Goal: Task Accomplishment & Management: Manage account settings

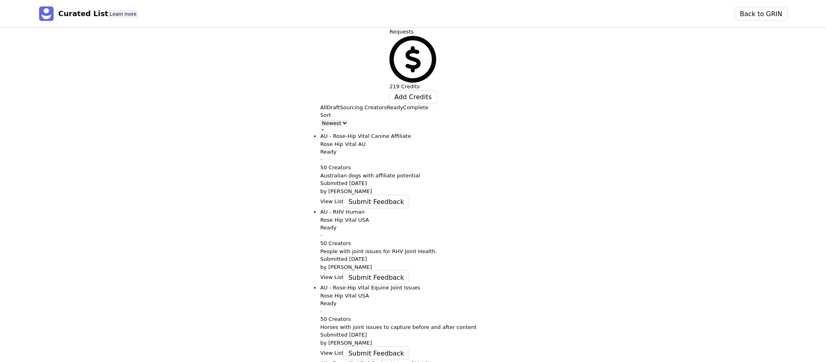
scroll to position [34, 0]
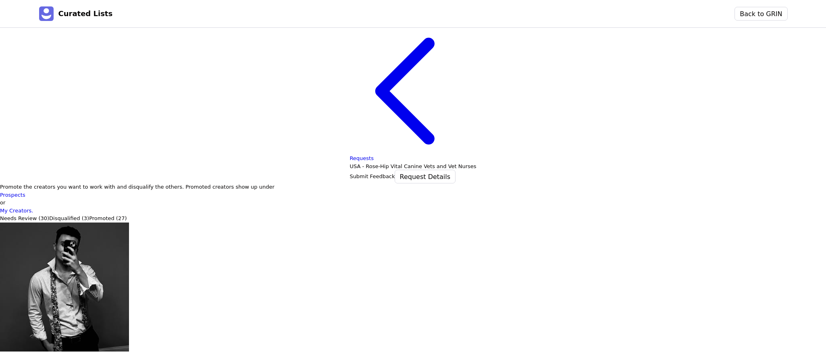
click at [539, 183] on div "Promote the creators you want to work with and disqualify the others. Promoted …" at bounding box center [413, 198] width 826 height 31
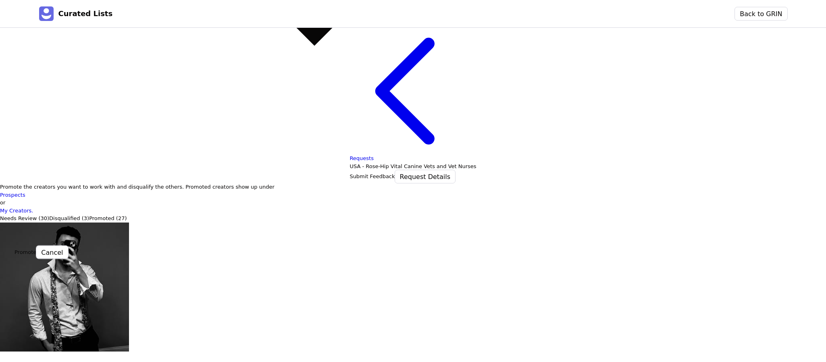
type input "vet"
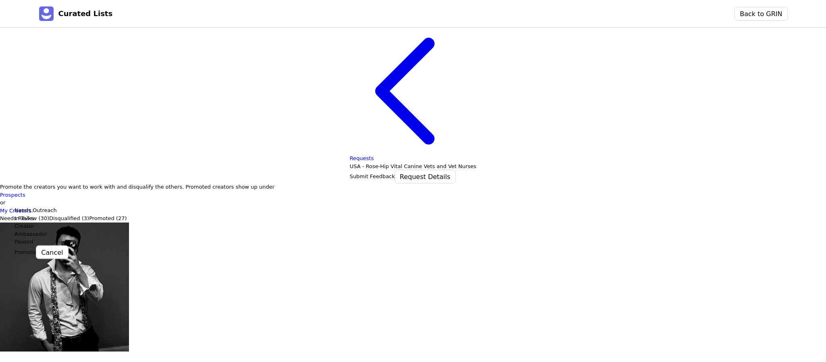
click at [50, 215] on div "Needs Outreach" at bounding box center [314, 211] width 599 height 8
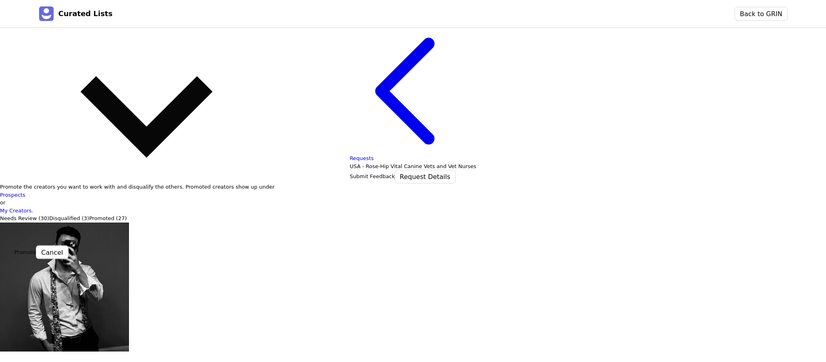
click at [36, 248] on button "Promote" at bounding box center [26, 252] width 22 height 8
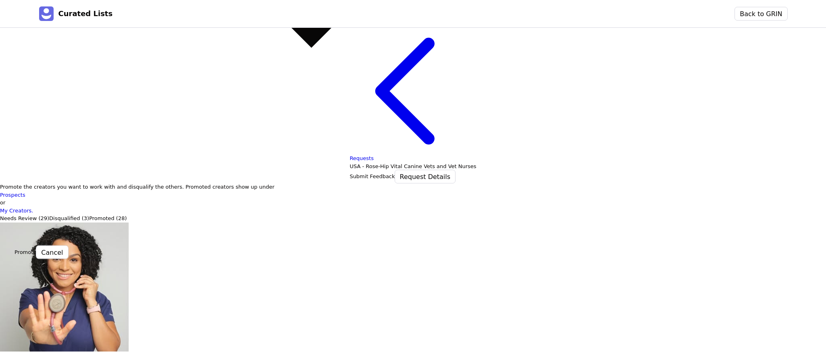
type input "vet"
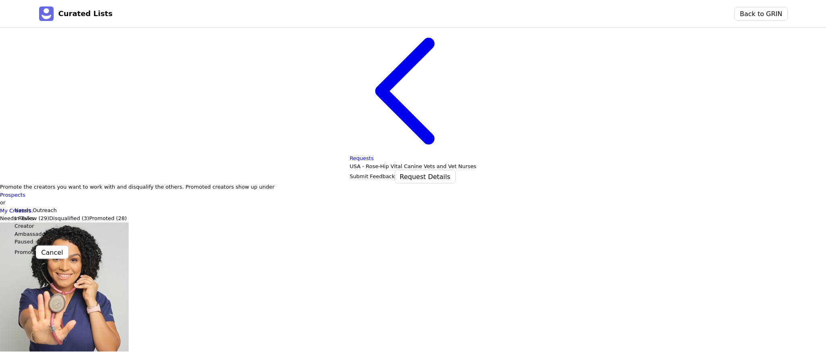
click at [55, 215] on div "Needs Outreach" at bounding box center [314, 211] width 599 height 8
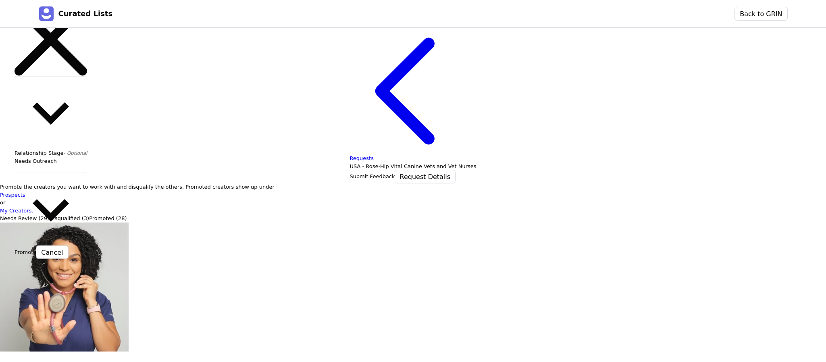
click at [36, 248] on button "Promote" at bounding box center [26, 252] width 22 height 8
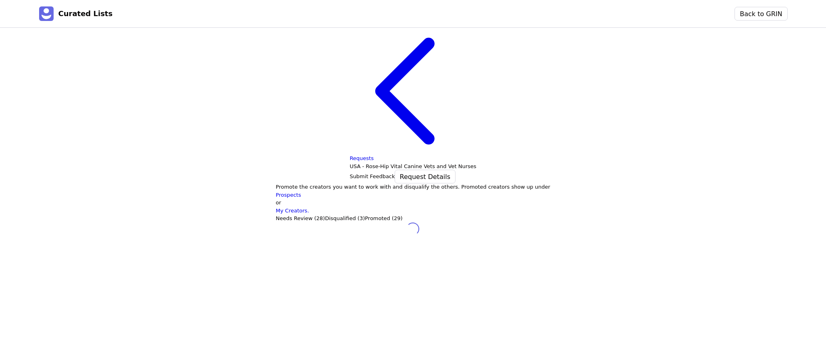
click at [365, 215] on p "Promoted (29)" at bounding box center [384, 219] width 38 height 8
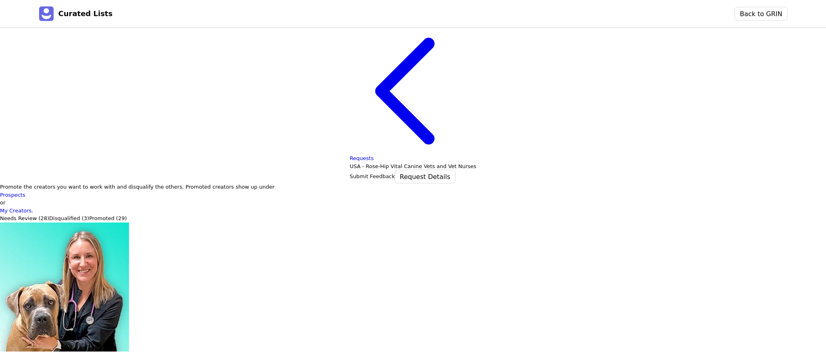
scroll to position [287, 0]
click at [49, 215] on p "Needs Review (28)" at bounding box center [24, 219] width 49 height 8
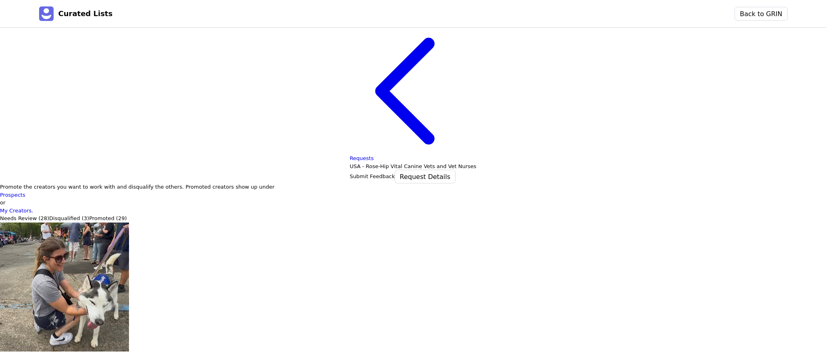
scroll to position [0, 0]
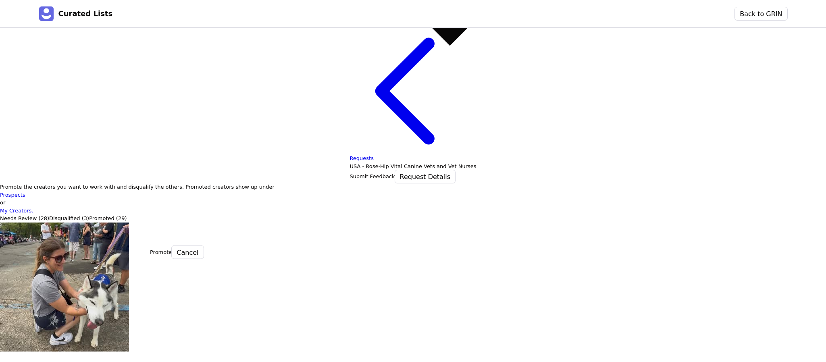
type input "vet"
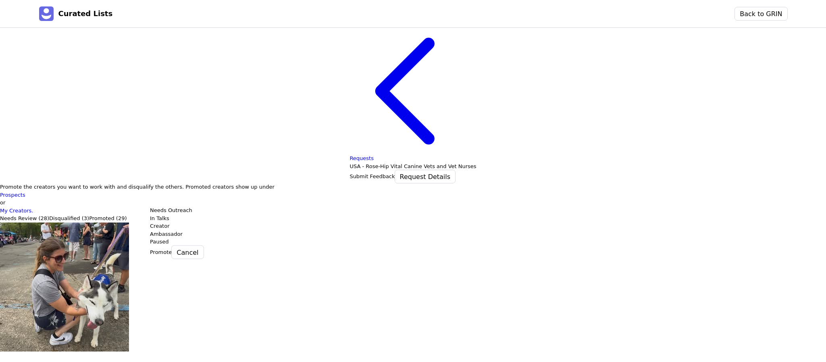
click at [185, 215] on div "Needs Outreach" at bounding box center [449, 211] width 599 height 8
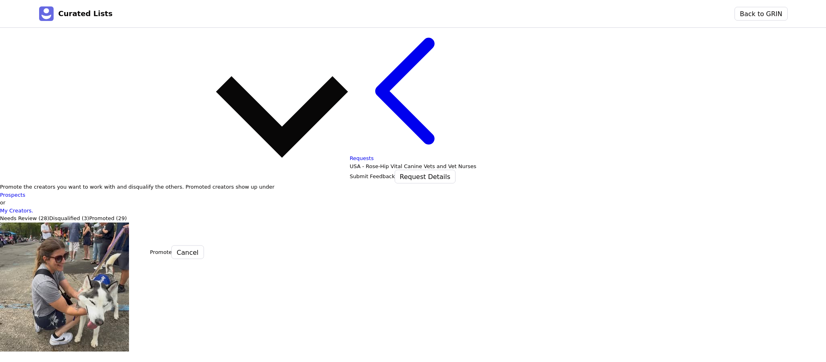
click at [170, 248] on button "Promote" at bounding box center [161, 252] width 22 height 8
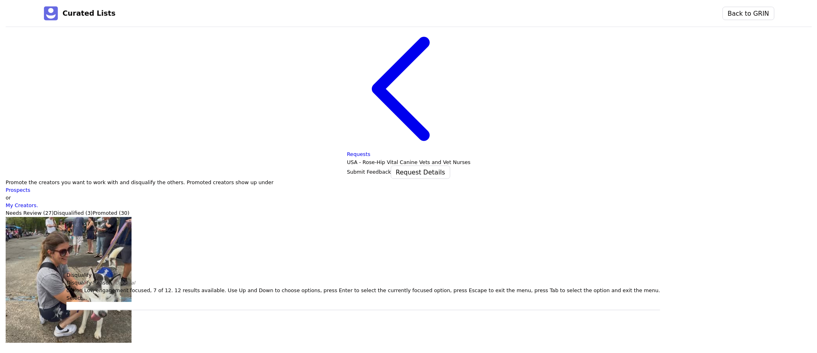
scroll to position [92, 0]
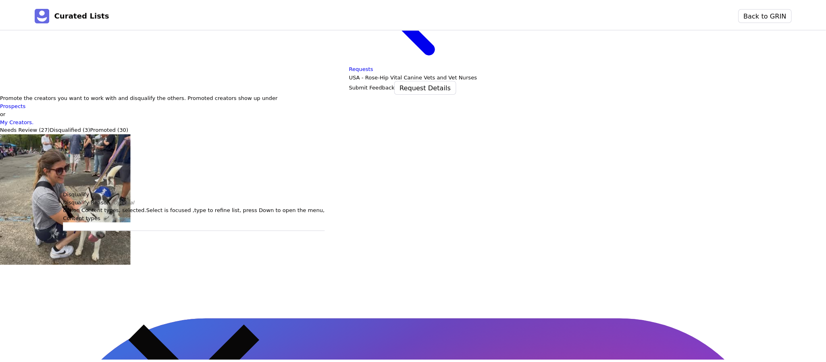
scroll to position [0, 0]
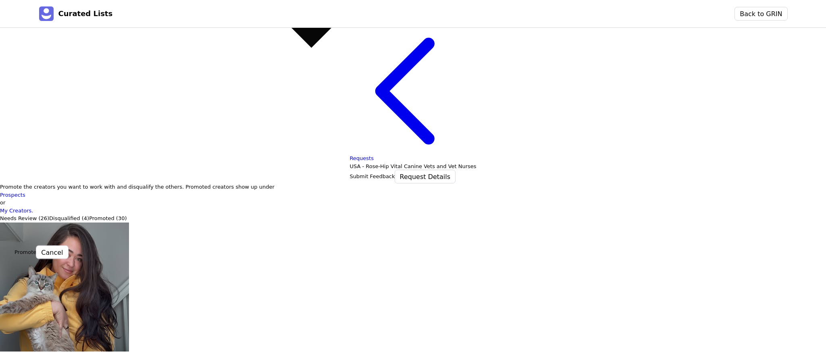
drag, startPoint x: 45, startPoint y: 196, endPoint x: 29, endPoint y: 227, distance: 34.3
type input "vet"
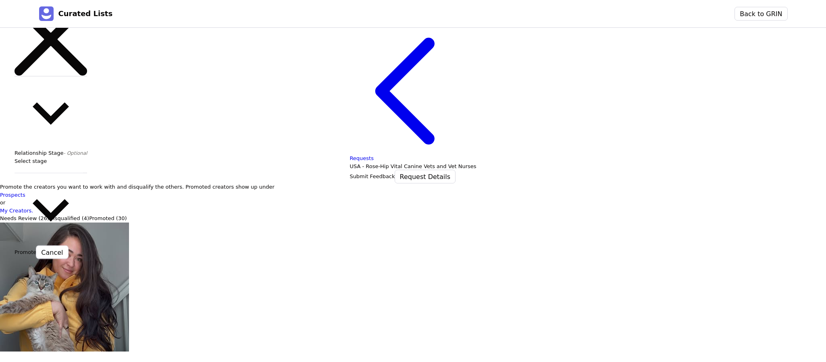
drag, startPoint x: 47, startPoint y: 239, endPoint x: 33, endPoint y: 232, distance: 16.2
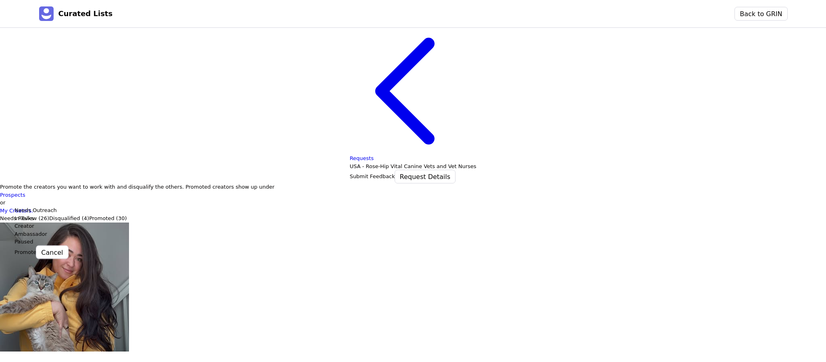
drag, startPoint x: 48, startPoint y: 223, endPoint x: 45, endPoint y: 242, distance: 19.5
click at [45, 215] on div "Needs Outreach" at bounding box center [314, 211] width 599 height 8
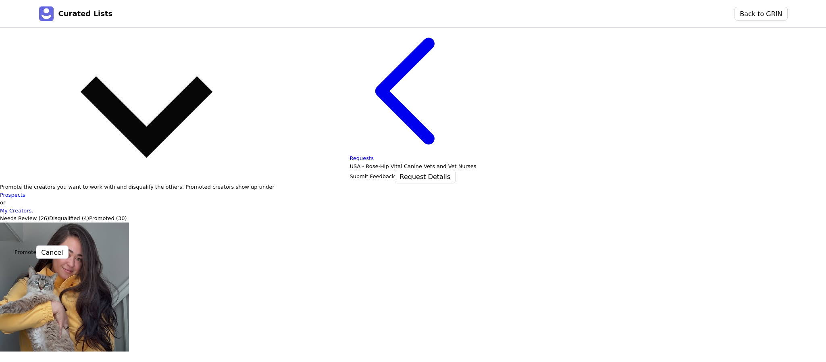
click at [36, 248] on button "Promote" at bounding box center [26, 252] width 22 height 8
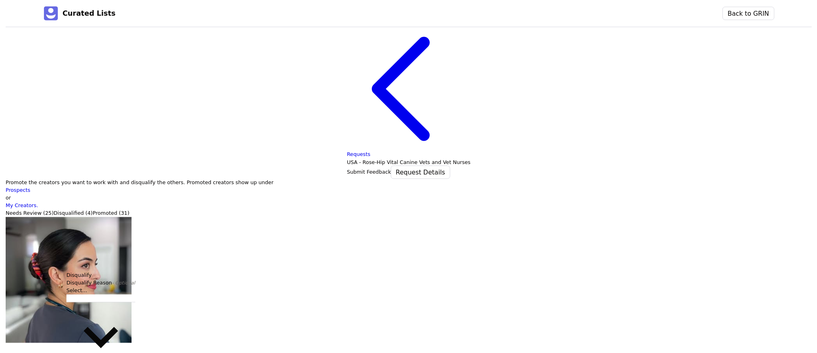
scroll to position [92, 0]
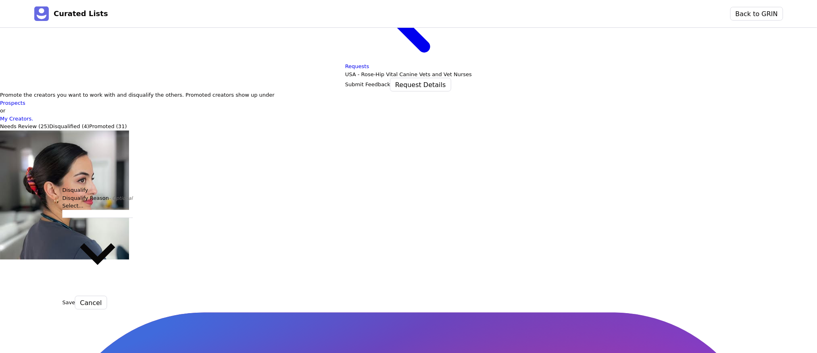
click at [119, 296] on div "Select..." at bounding box center [98, 249] width 71 height 94
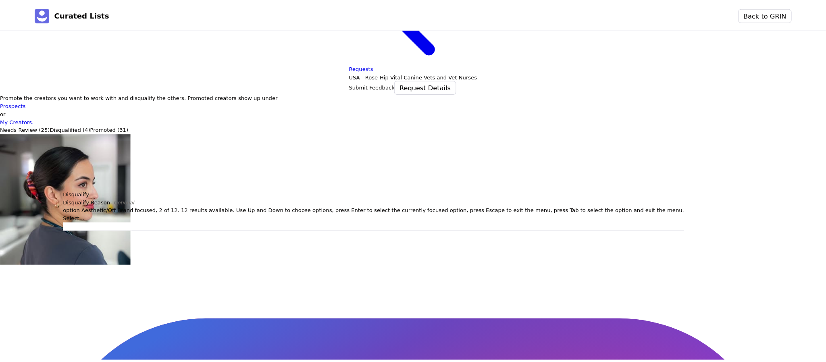
scroll to position [0, 0]
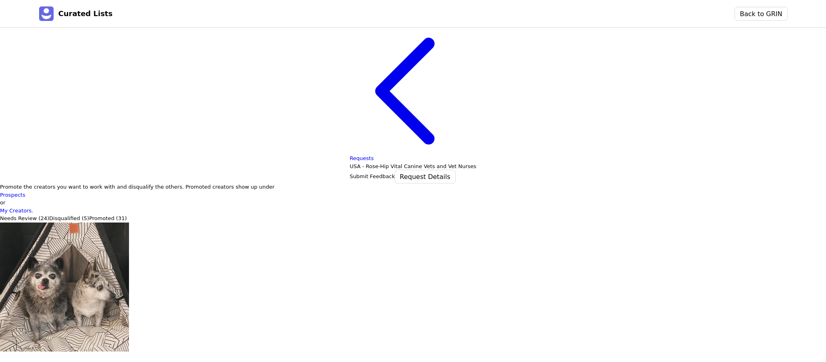
drag, startPoint x: 484, startPoint y: 172, endPoint x: 460, endPoint y: 207, distance: 42.6
drag, startPoint x: 460, startPoint y: 207, endPoint x: 441, endPoint y: 175, distance: 37.4
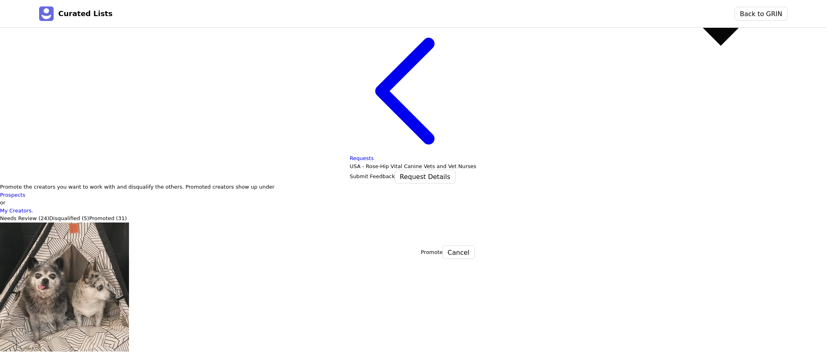
click at [452, 215] on div "Needs Outreach" at bounding box center [720, 211] width 599 height 8
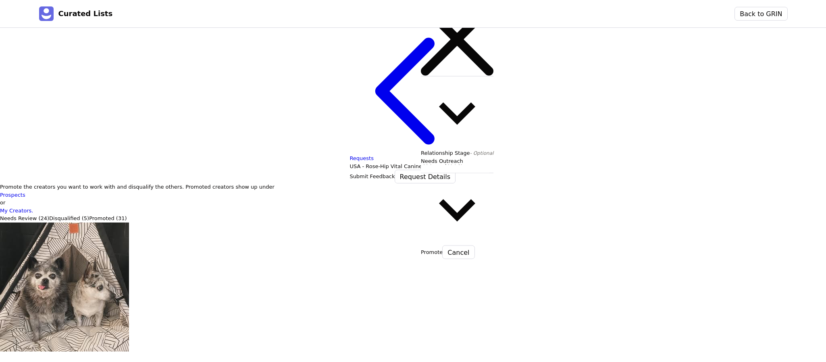
click at [443, 248] on button "Promote" at bounding box center [432, 252] width 22 height 8
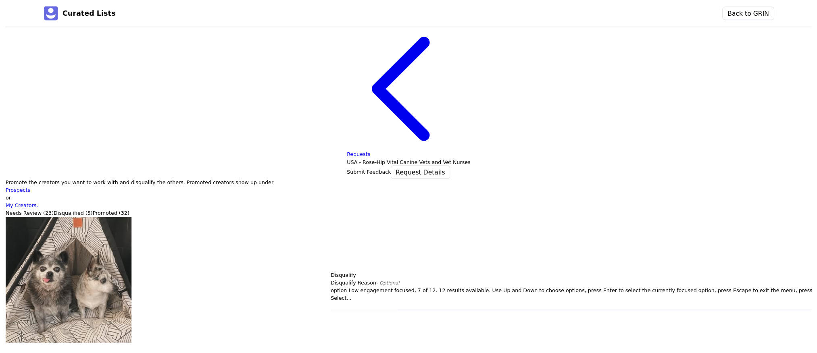
scroll to position [92, 0]
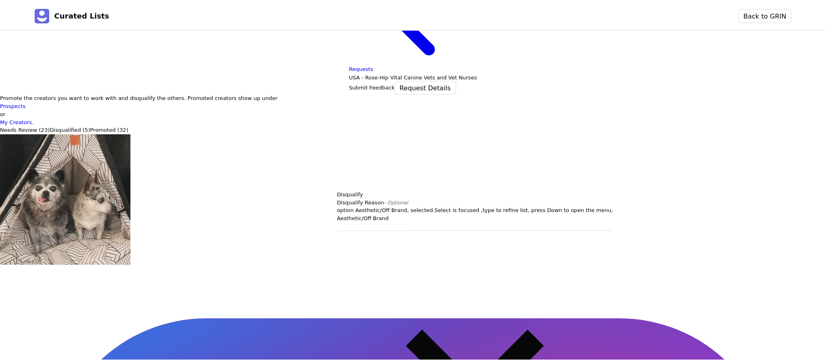
scroll to position [0, 0]
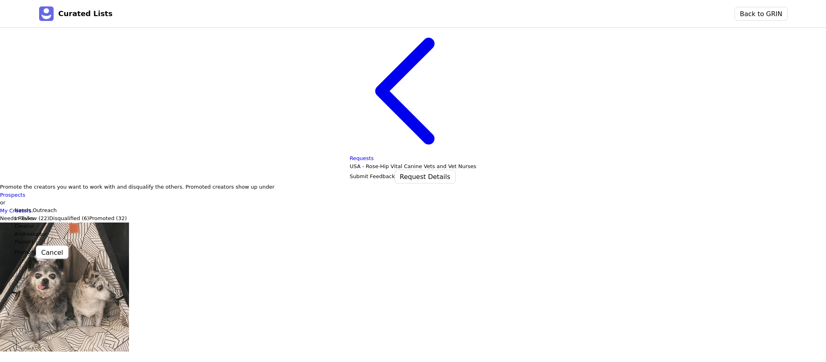
click at [51, 215] on div "Needs Outreach" at bounding box center [314, 211] width 599 height 8
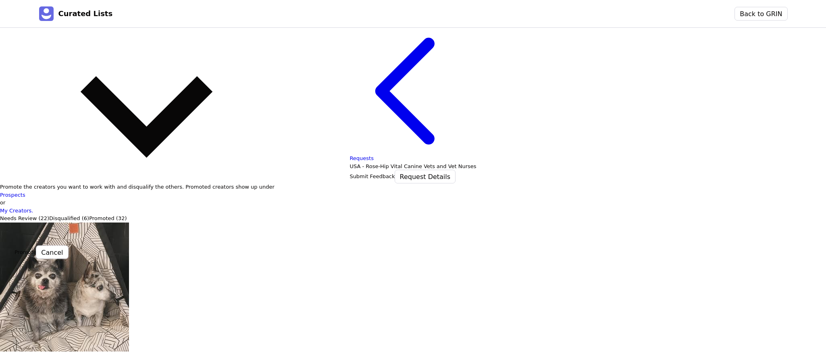
click at [36, 248] on button "Promote" at bounding box center [26, 252] width 22 height 8
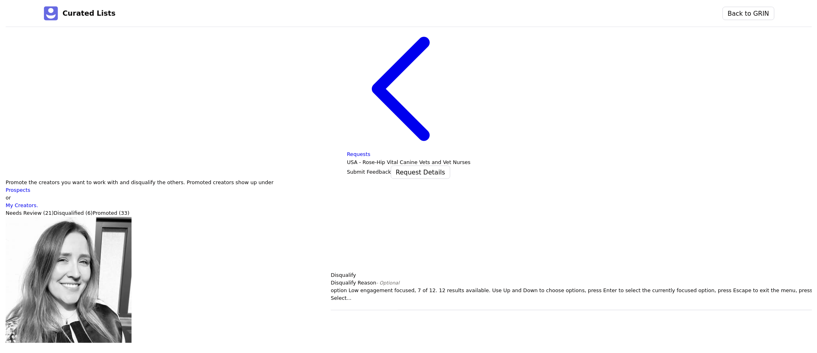
scroll to position [92, 0]
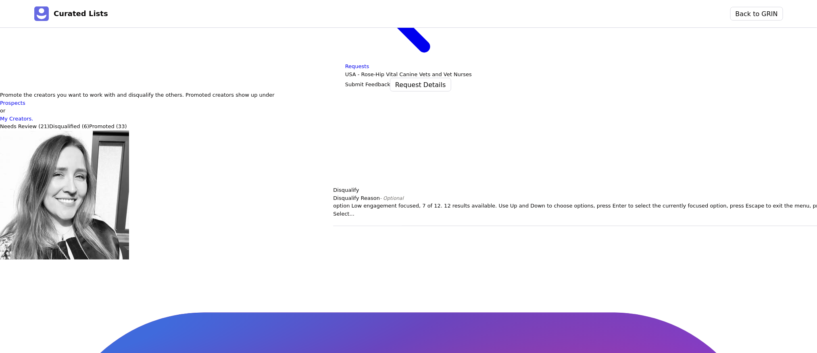
drag, startPoint x: 368, startPoint y: 317, endPoint x: 353, endPoint y: 258, distance: 61.3
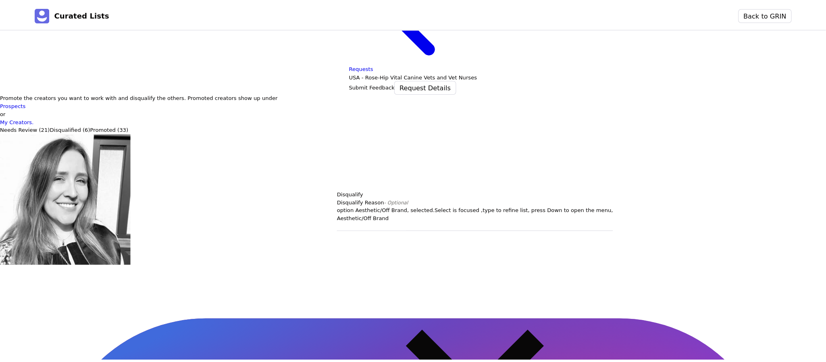
scroll to position [0, 0]
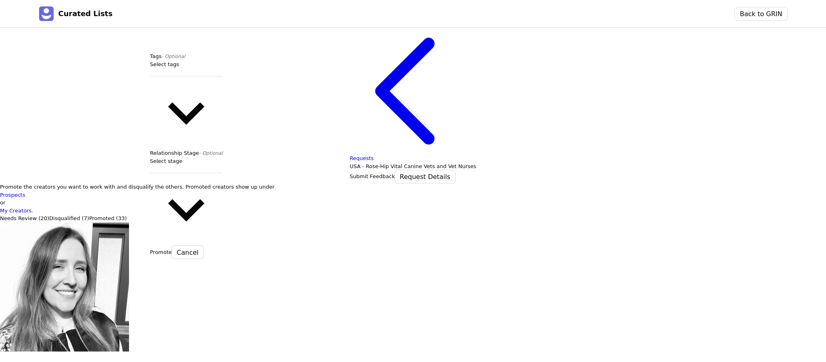
drag, startPoint x: 195, startPoint y: 204, endPoint x: 175, endPoint y: 166, distance: 42.9
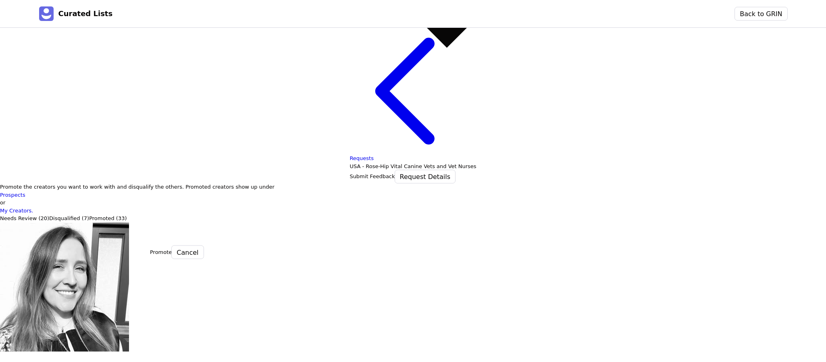
click at [181, 215] on div "Needs Outreach" at bounding box center [449, 211] width 599 height 8
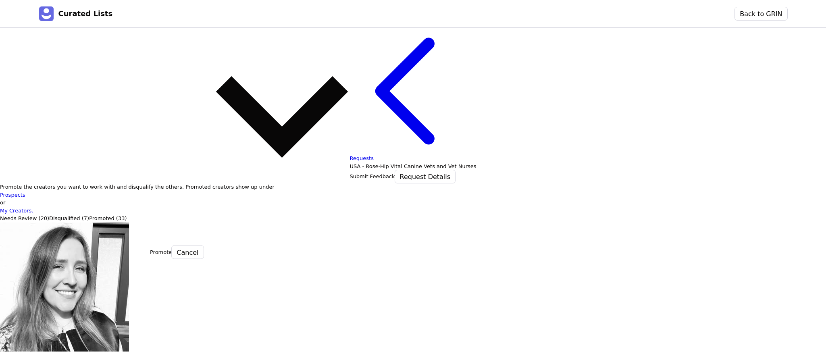
click at [172, 248] on button "Promote" at bounding box center [161, 252] width 22 height 8
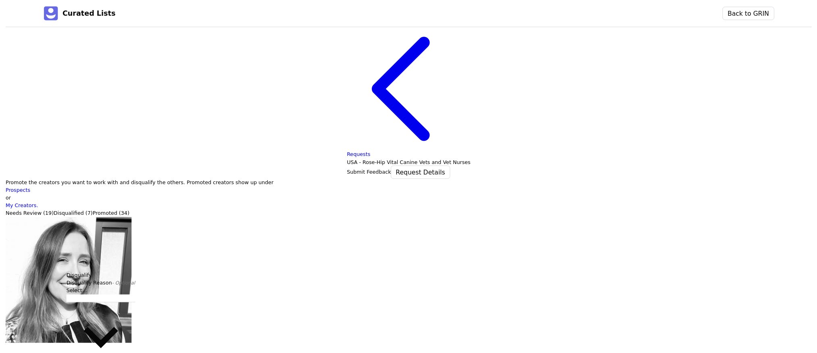
scroll to position [92, 0]
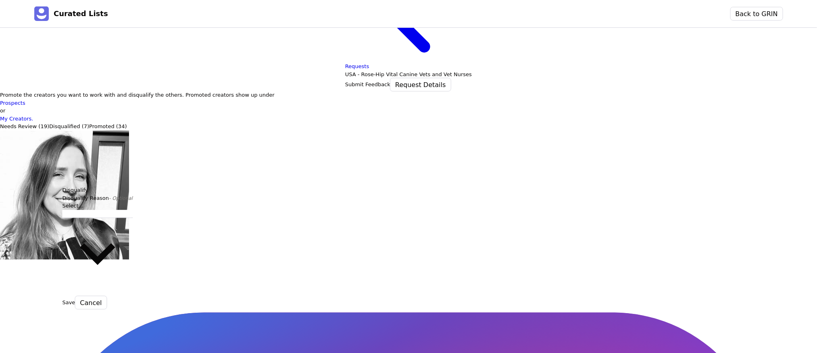
click at [107, 296] on div "Select..." at bounding box center [98, 249] width 71 height 94
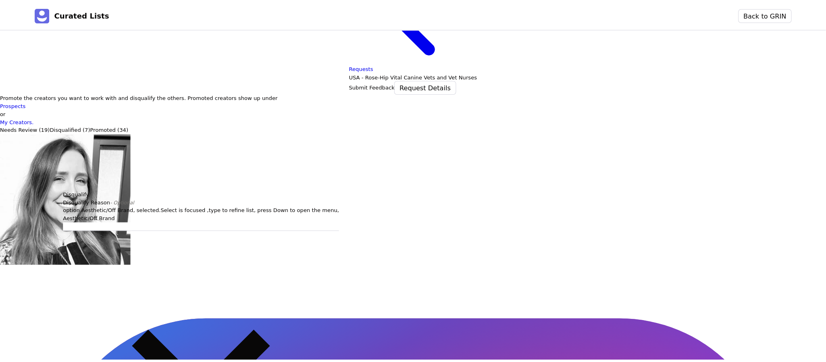
scroll to position [0, 0]
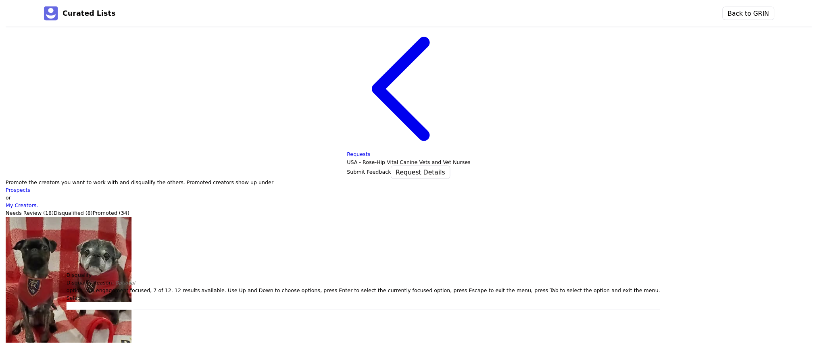
scroll to position [92, 0]
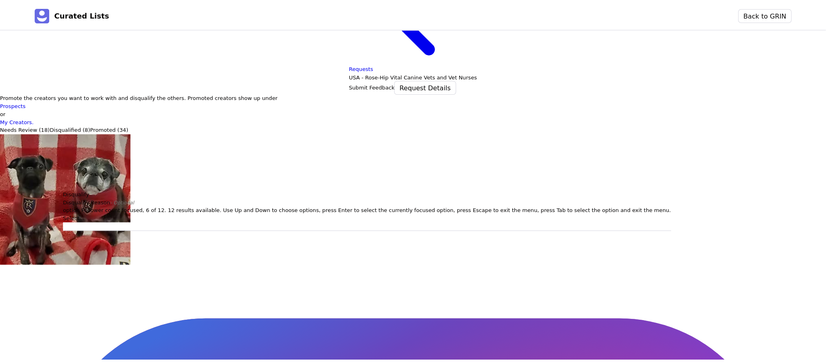
scroll to position [0, 0]
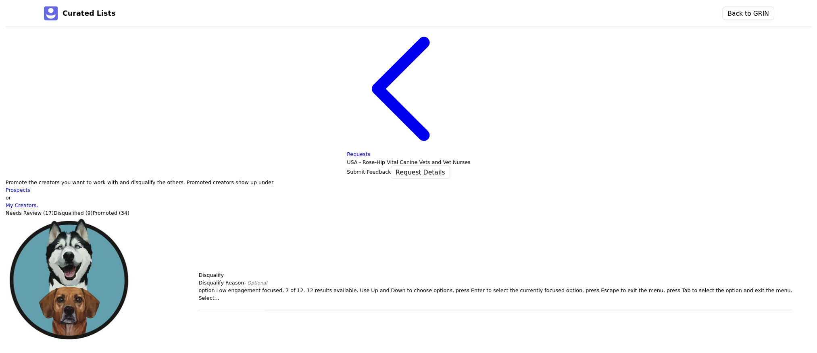
scroll to position [92, 0]
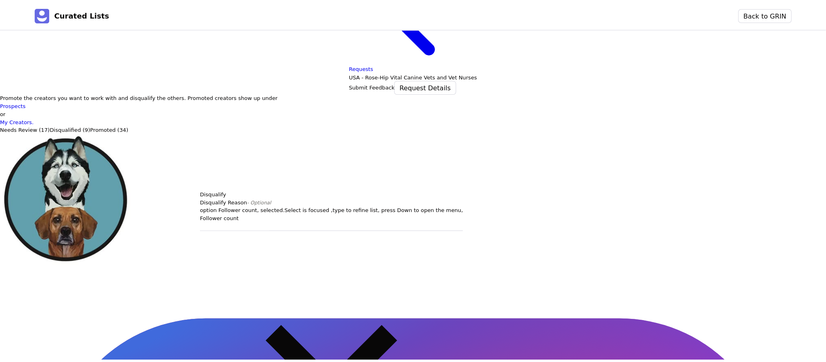
scroll to position [0, 0]
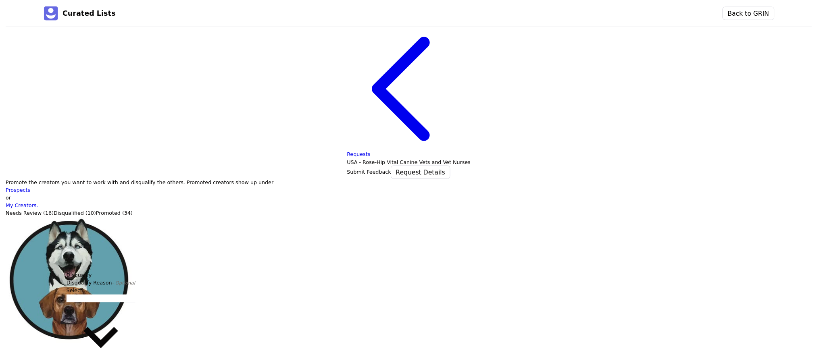
scroll to position [92, 0]
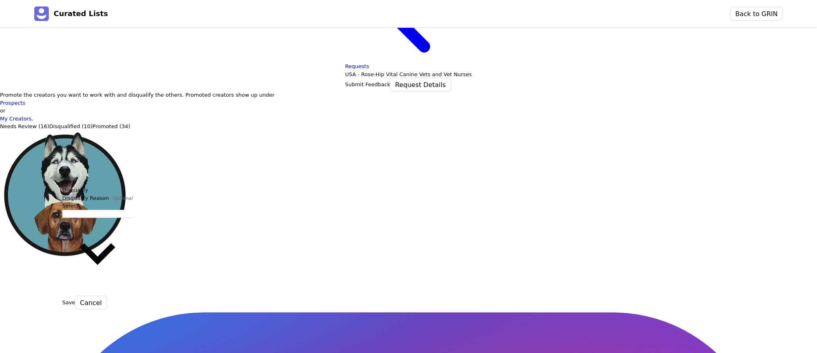
click at [103, 296] on div "Select..." at bounding box center [98, 249] width 71 height 94
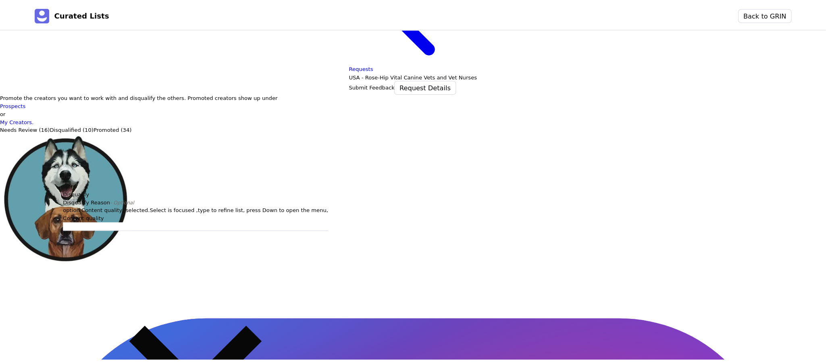
scroll to position [0, 0]
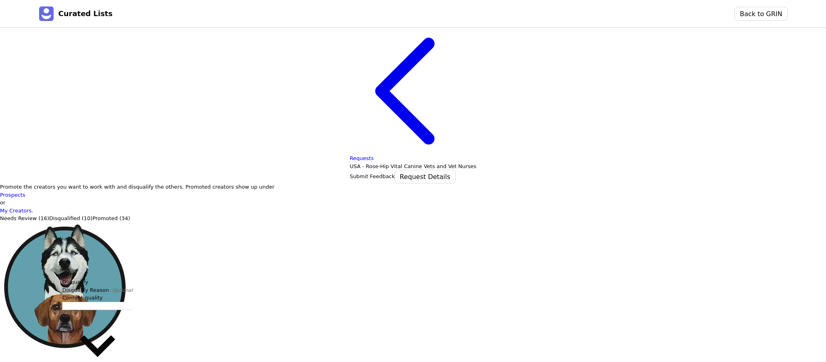
click at [106, 286] on header "Disqualify" at bounding box center [98, 282] width 71 height 8
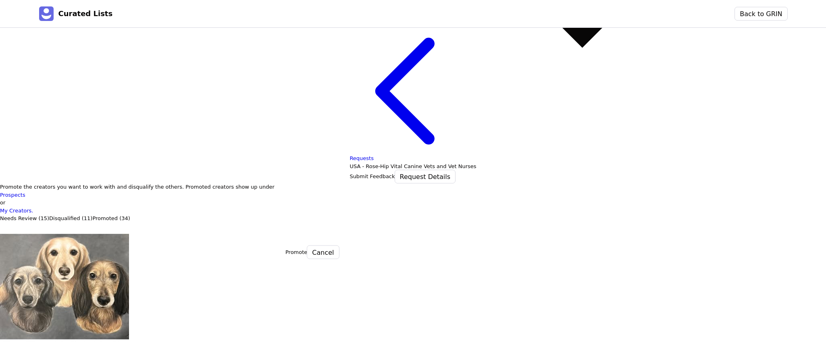
click at [311, 215] on div "Needs Outreach" at bounding box center [585, 211] width 599 height 8
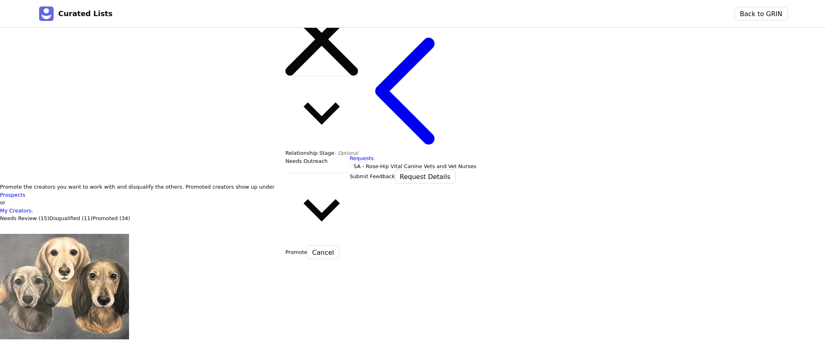
click at [307, 248] on button "Promote" at bounding box center [297, 252] width 22 height 8
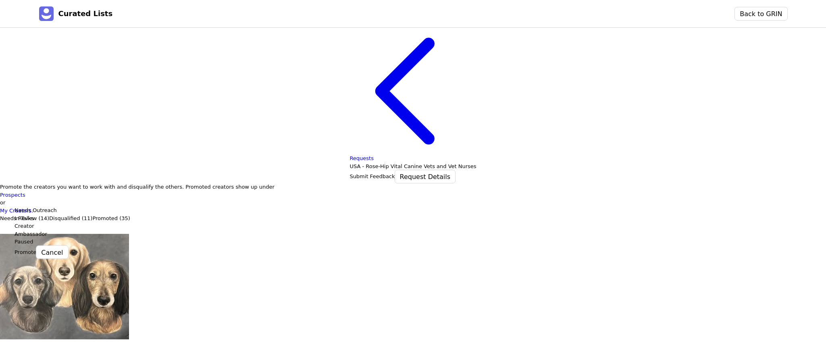
click at [44, 215] on div "Needs Outreach" at bounding box center [314, 211] width 599 height 8
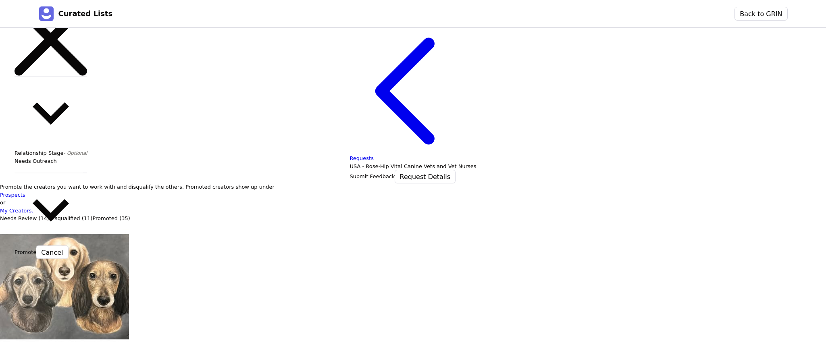
click at [36, 248] on button "Promote" at bounding box center [26, 252] width 22 height 8
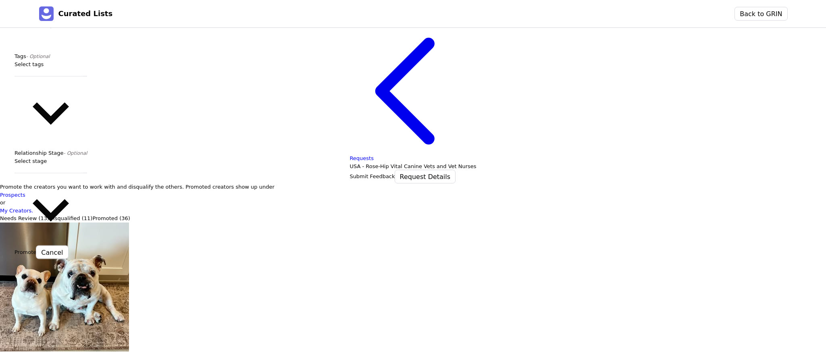
click at [87, 52] on div "Select owner" at bounding box center [51, 7] width 73 height 89
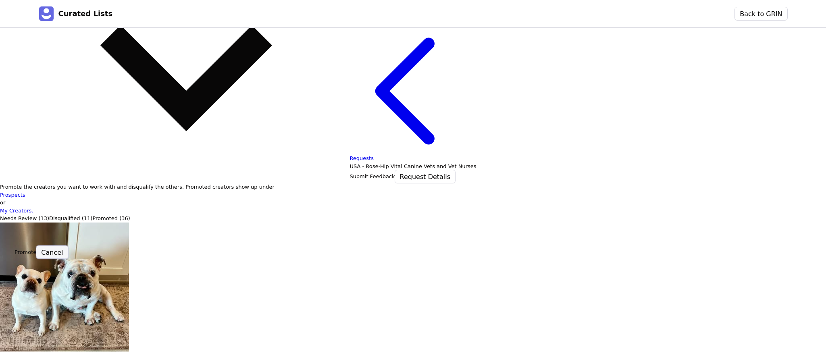
click at [68, 246] on button "Cancel" at bounding box center [51, 252] width 31 height 13
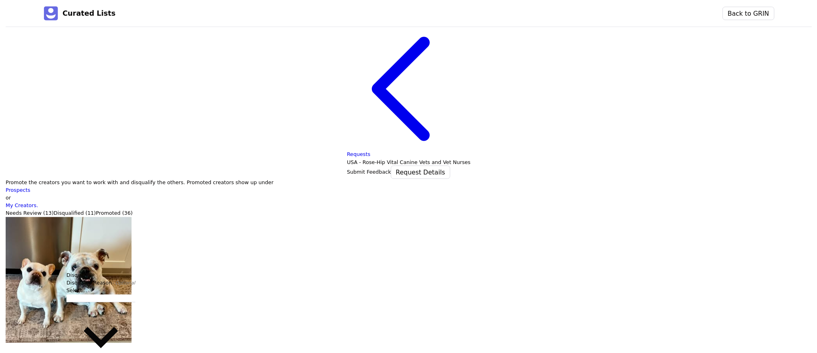
scroll to position [92, 0]
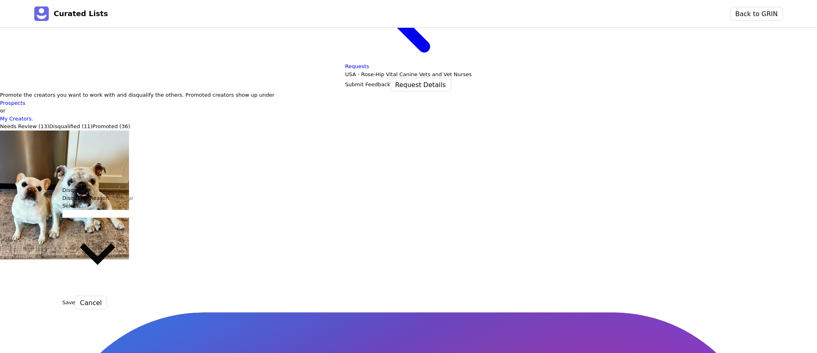
click at [106, 296] on div "Select..." at bounding box center [98, 249] width 71 height 94
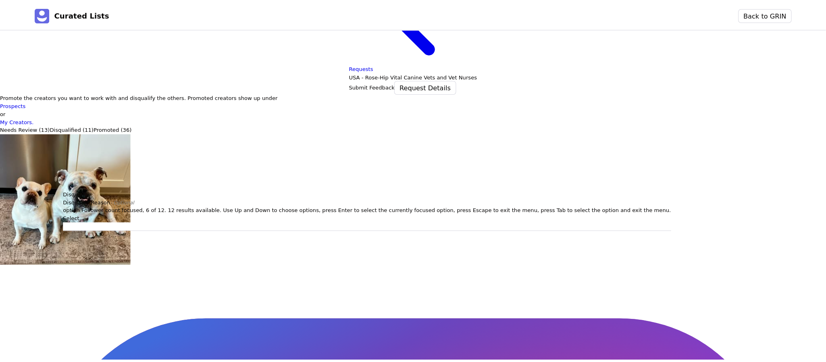
scroll to position [0, 0]
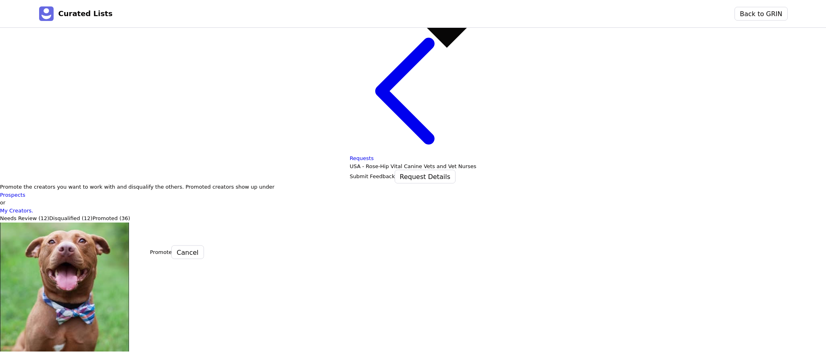
click at [188, 215] on div "Needs Outreach" at bounding box center [449, 211] width 599 height 8
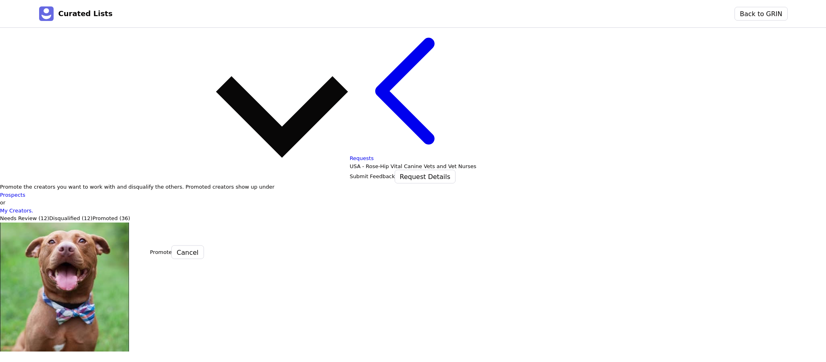
click at [172, 248] on button "Promote" at bounding box center [161, 252] width 22 height 8
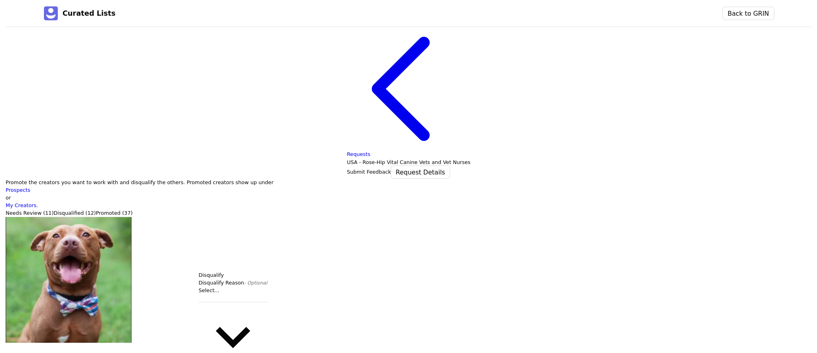
scroll to position [92, 0]
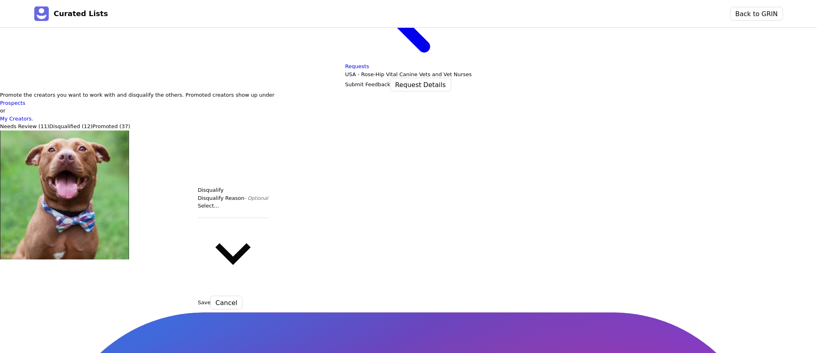
click at [231, 296] on div "Select..." at bounding box center [233, 249] width 71 height 94
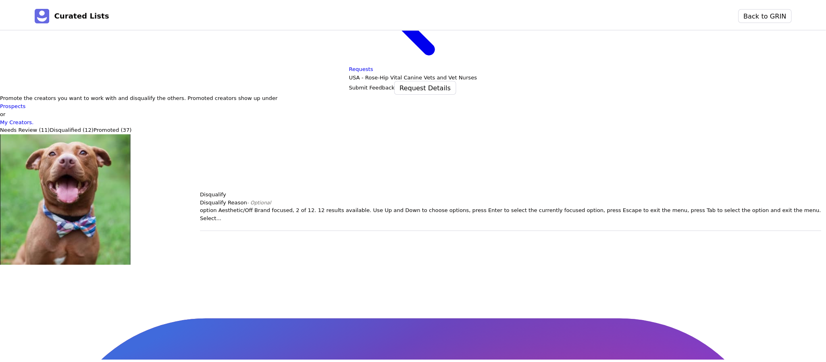
scroll to position [0, 0]
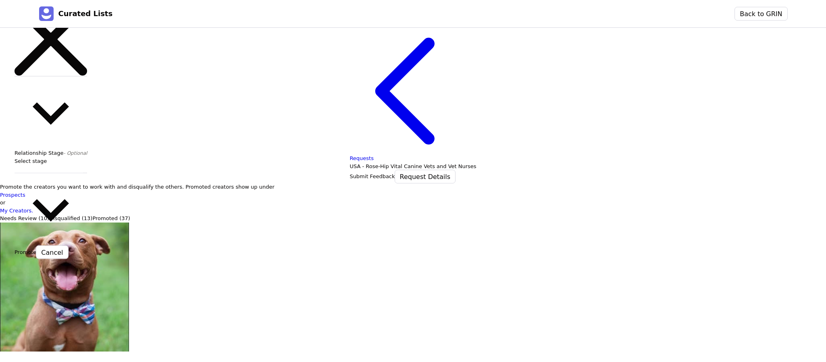
click at [71, 234] on div "Contact Type - Optional Prospect Creator Owner - Optional Jessica Matthews Tags…" at bounding box center [51, 15] width 73 height 459
click at [74, 173] on div at bounding box center [51, 169] width 73 height 8
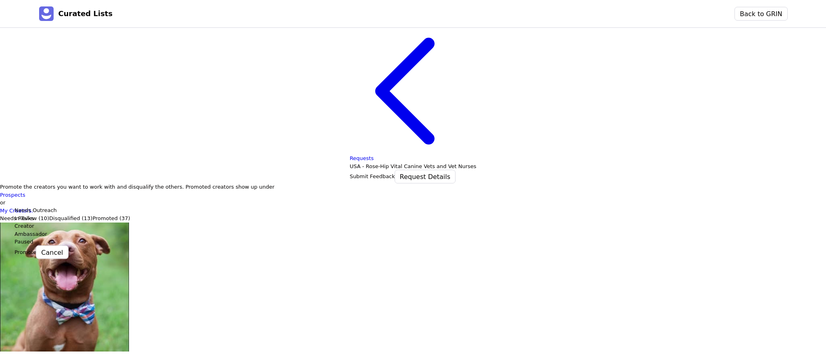
click at [50, 215] on div "Needs Outreach" at bounding box center [314, 211] width 599 height 8
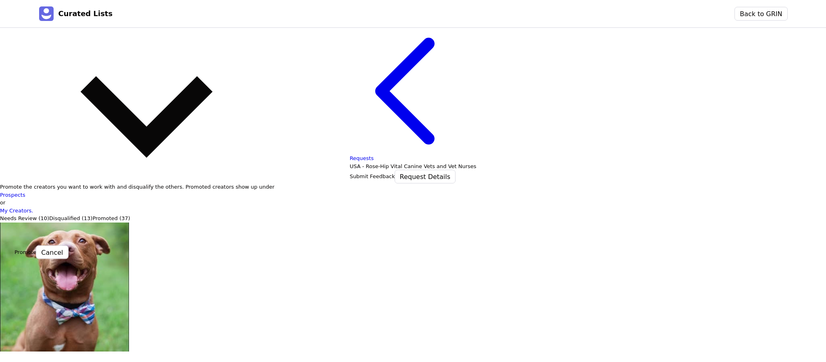
click at [36, 248] on button "Promote" at bounding box center [26, 252] width 22 height 8
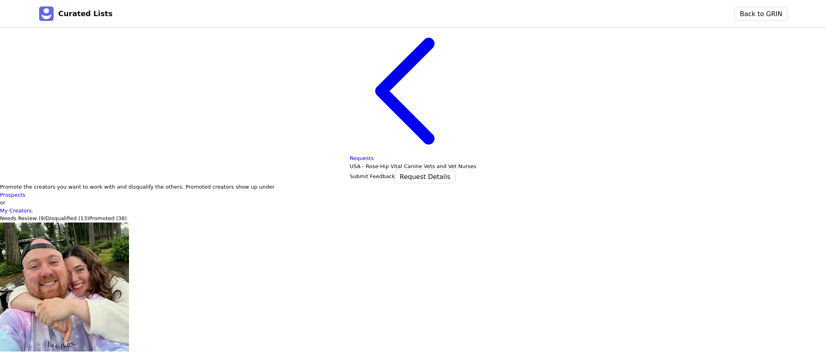
click at [359, 321] on div "Select..." at bounding box center [369, 341] width 71 height 94
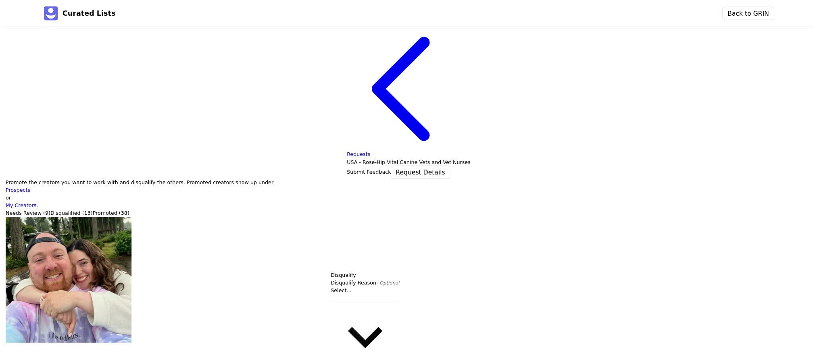
scroll to position [92, 0]
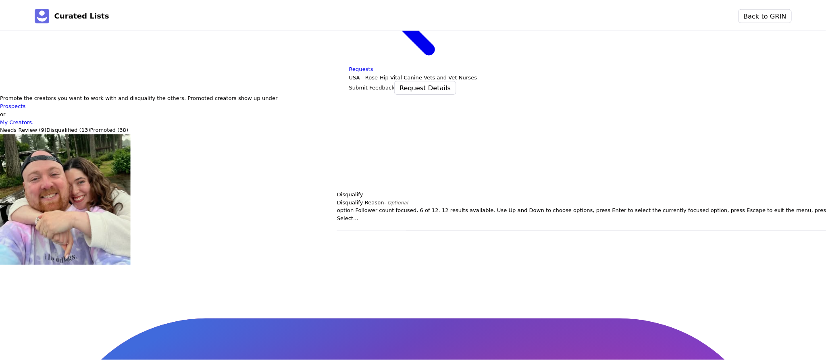
scroll to position [0, 0]
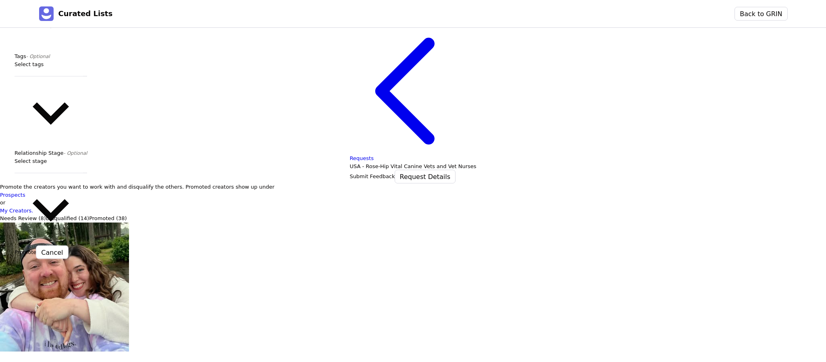
click at [87, 52] on icon at bounding box center [51, 15] width 73 height 73
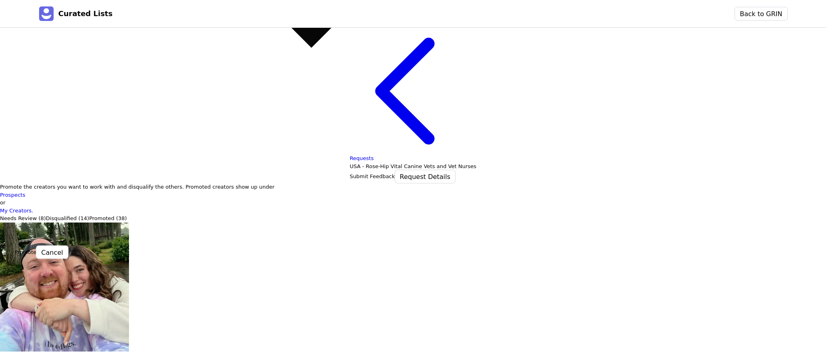
click at [51, 215] on div "Needs Outreach" at bounding box center [314, 211] width 599 height 8
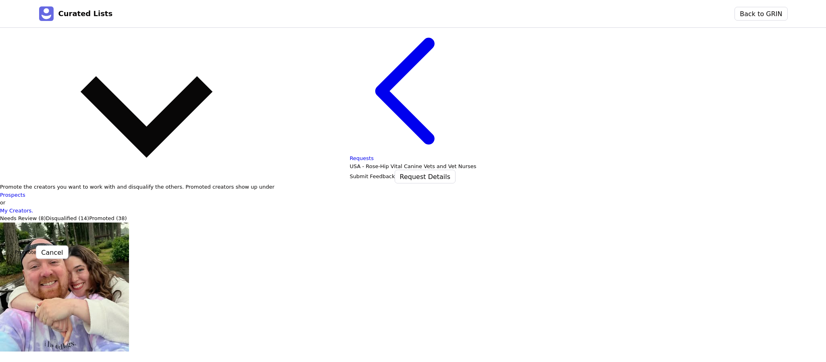
click at [36, 248] on button "Promote" at bounding box center [26, 252] width 22 height 8
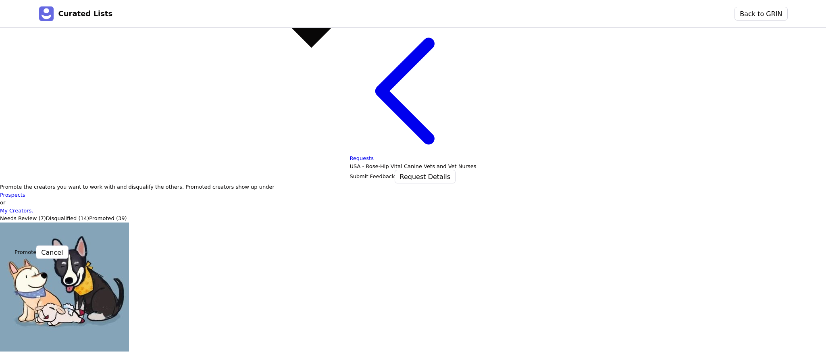
click at [51, 215] on div "Needs Outreach" at bounding box center [314, 211] width 599 height 8
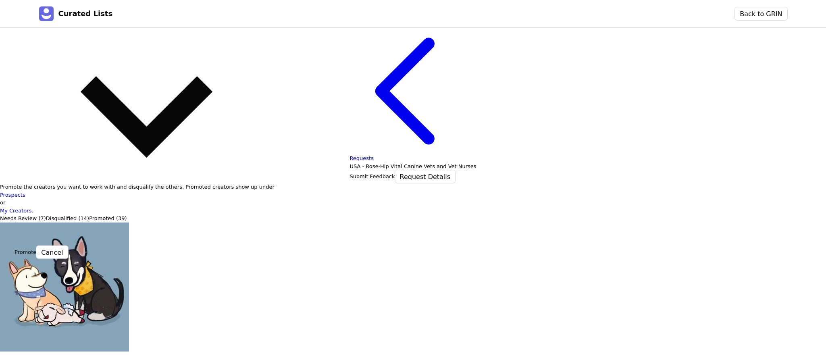
click at [36, 248] on button "Promote" at bounding box center [26, 252] width 22 height 8
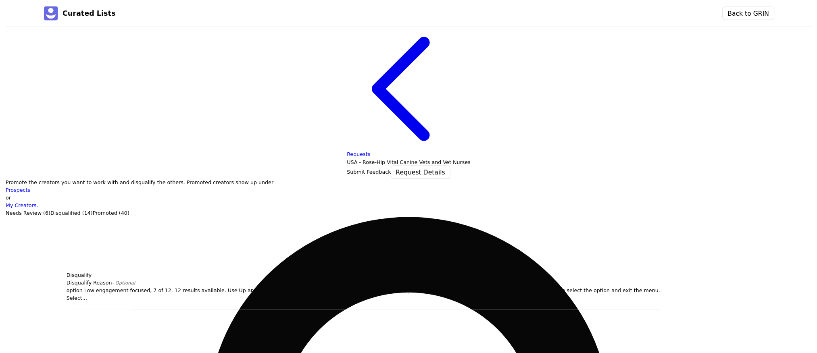
scroll to position [92, 0]
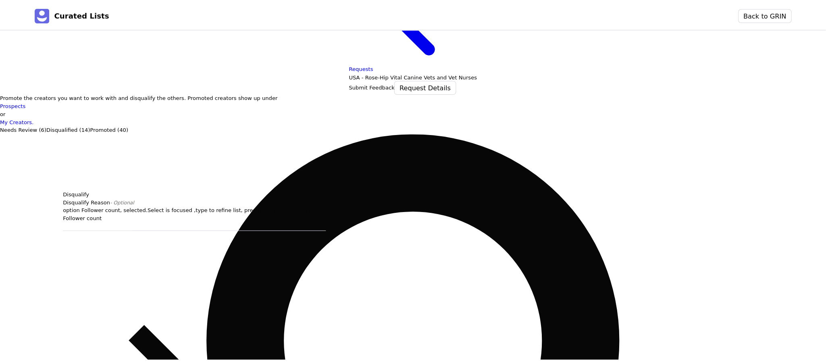
scroll to position [0, 0]
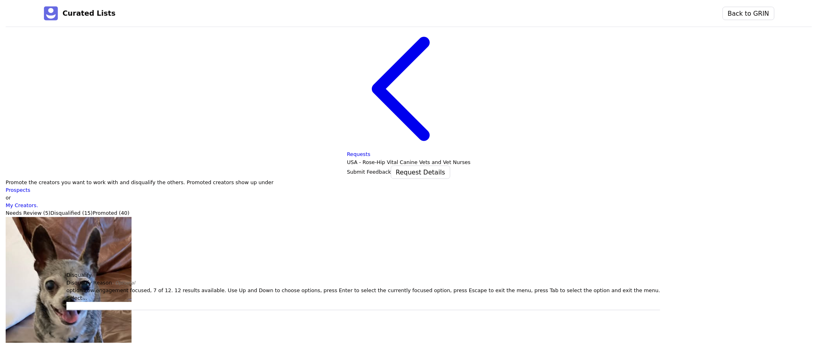
scroll to position [92, 0]
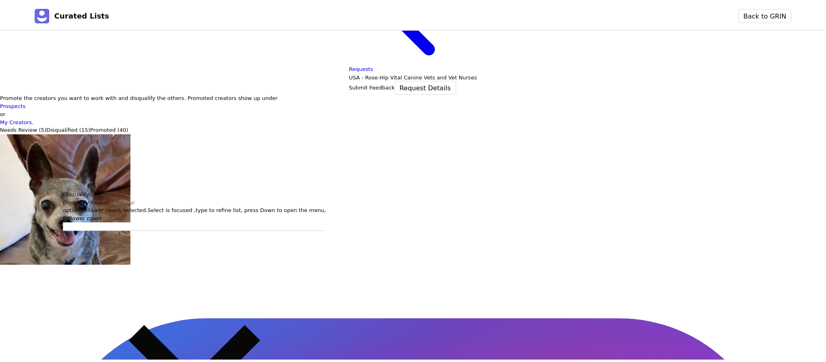
scroll to position [0, 0]
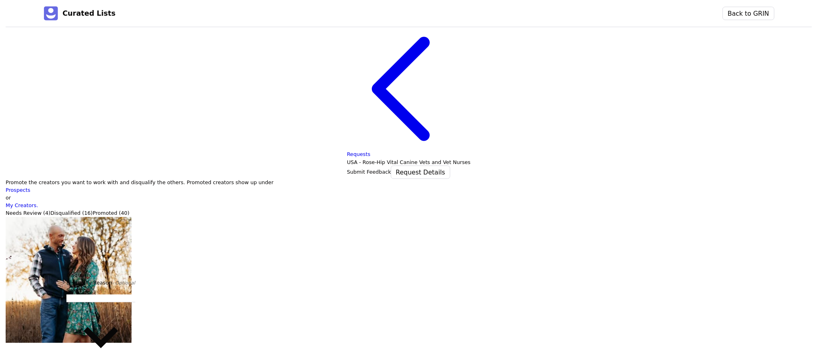
scroll to position [92, 0]
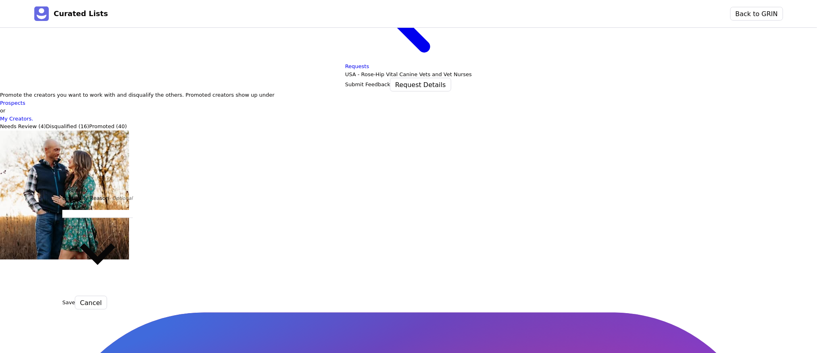
click at [113, 296] on div "Select..." at bounding box center [98, 249] width 71 height 94
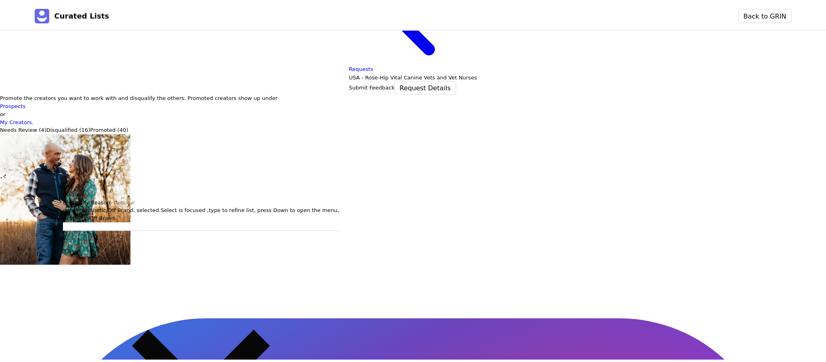
scroll to position [0, 0]
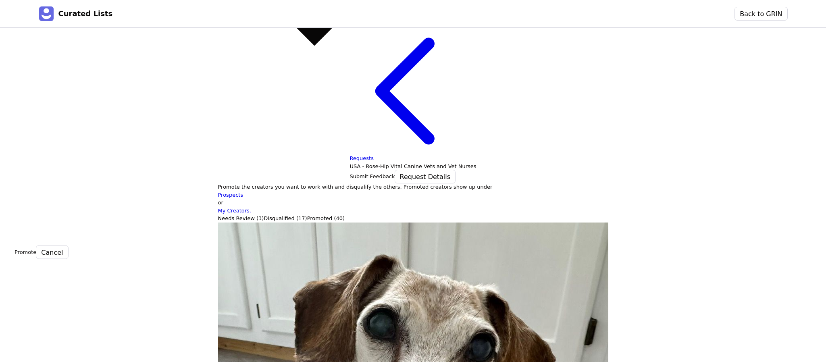
click at [50, 215] on div "Needs Outreach" at bounding box center [314, 211] width 599 height 8
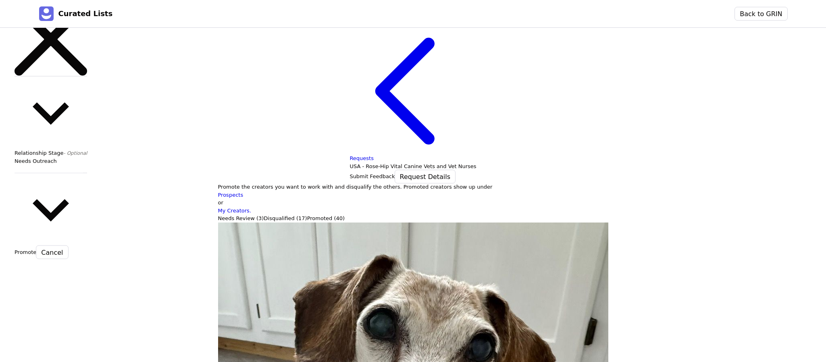
click at [33, 248] on button "Promote" at bounding box center [26, 252] width 22 height 8
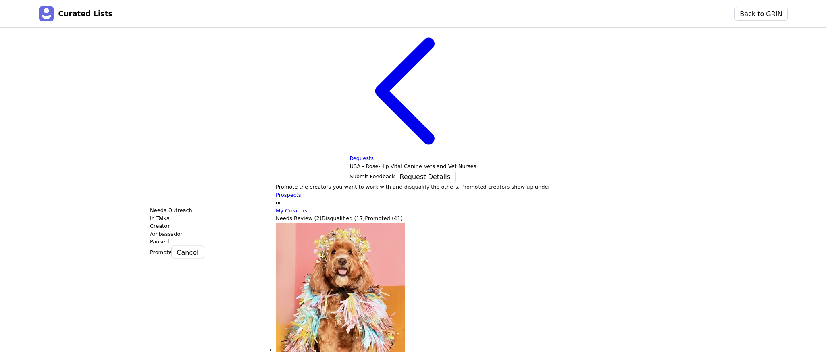
click at [187, 215] on div "Needs Outreach" at bounding box center [449, 211] width 599 height 8
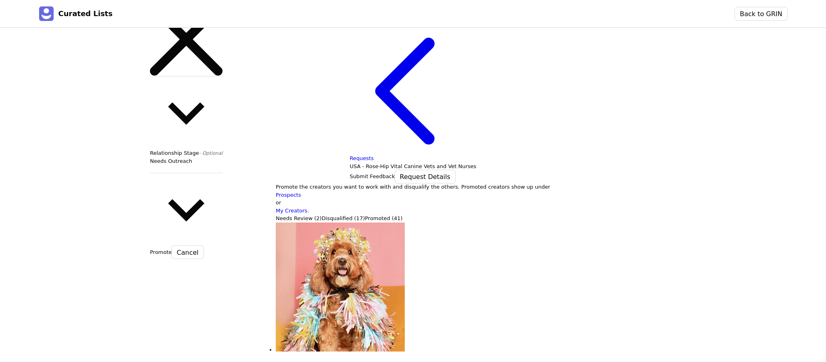
click at [168, 248] on button "Promote" at bounding box center [161, 252] width 22 height 8
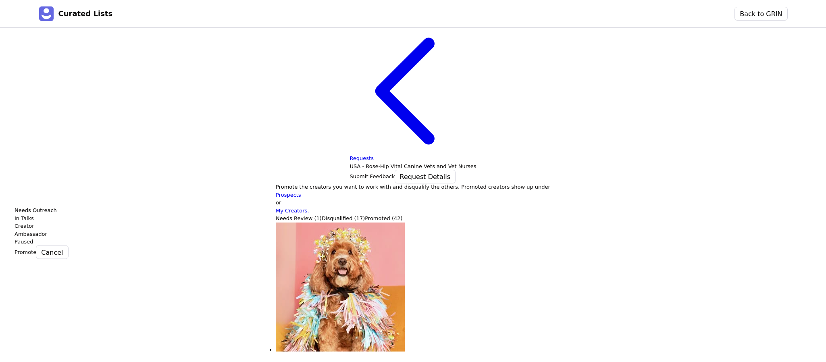
click at [50, 215] on div "Needs Outreach" at bounding box center [314, 211] width 599 height 8
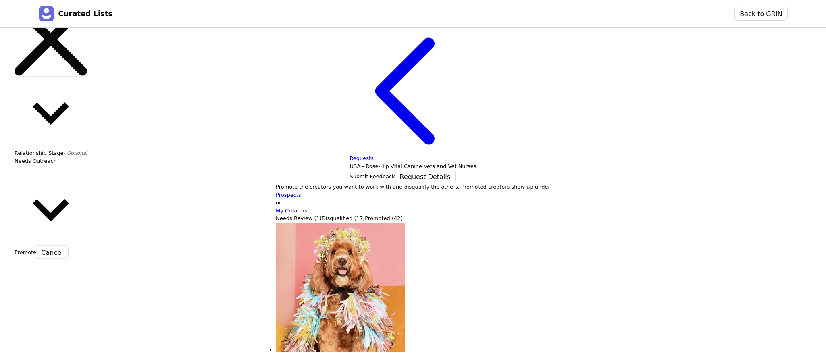
click at [36, 248] on button "Promote" at bounding box center [26, 252] width 22 height 8
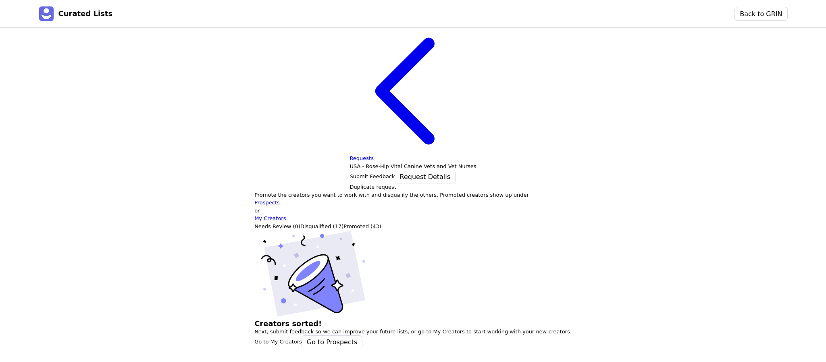
click at [350, 154] on p "Requests" at bounding box center [413, 158] width 127 height 8
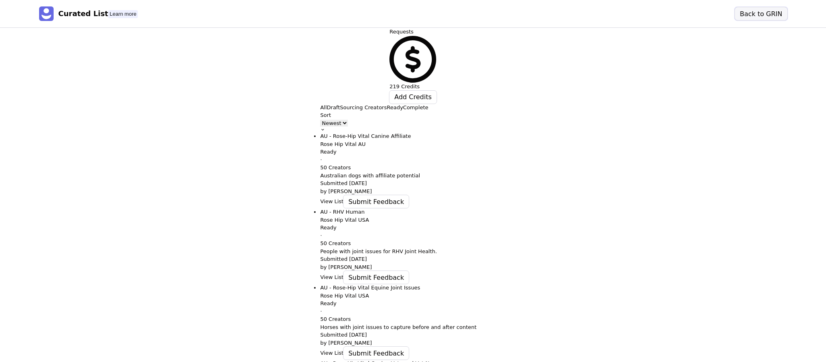
click at [770, 9] on button "Back to GRIN" at bounding box center [761, 13] width 52 height 13
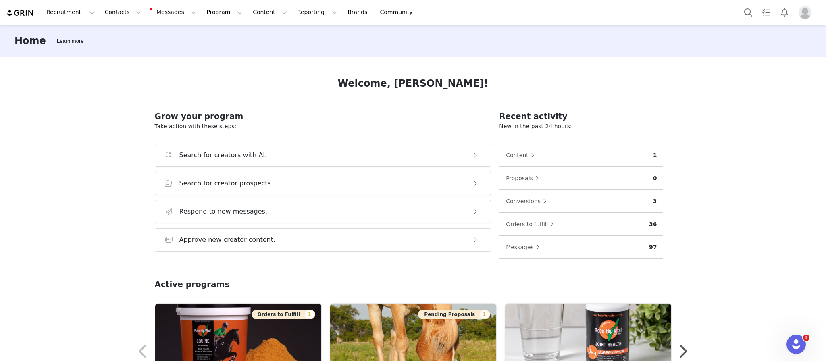
click at [612, 73] on div "Welcome, Jessica! Grow your program Take action with these steps: Search for cr…" at bounding box center [414, 209] width 556 height 304
click at [256, 37] on div "Home Learn more" at bounding box center [413, 41] width 826 height 32
click at [248, 9] on button "Content Content" at bounding box center [270, 12] width 44 height 18
click at [102, 75] on div "Home Learn more Welcome, Jessica! Grow your program Take action with these step…" at bounding box center [413, 193] width 826 height 336
click at [112, 13] on button "Contacts Contacts" at bounding box center [123, 12] width 46 height 18
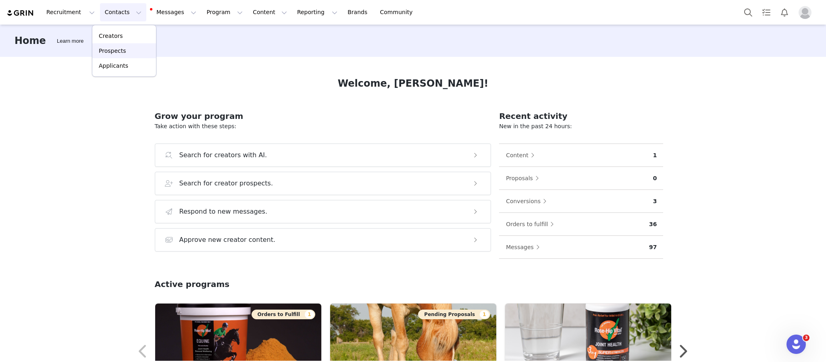
click at [115, 48] on p "Prospects" at bounding box center [112, 51] width 27 height 8
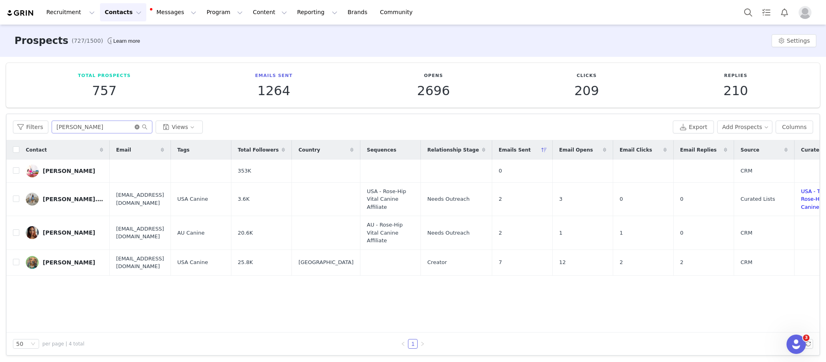
click at [135, 126] on icon "icon: close-circle" at bounding box center [137, 127] width 5 height 5
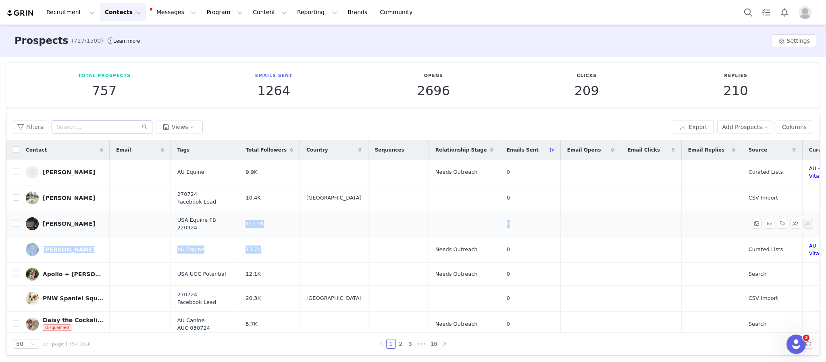
drag, startPoint x: 337, startPoint y: 261, endPoint x: 269, endPoint y: 219, distance: 80.0
drag, startPoint x: 330, startPoint y: 40, endPoint x: 288, endPoint y: 40, distance: 42.4
click at [288, 40] on div "Prospects (727/1500) Learn more Settings" at bounding box center [413, 41] width 826 height 32
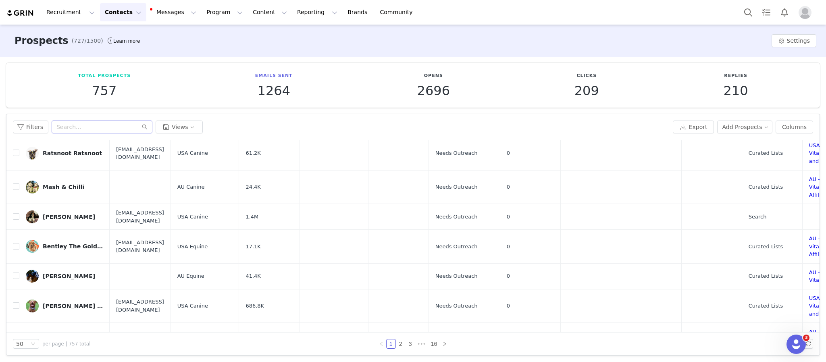
scroll to position [438, 0]
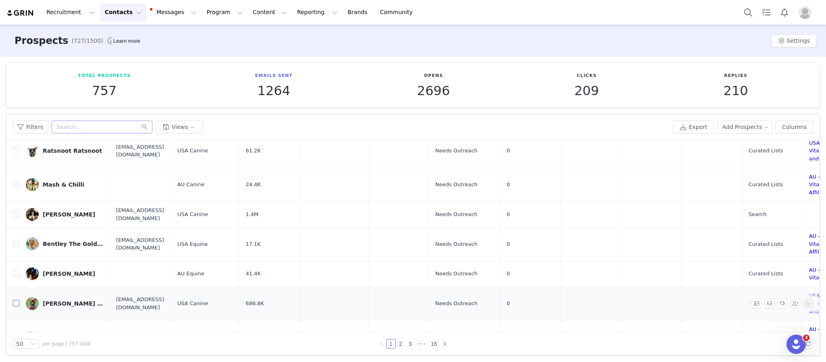
click at [13, 300] on input "checkbox" at bounding box center [16, 303] width 6 height 6
checkbox input "true"
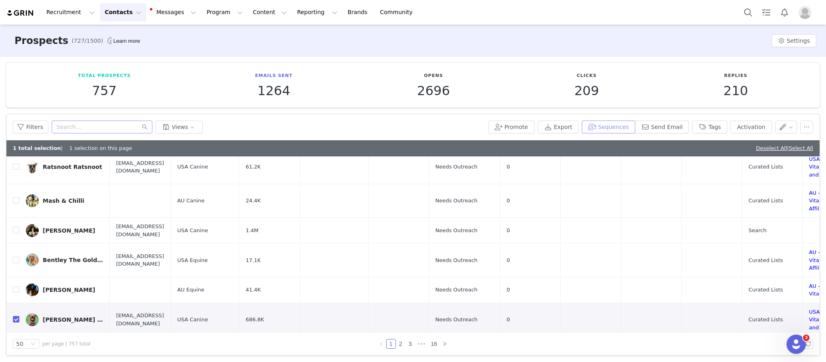
click at [624, 131] on button "Sequences" at bounding box center [608, 127] width 53 height 13
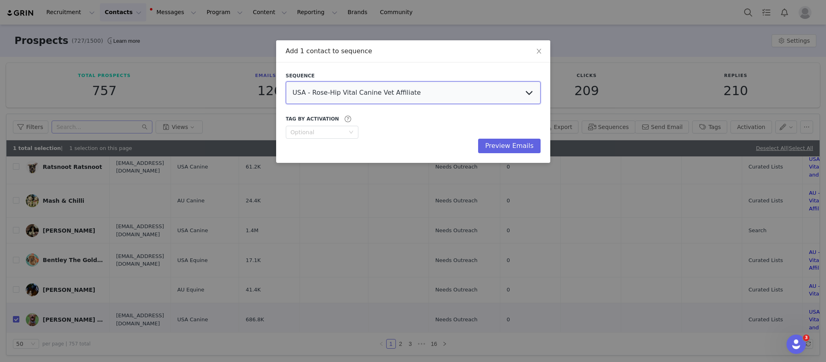
click at [421, 93] on select "USA - Rose-Hip Vital Canine Vet Affiliate AU - Rose-Hip Vital Canine Vet Affili…" at bounding box center [413, 92] width 255 height 23
select select "3b16b2c1-155e-443e-ad17-540b692ae5c3"
click at [286, 81] on select "USA - Rose-Hip Vital Canine Vet Affiliate AU - Rose-Hip Vital Canine Vet Affili…" at bounding box center [413, 92] width 255 height 23
drag, startPoint x: 497, startPoint y: 144, endPoint x: 492, endPoint y: 143, distance: 5.8
click at [492, 143] on button "Preview Emails" at bounding box center [509, 146] width 62 height 15
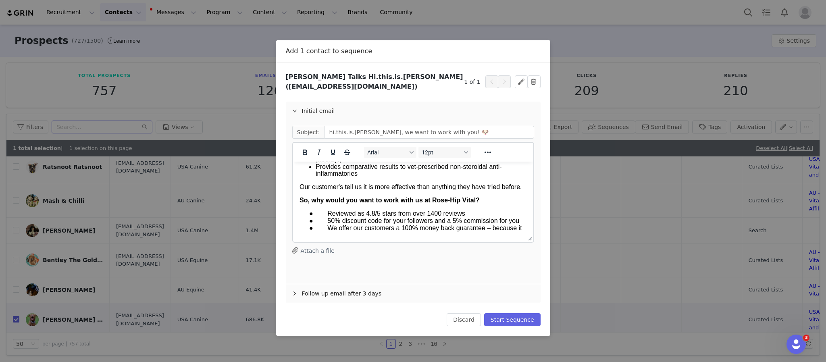
scroll to position [117, 0]
click at [385, 190] on p "Our customer's tell us it is more effective than anything they have tried befor…" at bounding box center [412, 186] width 227 height 7
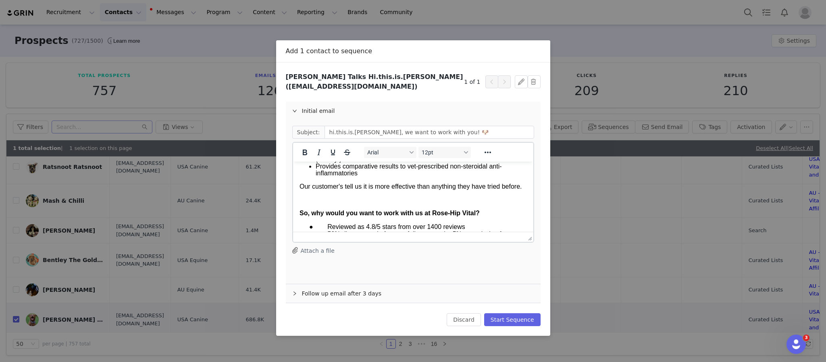
click at [385, 190] on p "Our customer's tell us it is more effective than anything they have tried befor…" at bounding box center [412, 186] width 227 height 7
click at [309, 203] on p "Rich Text Area. Press ALT-0 for help." at bounding box center [412, 199] width 227 height 7
click at [398, 217] on span "So, why would you want to wo with us at Rose-Hip Vital?" at bounding box center [386, 213] width 174 height 7
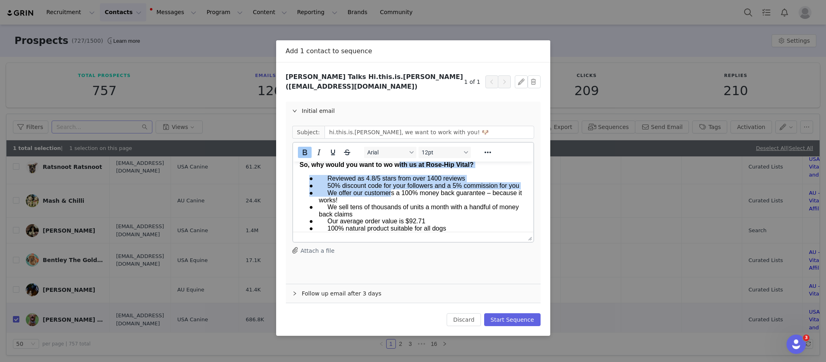
drag, startPoint x: 398, startPoint y: 222, endPoint x: 411, endPoint y: 211, distance: 16.3
click at [411, 211] on body "Hi Tatum Talks, I'm Jessica, and I would love to introduce you to Rose-Hip Vita…" at bounding box center [412, 318] width 227 height 631
click at [411, 204] on span "● We offer our customers a 100% money back guarantee – because it works!" at bounding box center [415, 197] width 213 height 14
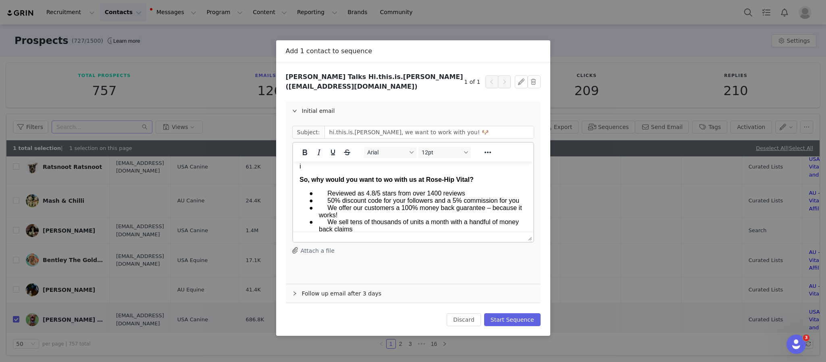
scroll to position [148, 0]
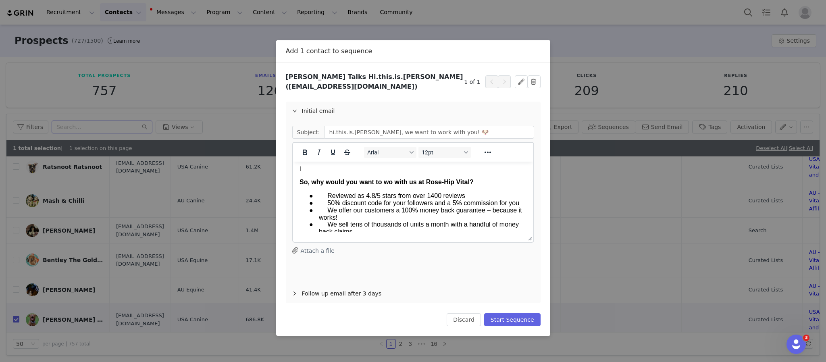
click at [367, 173] on body "Hi Tatum Talks, I'm Jessica, and I would love to introduce you to Rose-Hip Vita…" at bounding box center [412, 336] width 227 height 631
click at [366, 172] on p "I would love to ﻿" at bounding box center [412, 168] width 227 height 7
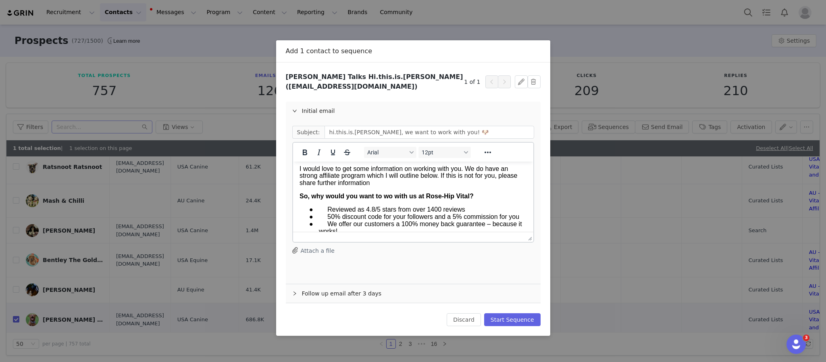
click at [482, 220] on span "● 50% discount code for your followers and a 5% commission for you" at bounding box center [414, 216] width 210 height 7
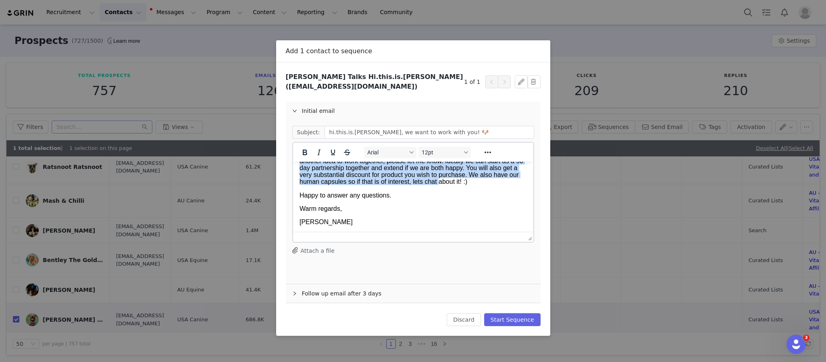
scroll to position [651, 0]
drag, startPoint x: 482, startPoint y: 226, endPoint x: 476, endPoint y: 198, distance: 29.0
click at [476, 198] on p "Happy to answer any questions." at bounding box center [412, 195] width 227 height 7
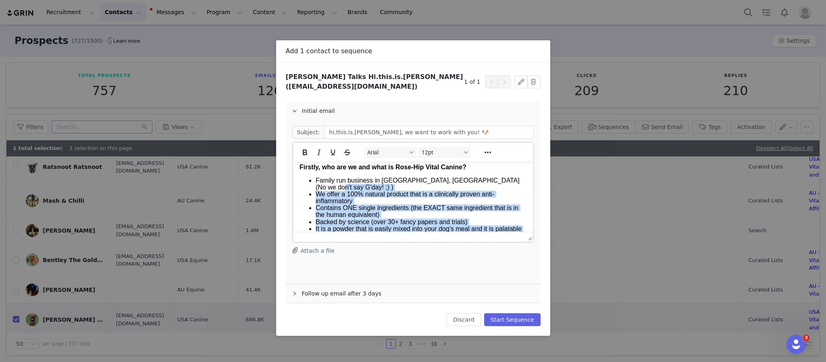
scroll to position [40, 0]
drag, startPoint x: 476, startPoint y: 198, endPoint x: 428, endPoint y: 201, distance: 48.1
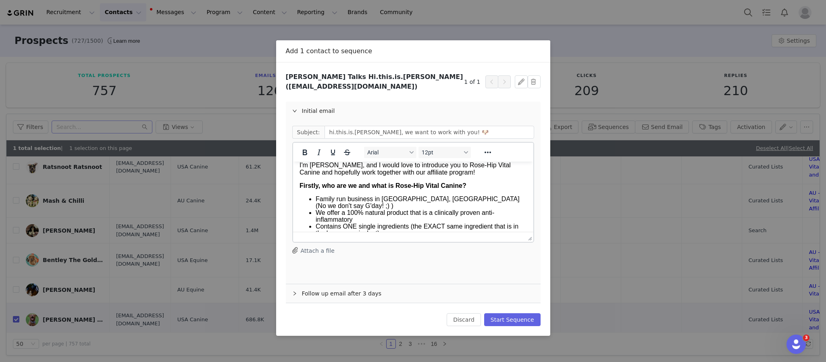
scroll to position [6, 0]
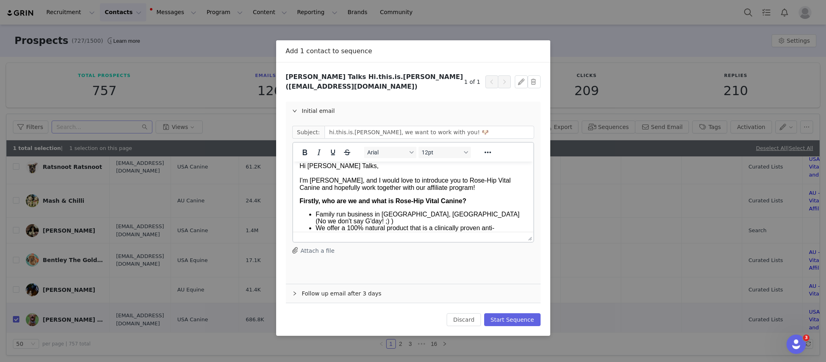
drag, startPoint x: 428, startPoint y: 201, endPoint x: 429, endPoint y: 193, distance: 8.2
drag, startPoint x: 429, startPoint y: 193, endPoint x: 436, endPoint y: 188, distance: 8.6
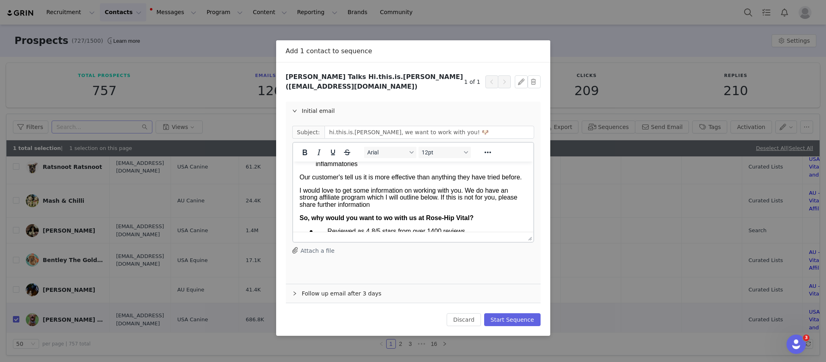
scroll to position [140, 0]
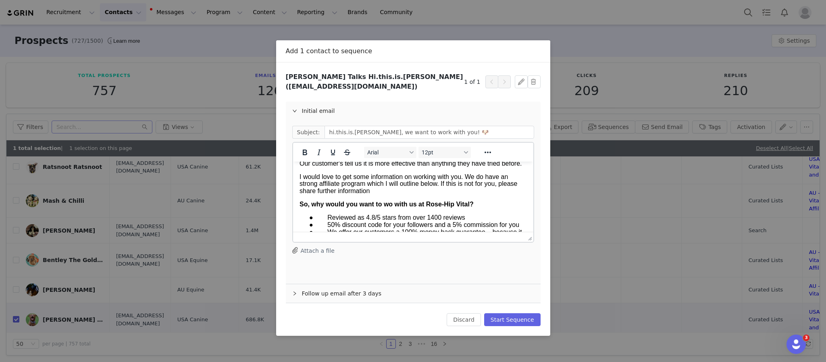
click at [419, 194] on p "I would love to ﻿get some information on working with you. We do have an strong…" at bounding box center [412, 183] width 227 height 21
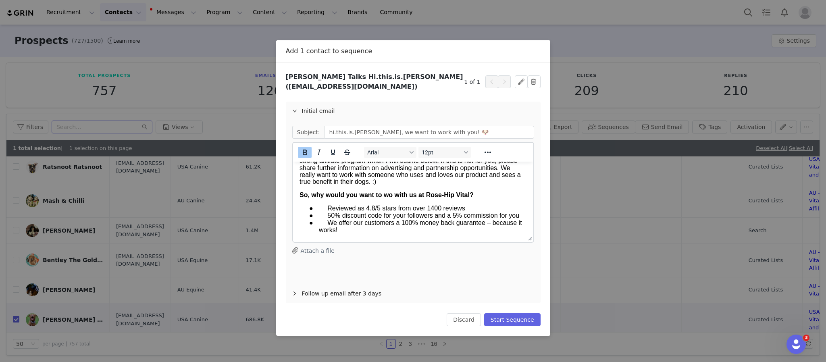
click at [469, 198] on span "So, why would you want to wo with us at Rose-Hip Vital?" at bounding box center [386, 195] width 174 height 7
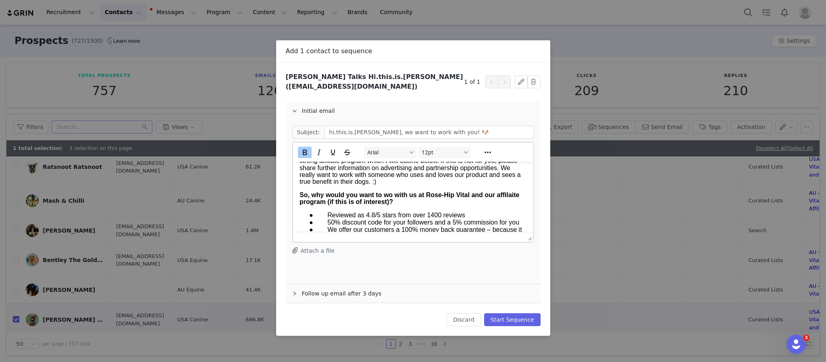
drag, startPoint x: 305, startPoint y: 212, endPoint x: 315, endPoint y: 216, distance: 10.3
click at [315, 205] on span "So, why would you want to wo with us at Rose-Hip Vital and our affilaite progra…" at bounding box center [409, 199] width 220 height 14
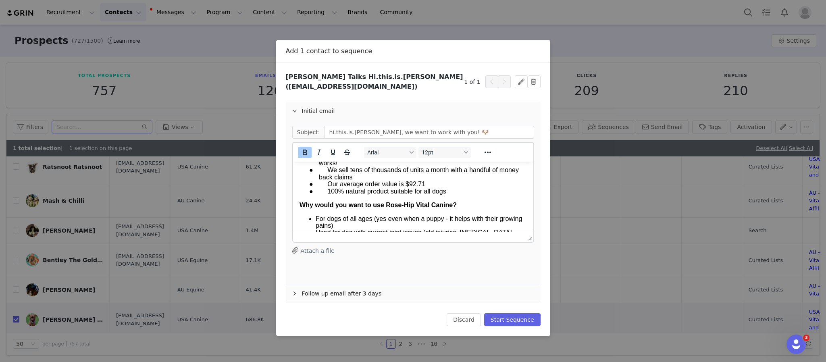
scroll to position [221, 0]
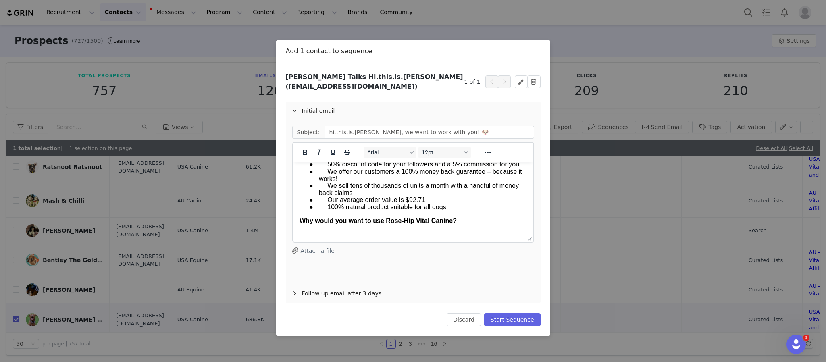
click at [375, 161] on span "● Reviewed as 4.8/5 stars from over 1400 reviews" at bounding box center [387, 157] width 156 height 7
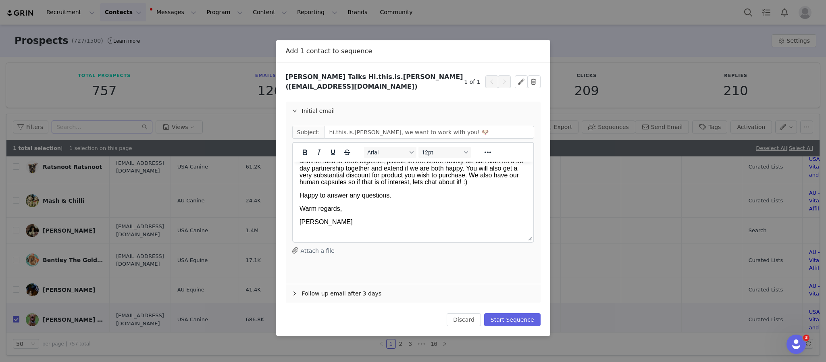
scroll to position [674, 0]
drag, startPoint x: 345, startPoint y: 287, endPoint x: 317, endPoint y: 292, distance: 27.9
click at [317, 292] on div "Follow up email after 3 days" at bounding box center [413, 293] width 255 height 19
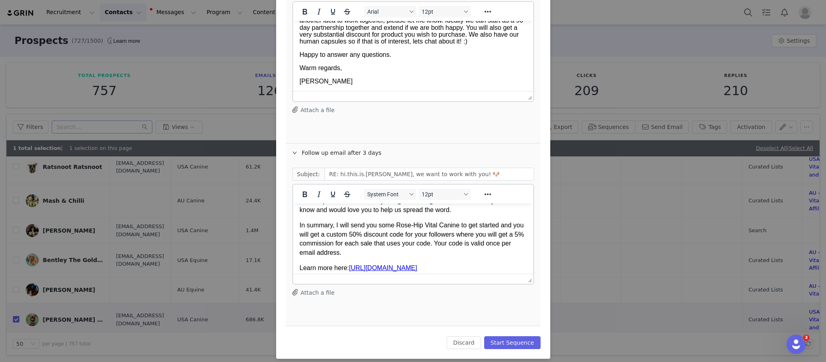
scroll to position [61, 0]
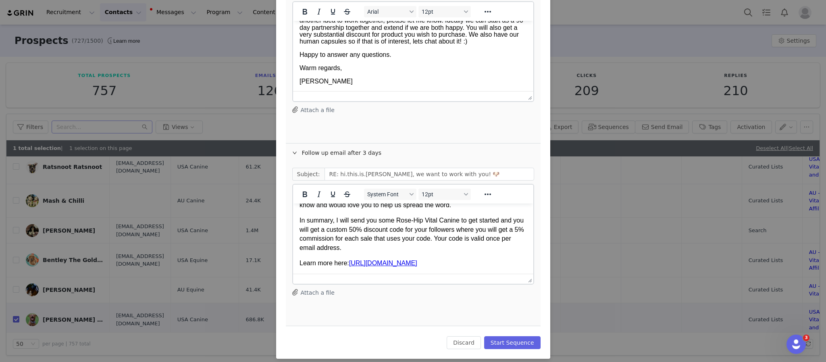
click at [382, 244] on p "In summary, I will send you some Rose-Hip Vital Canine to get started and you w…" at bounding box center [412, 234] width 227 height 36
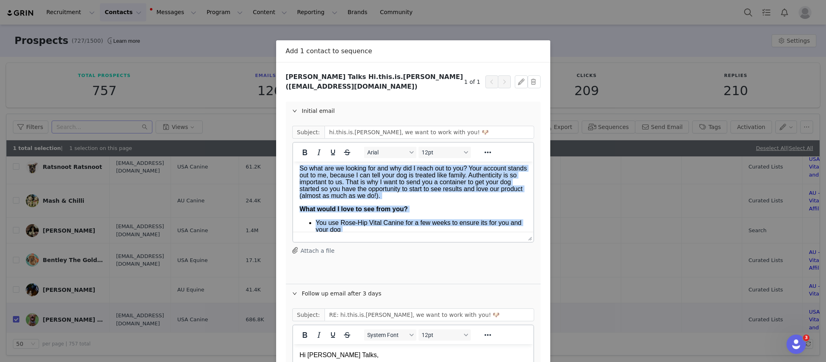
scroll to position [0, 0]
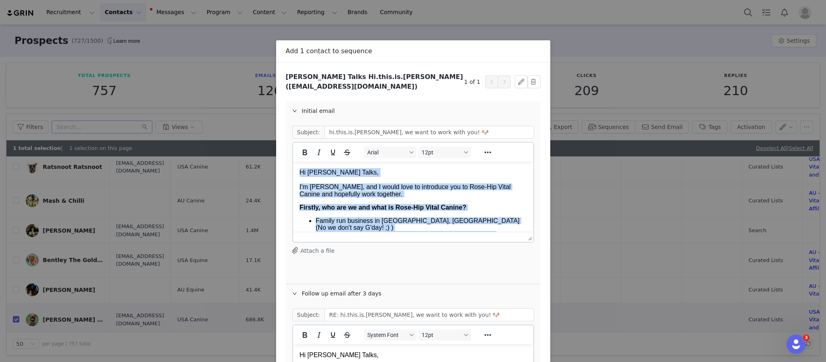
drag, startPoint x: 335, startPoint y: 220, endPoint x: 237, endPoint y: 65, distance: 183.3
copy body "Hi Tatum Talks, I'm Jessica, and I would love to introduce you to Rose-Hip Vita…"
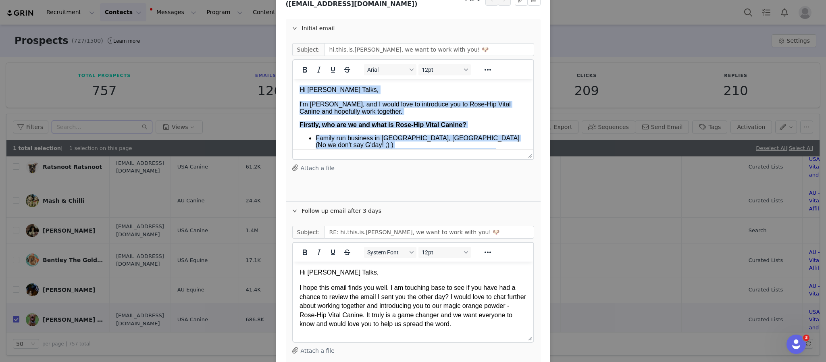
scroll to position [141, 0]
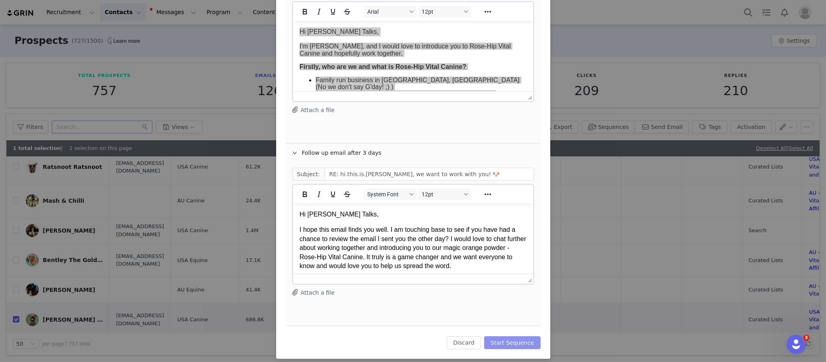
click at [518, 336] on button "Start Sequence" at bounding box center [512, 342] width 56 height 13
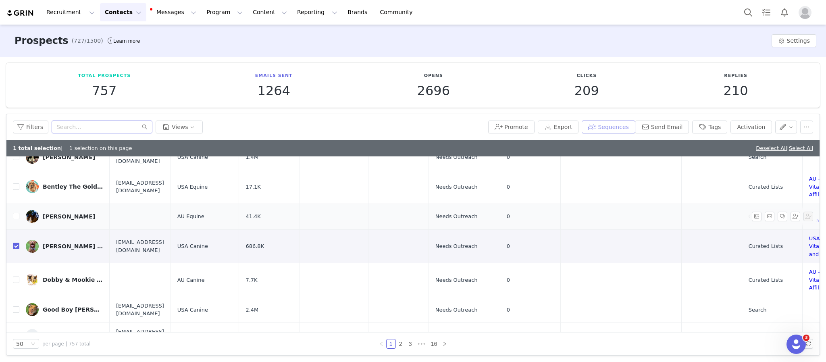
scroll to position [524, 0]
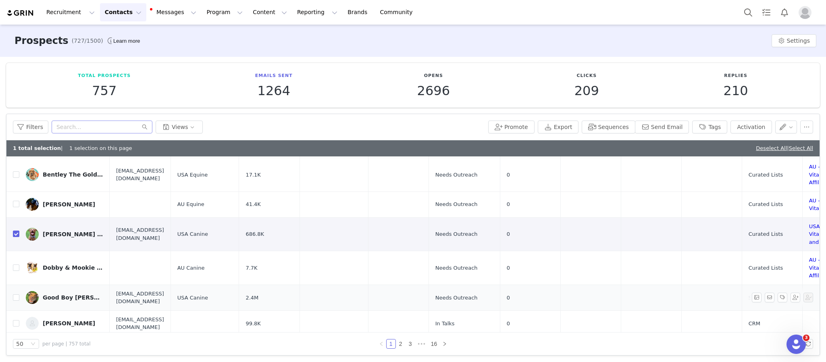
click at [74, 294] on div "Good Boy Ollie 🐶" at bounding box center [73, 297] width 61 height 6
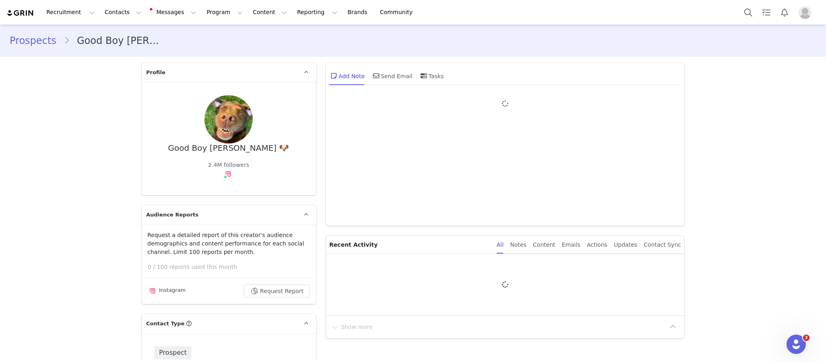
type input "+1 ([GEOGRAPHIC_DATA])"
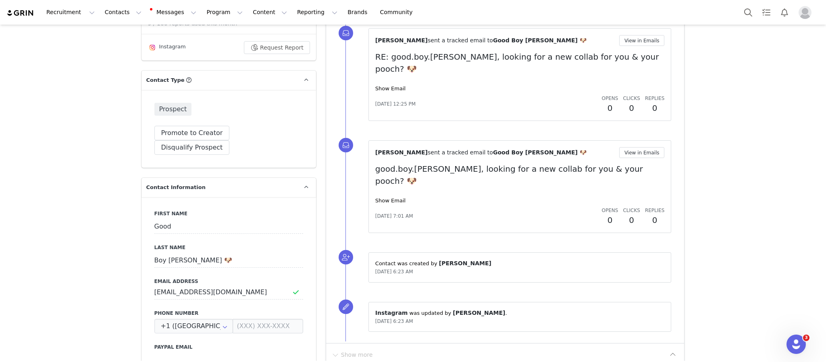
scroll to position [246, 0]
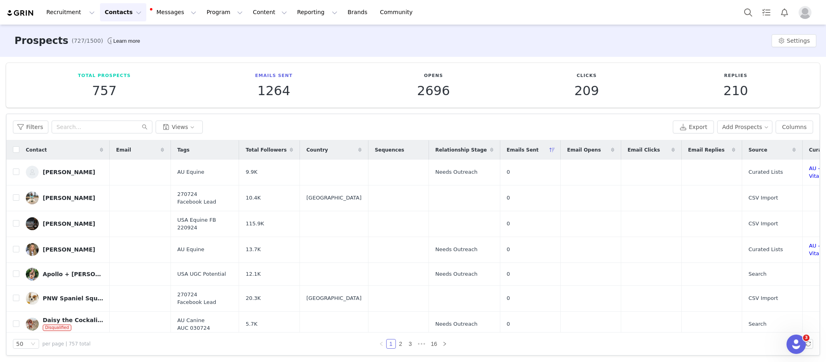
click at [284, 154] on div "Total Followers" at bounding box center [269, 149] width 61 height 19
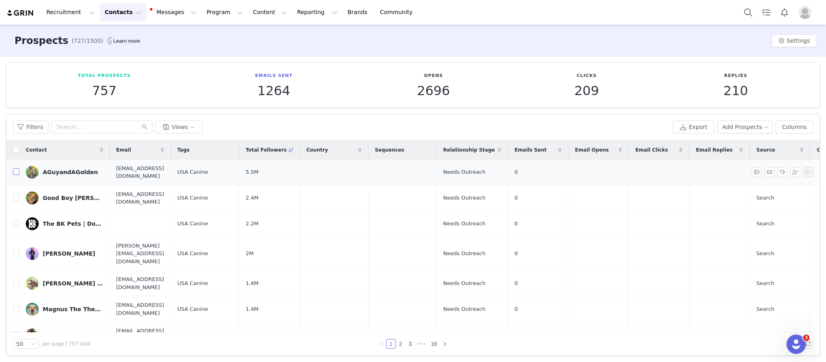
click at [15, 171] on input "checkbox" at bounding box center [16, 172] width 6 height 6
checkbox input "true"
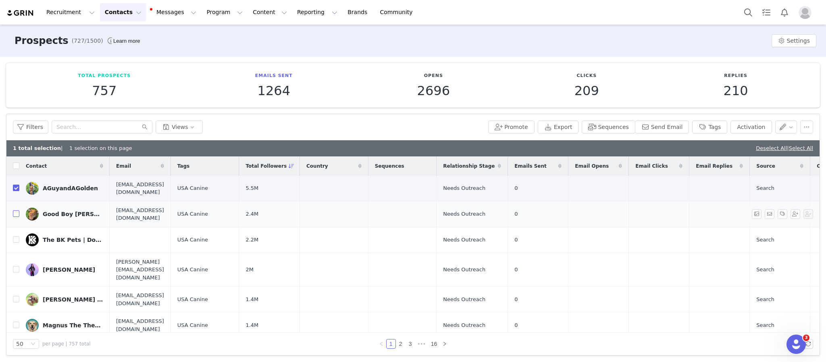
click at [17, 212] on input "checkbox" at bounding box center [16, 214] width 6 height 6
checkbox input "true"
click at [15, 266] on input "checkbox" at bounding box center [16, 269] width 6 height 6
checkbox input "true"
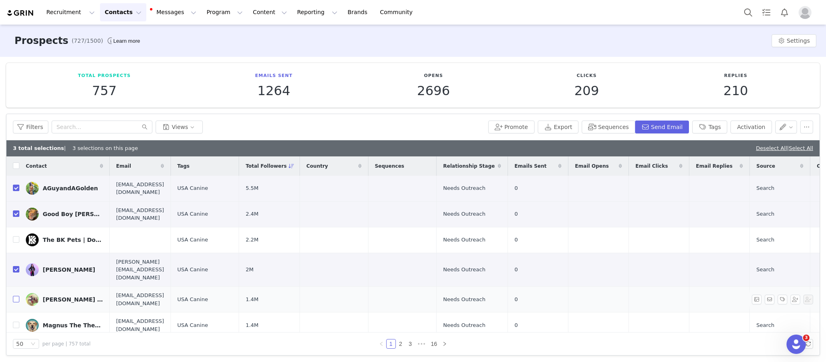
click at [16, 296] on input "checkbox" at bounding box center [16, 299] width 6 height 6
checkbox input "true"
click at [17, 322] on input "checkbox" at bounding box center [16, 325] width 6 height 6
checkbox input "true"
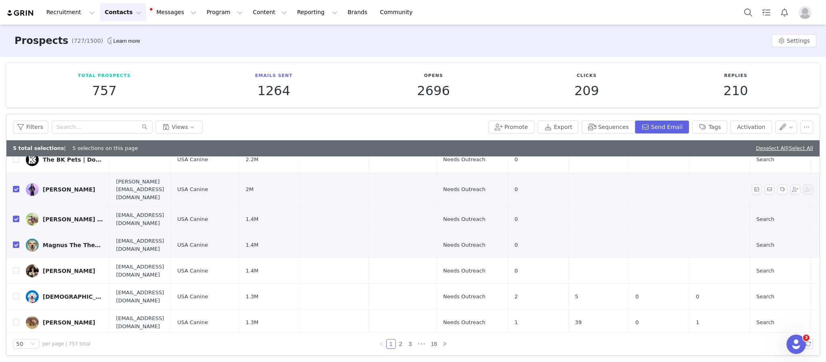
scroll to position [81, 0]
click at [14, 267] on input "checkbox" at bounding box center [16, 270] width 6 height 6
checkbox input "true"
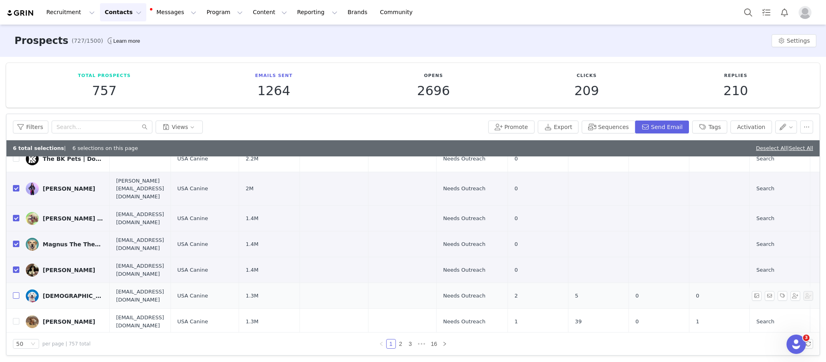
click at [15, 292] on input "checkbox" at bounding box center [16, 295] width 6 height 6
checkbox input "true"
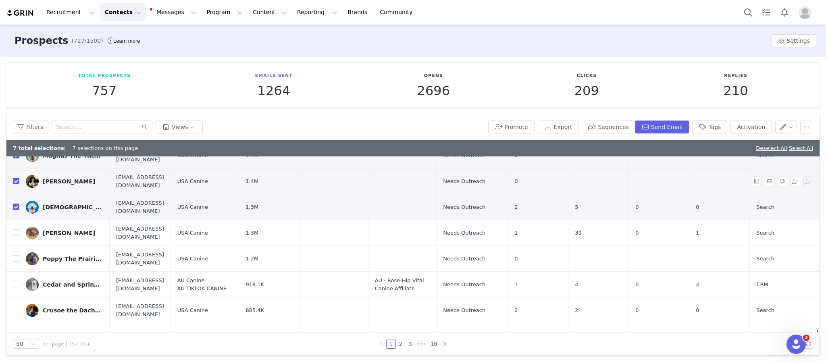
scroll to position [189, 0]
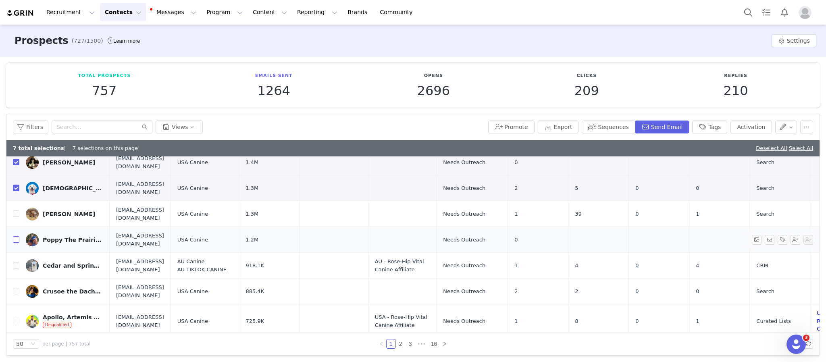
click at [16, 236] on input "checkbox" at bounding box center [16, 239] width 6 height 6
checkbox input "true"
click at [16, 288] on input "checkbox" at bounding box center [16, 291] width 6 height 6
checkbox input "true"
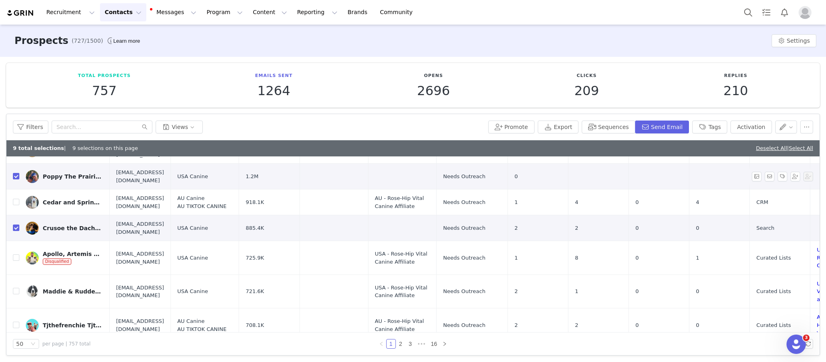
scroll to position [255, 0]
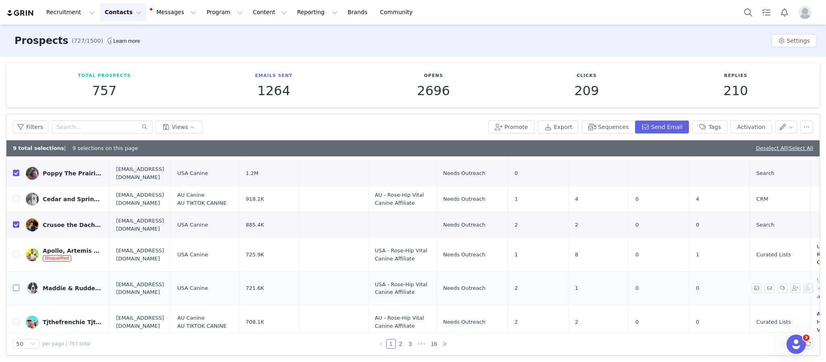
click at [15, 285] on input "checkbox" at bounding box center [16, 288] width 6 height 6
click at [18, 285] on input "checkbox" at bounding box center [16, 288] width 6 height 6
checkbox input "false"
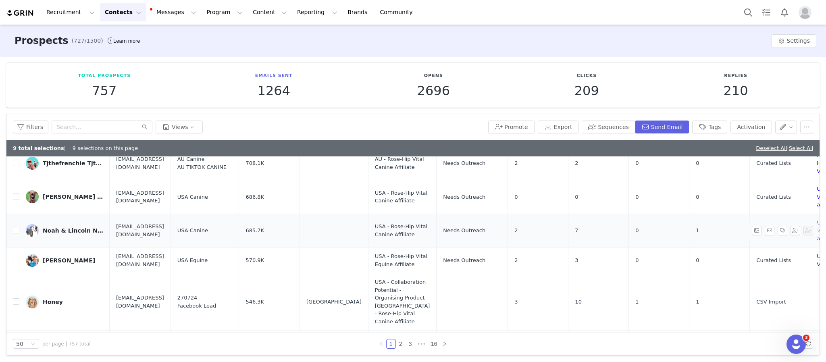
scroll to position [422, 0]
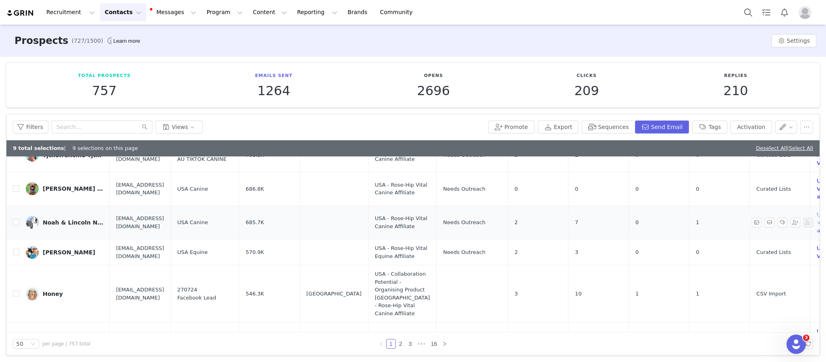
click at [46, 265] on td "Honey" at bounding box center [64, 293] width 90 height 57
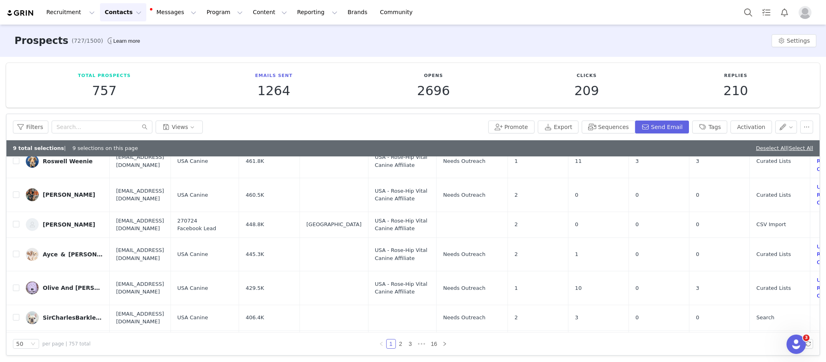
scroll to position [799, 0]
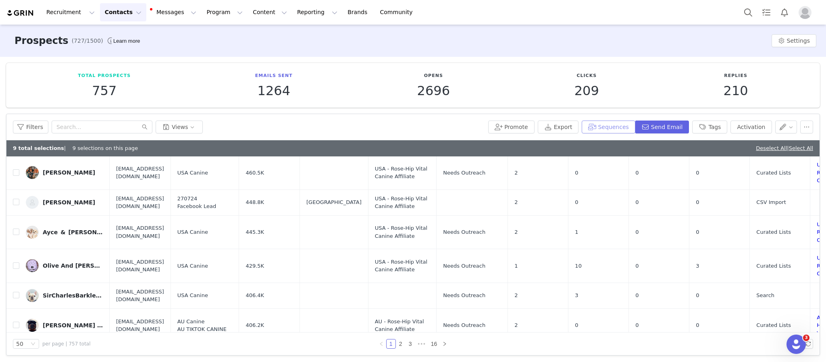
click at [618, 126] on button "Sequences" at bounding box center [608, 127] width 53 height 13
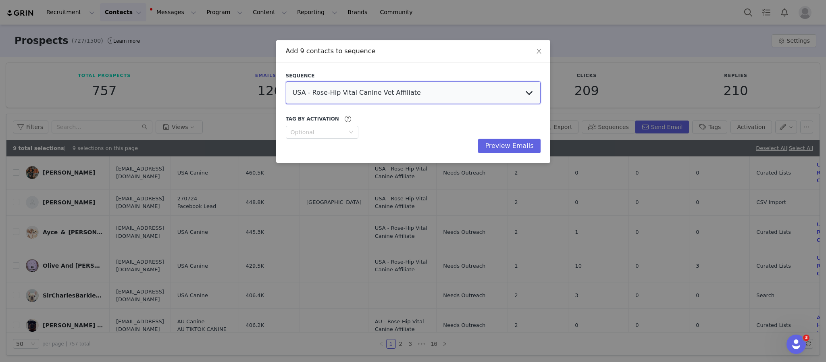
click at [384, 94] on select "USA - Rose-Hip Vital Canine Vet Affiliate AU - Rose-Hip Vital Canine Vet Affili…" at bounding box center [413, 92] width 255 height 23
select select "3b16b2c1-155e-443e-ad17-540b692ae5c3"
click at [286, 81] on select "USA - Rose-Hip Vital Canine Vet Affiliate AU - Rose-Hip Vital Canine Vet Affili…" at bounding box center [413, 92] width 255 height 23
click at [514, 143] on button "Preview Emails" at bounding box center [509, 146] width 62 height 15
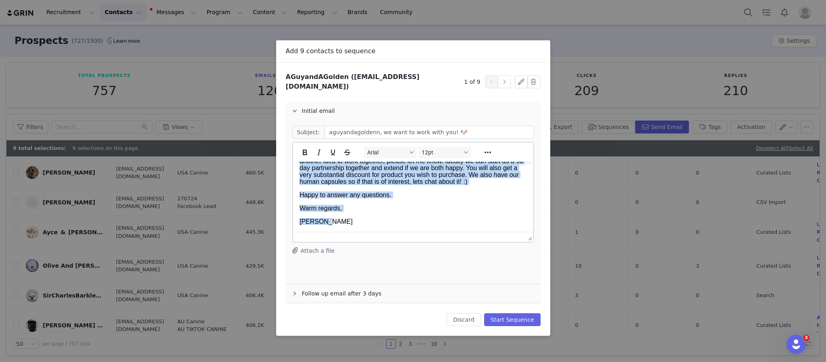
scroll to position [0, 0]
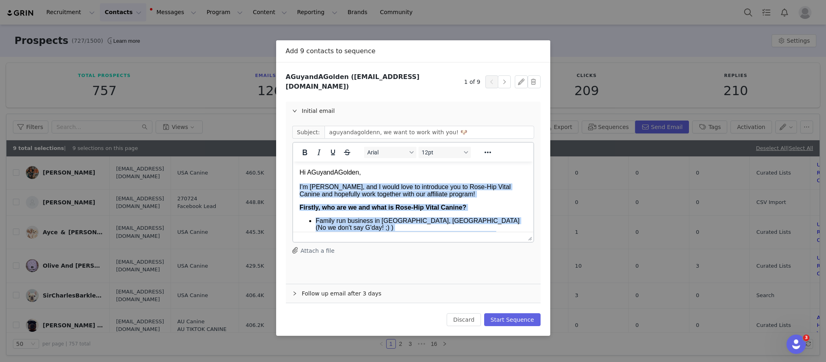
drag, startPoint x: 331, startPoint y: 222, endPoint x: 290, endPoint y: 184, distance: 56.5
paste body "Rich Text Area. Press ALT-0 for help."
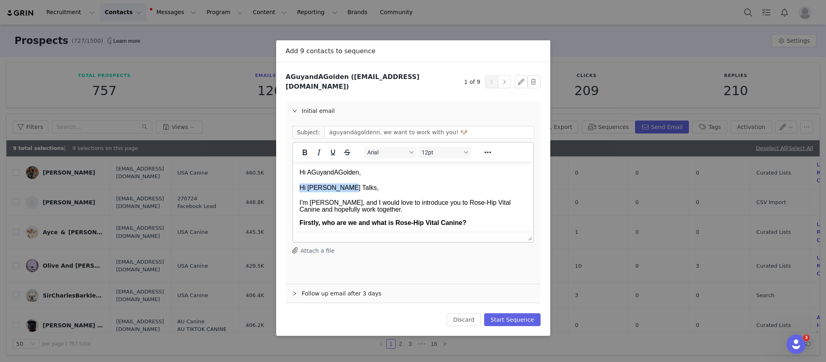
drag, startPoint x: 360, startPoint y: 188, endPoint x: 258, endPoint y: 181, distance: 101.9
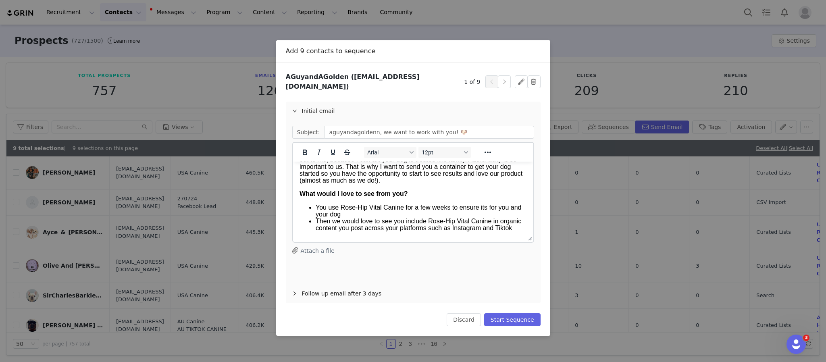
scroll to position [444, 0]
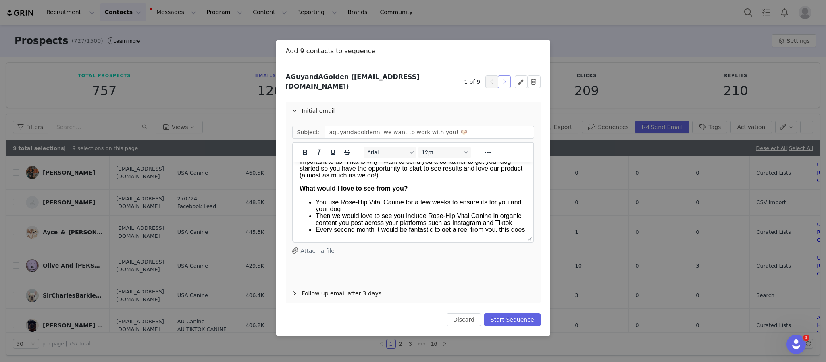
click at [502, 78] on button "button" at bounding box center [504, 81] width 13 height 13
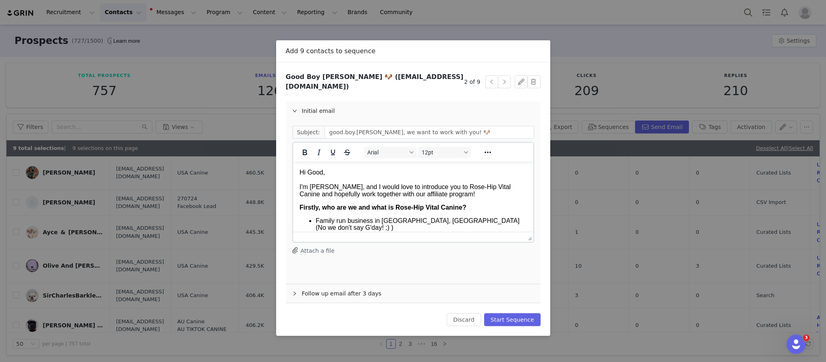
scroll to position [0, 0]
click at [486, 76] on button "button" at bounding box center [492, 81] width 13 height 13
type input "aguyandagoldenn, we want to work with you! 🐶"
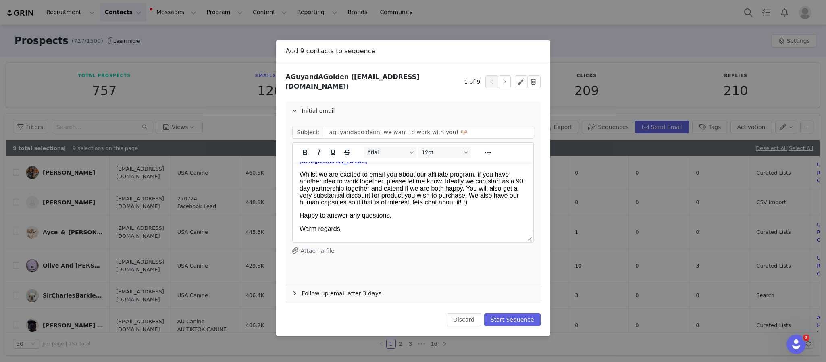
scroll to position [674, 0]
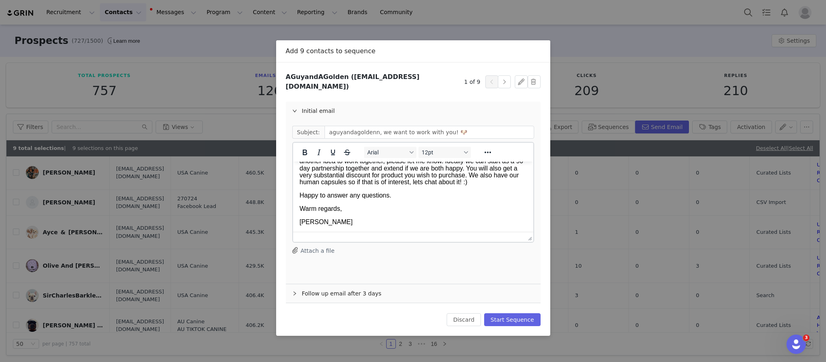
click at [352, 286] on div "Follow up email after 3 days" at bounding box center [413, 293] width 255 height 19
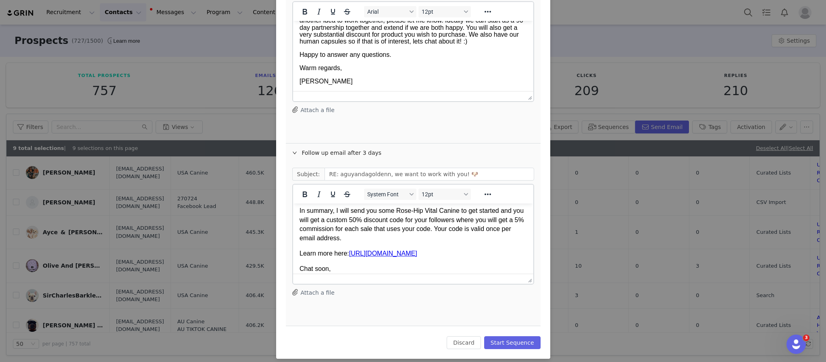
scroll to position [75, 0]
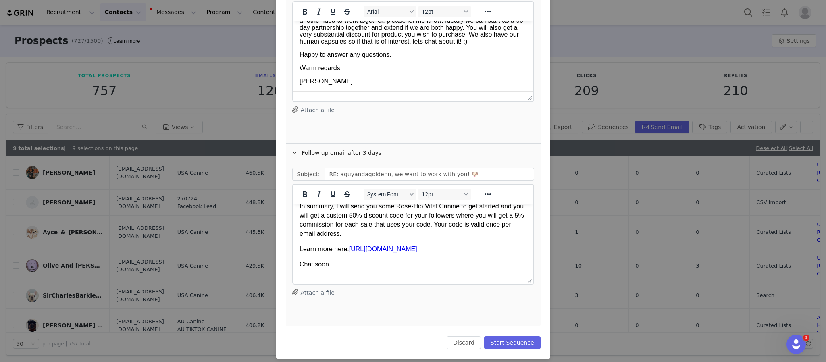
click at [430, 233] on p "In summary, I will send you some Rose-Hip Vital Canine to get started and you w…" at bounding box center [412, 220] width 227 height 36
drag, startPoint x: 430, startPoint y: 233, endPoint x: 488, endPoint y: 233, distance: 58.1
click at [488, 233] on p "In summary, I will send you some Rose-Hip Vital Canine to get started and you w…" at bounding box center [412, 220] width 227 height 36
click at [463, 233] on p "In summary, I will send you some Rose-Hip Vital Canine to get started and you w…" at bounding box center [412, 220] width 227 height 36
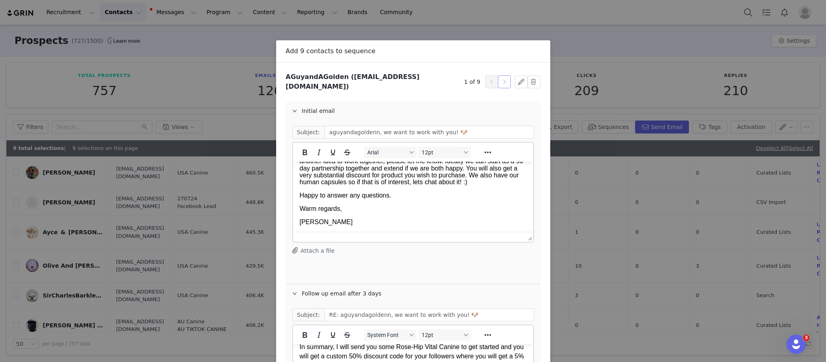
click at [498, 77] on button "button" at bounding box center [504, 81] width 13 height 13
type input "good.boy.ollie, we want to work with you! 🐶"
type input "RE: good.boy.ollie, we want to work with you! 🐶"
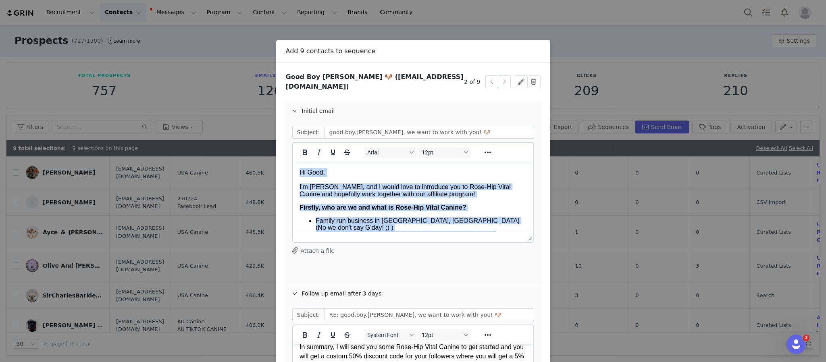
drag, startPoint x: 341, startPoint y: 219, endPoint x: 296, endPoint y: 167, distance: 68.0
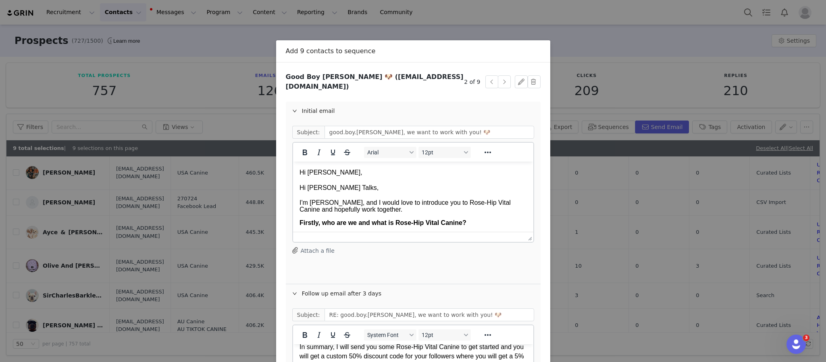
click at [348, 184] on p "Hi Tatum Talks," at bounding box center [412, 188] width 227 height 9
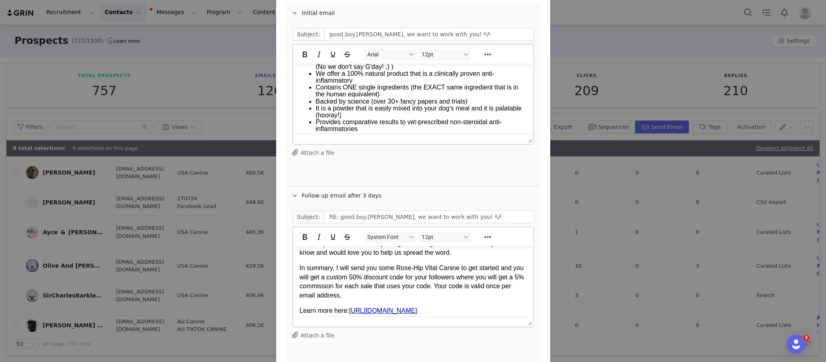
scroll to position [62, 0]
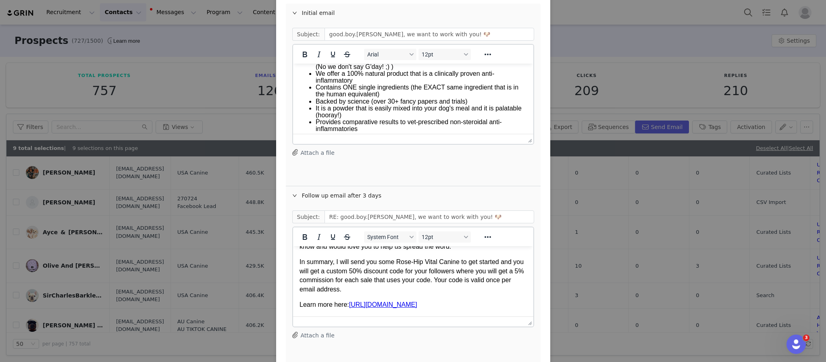
click at [403, 289] on p "In summary, I will send you some Rose-Hip Vital Canine to get started and you w…" at bounding box center [412, 276] width 227 height 36
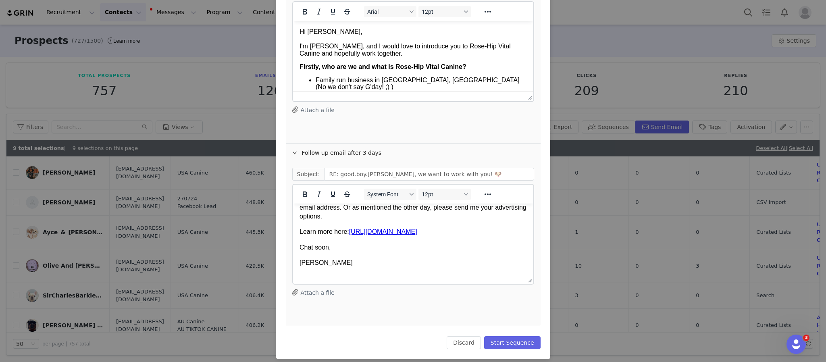
scroll to position [0, 0]
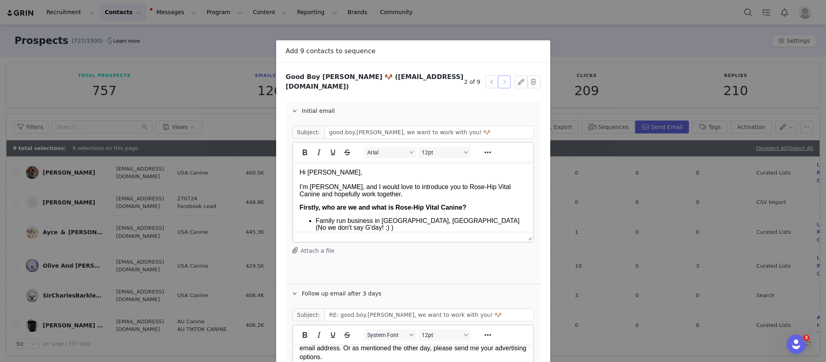
click at [500, 78] on button "button" at bounding box center [504, 81] width 13 height 13
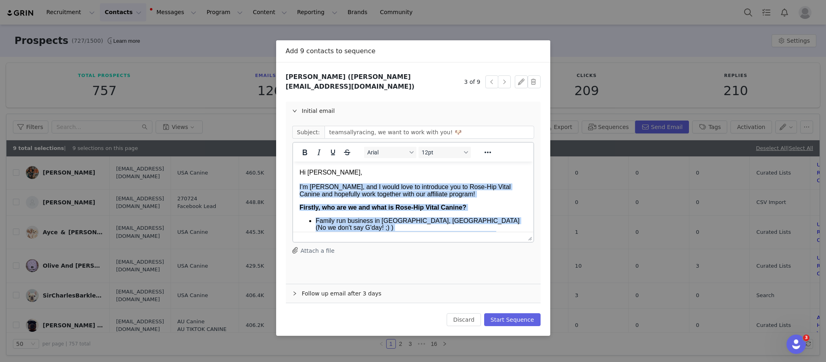
drag, startPoint x: 355, startPoint y: 225, endPoint x: 563, endPoint y: 345, distance: 240.0
paste body "Rich Text Area. Press ALT-0 for help."
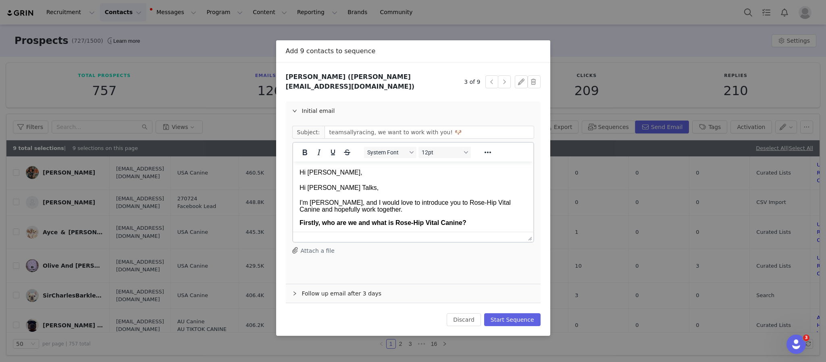
click at [367, 189] on p "Hi Tatum Talks," at bounding box center [412, 188] width 227 height 9
click at [367, 189] on p "Hi Tatum Tal" at bounding box center [412, 188] width 227 height 9
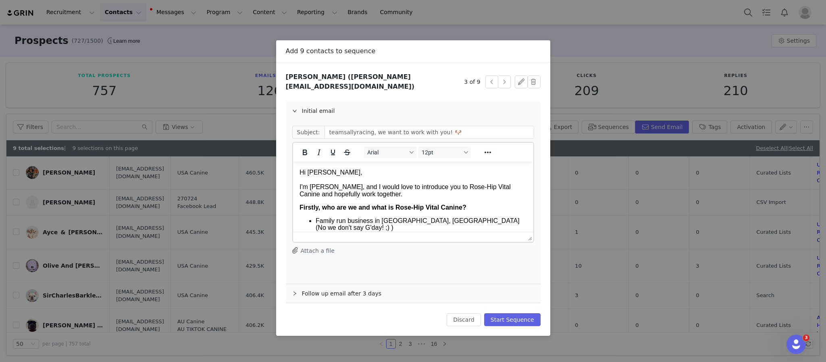
click at [356, 292] on div "Follow up email after 3 days" at bounding box center [413, 293] width 255 height 19
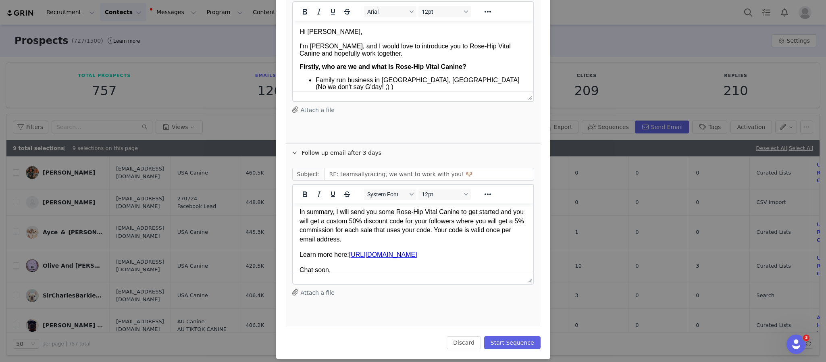
scroll to position [79, 0]
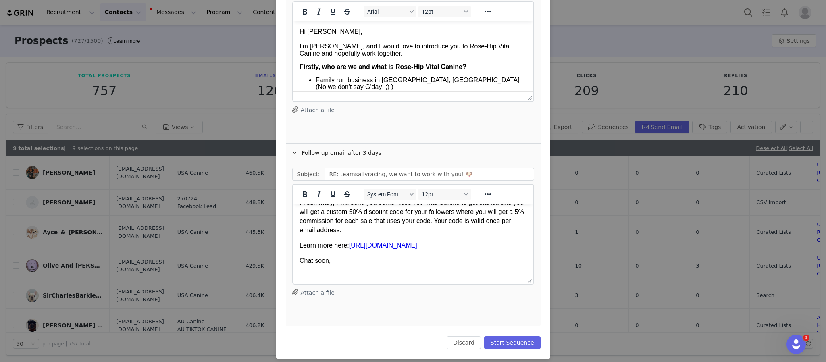
click at [430, 233] on p "In summary, I will send you some Rose-Hip Vital Canine to get started and you w…" at bounding box center [412, 216] width 227 height 36
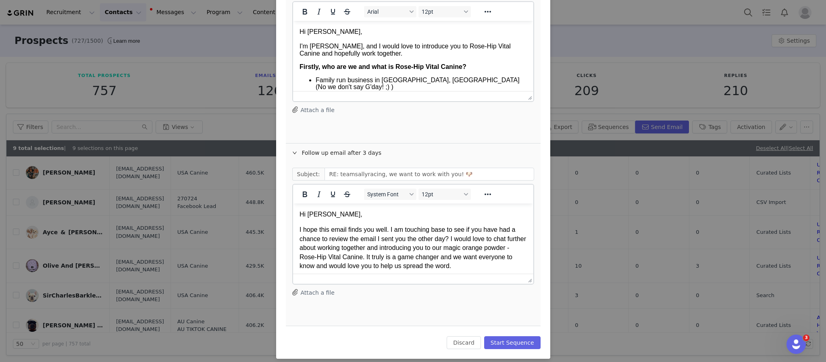
scroll to position [0, 0]
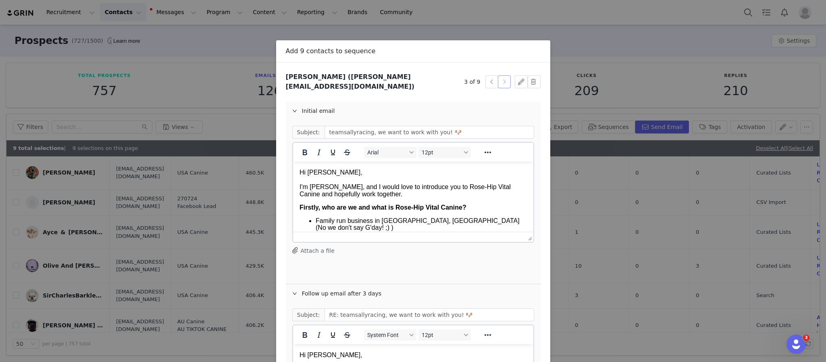
click at [501, 80] on button "button" at bounding box center [504, 81] width 13 height 13
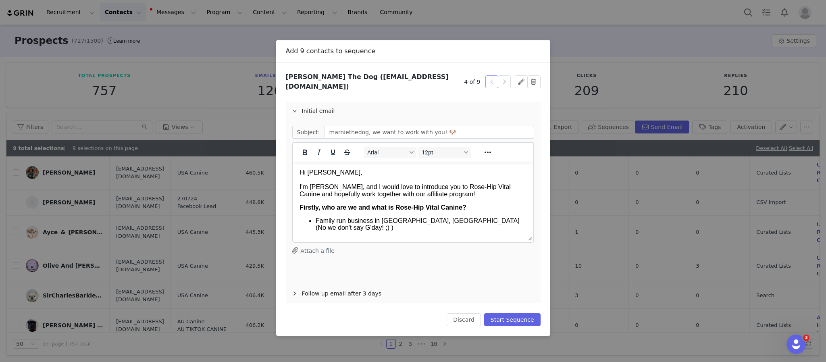
click at [489, 75] on button "button" at bounding box center [492, 81] width 13 height 13
click at [507, 77] on button "button" at bounding box center [504, 81] width 13 height 13
type input "marniethedog, we want to work with you! 🐶"
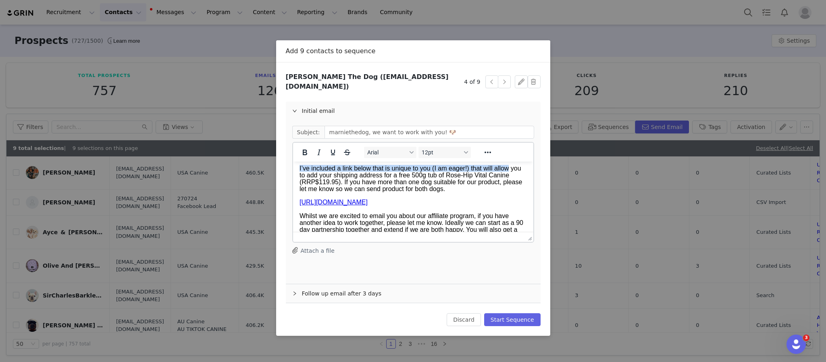
scroll to position [622, 0]
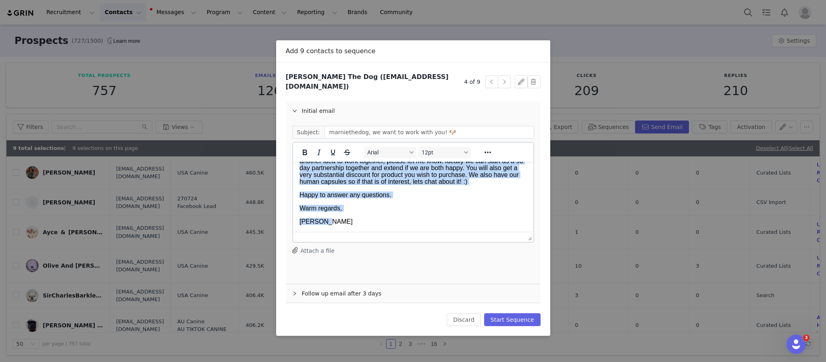
drag, startPoint x: 299, startPoint y: 187, endPoint x: 860, endPoint y: 499, distance: 641.0
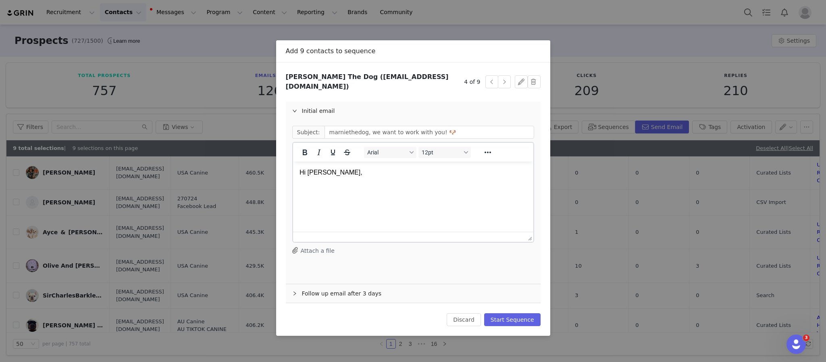
paste body "Rich Text Area. Press ALT-0 for help."
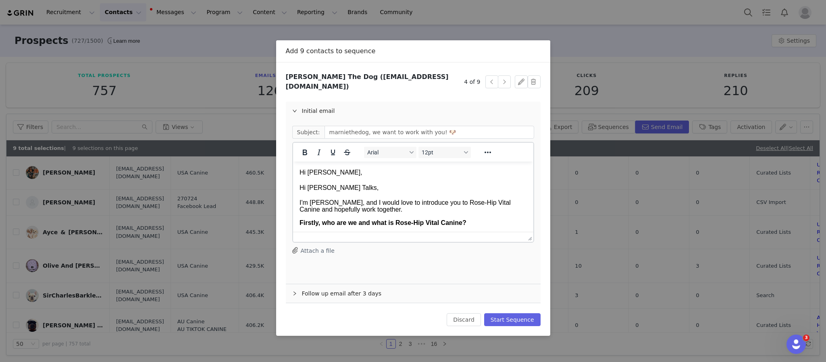
click at [359, 190] on p "Hi Tatum Talks," at bounding box center [412, 188] width 227 height 9
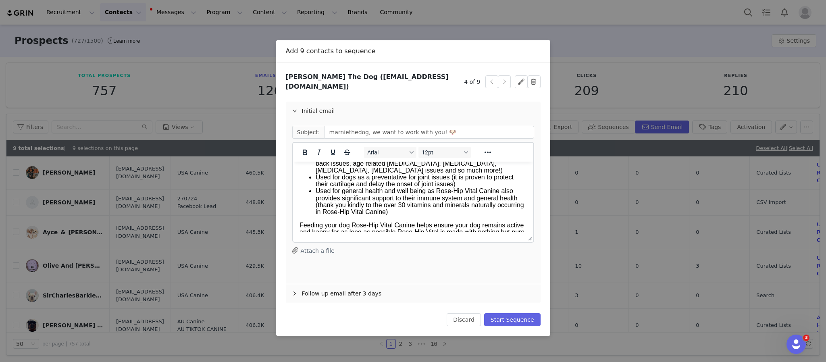
scroll to position [316, 0]
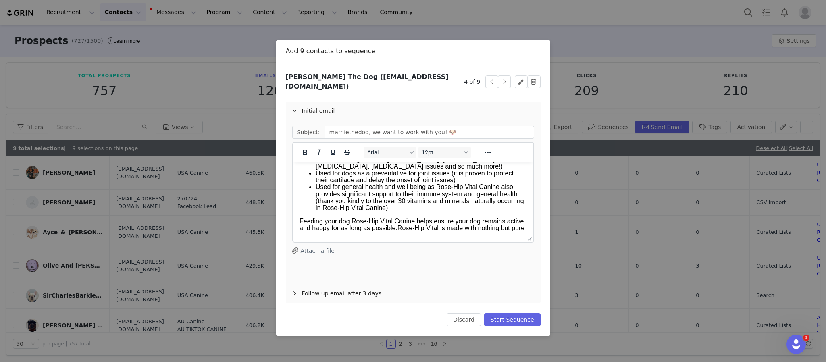
click at [327, 288] on div "Follow up email after 3 days" at bounding box center [413, 293] width 255 height 19
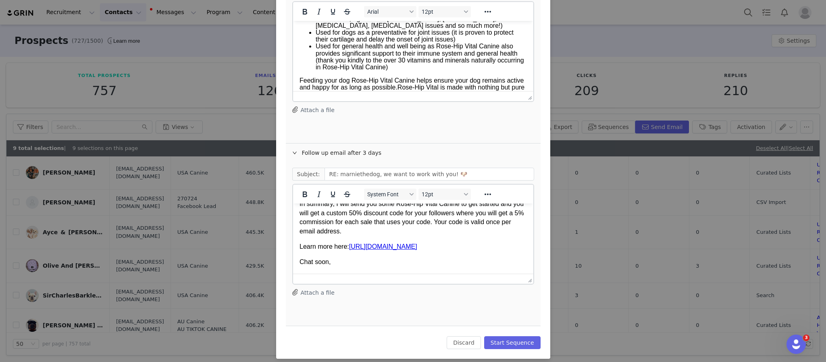
scroll to position [70, 0]
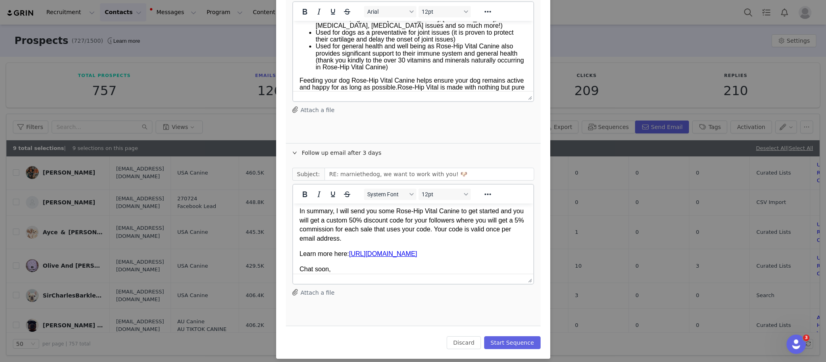
click at [383, 241] on p "In summary, I will send you some Rose-Hip Vital Canine to get started and you w…" at bounding box center [412, 225] width 227 height 36
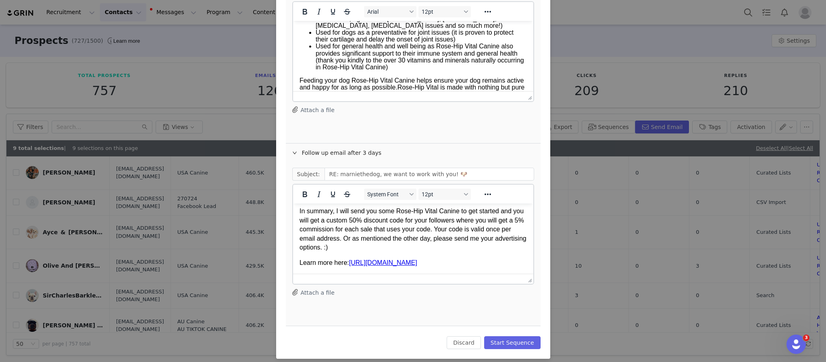
scroll to position [0, 0]
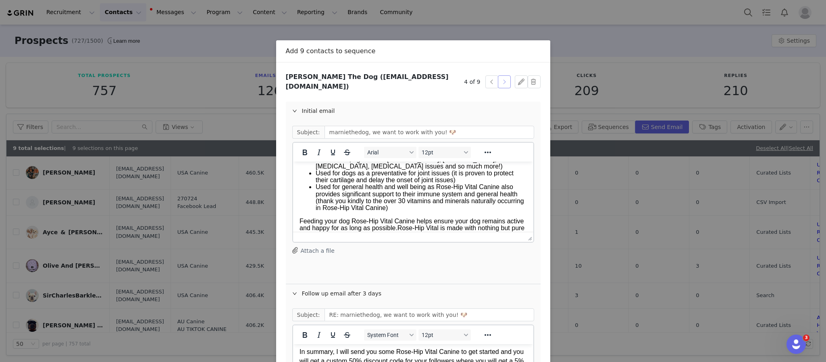
click at [503, 82] on button "button" at bounding box center [504, 81] width 13 height 13
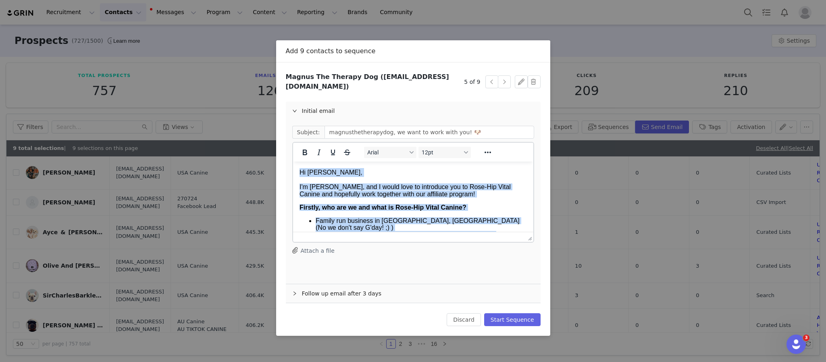
drag, startPoint x: 371, startPoint y: 222, endPoint x: 194, endPoint y: 75, distance: 230.1
paste body "Rich Text Area. Press ALT-0 for help."
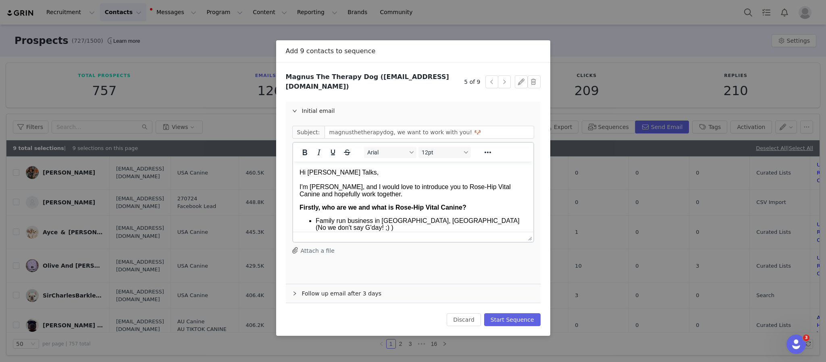
click at [340, 174] on span "Hi Tatum Talks," at bounding box center [338, 172] width 79 height 7
click at [340, 174] on p "Hi T" at bounding box center [412, 172] width 227 height 9
click at [491, 76] on button "button" at bounding box center [492, 81] width 13 height 13
click at [364, 171] on p "Hi Marnie," at bounding box center [412, 172] width 227 height 9
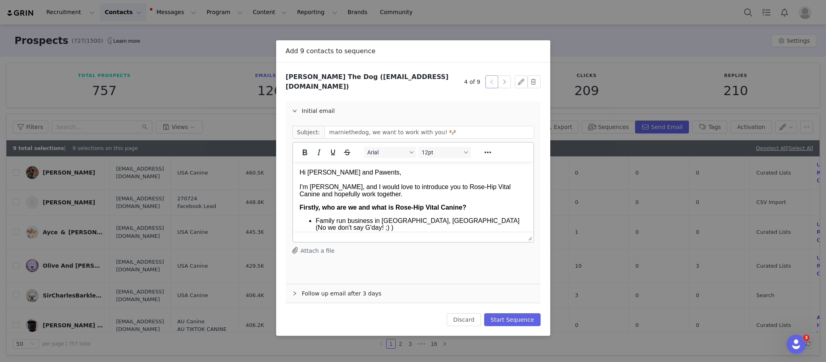
click at [494, 77] on button "button" at bounding box center [492, 81] width 13 height 13
type input "good.boy.ollie, we want to work with you! 🐶"
click at [398, 174] on p "Hi Ollie," at bounding box center [412, 172] width 227 height 9
click at [489, 103] on div "Initial email" at bounding box center [413, 111] width 255 height 19
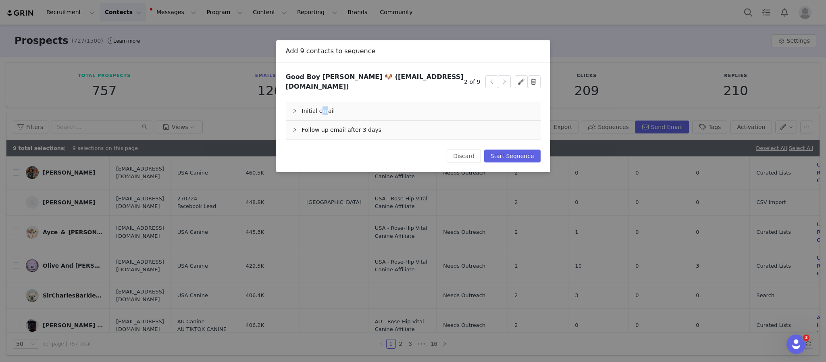
drag, startPoint x: 325, startPoint y: 106, endPoint x: 319, endPoint y: 106, distance: 6.1
click at [319, 106] on div "Initial email" at bounding box center [413, 111] width 255 height 19
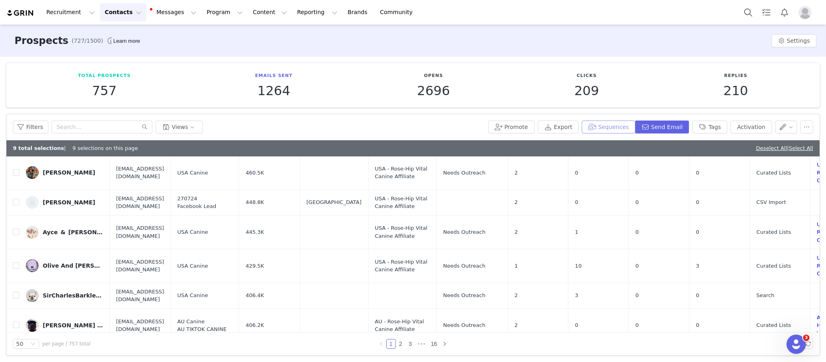
click at [619, 126] on button "Sequences" at bounding box center [608, 127] width 53 height 13
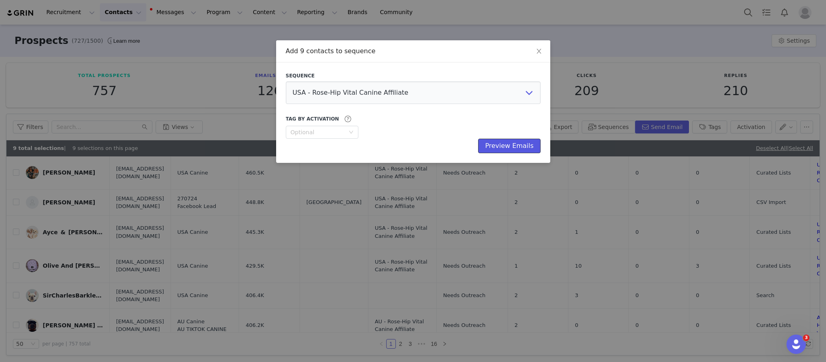
click at [523, 143] on button "Preview Emails" at bounding box center [509, 146] width 62 height 15
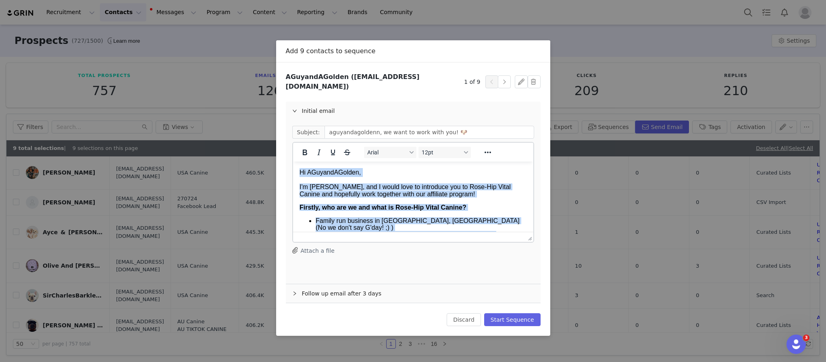
drag, startPoint x: 331, startPoint y: 222, endPoint x: 512, endPoint y: 214, distance: 181.3
paste body "Rich Text Area. Press ALT-0 for help."
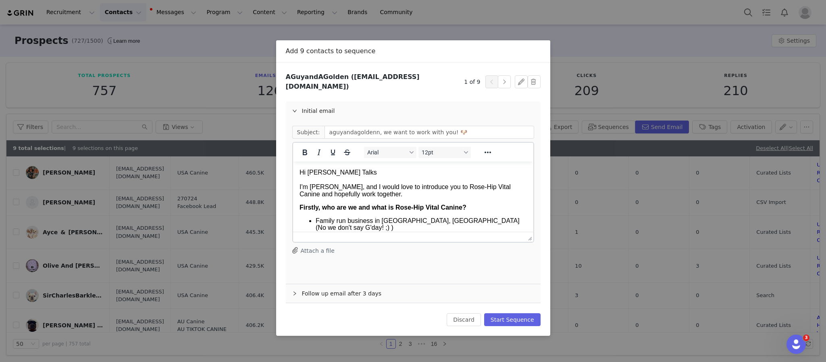
click at [350, 171] on p "Hi Tatum Talks" at bounding box center [412, 172] width 227 height 9
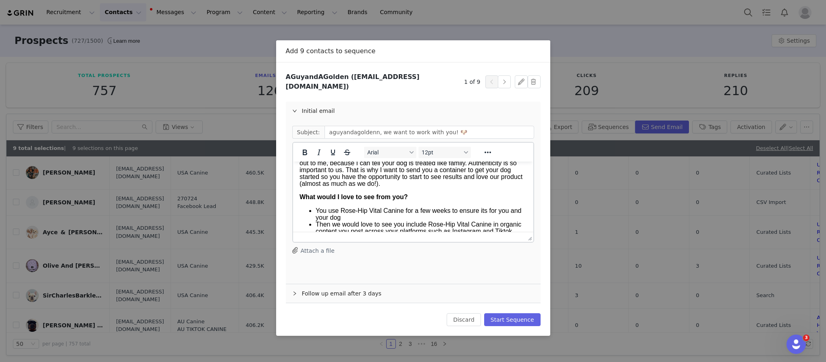
scroll to position [437, 0]
click at [355, 290] on div "Follow up email after 3 days" at bounding box center [413, 293] width 255 height 19
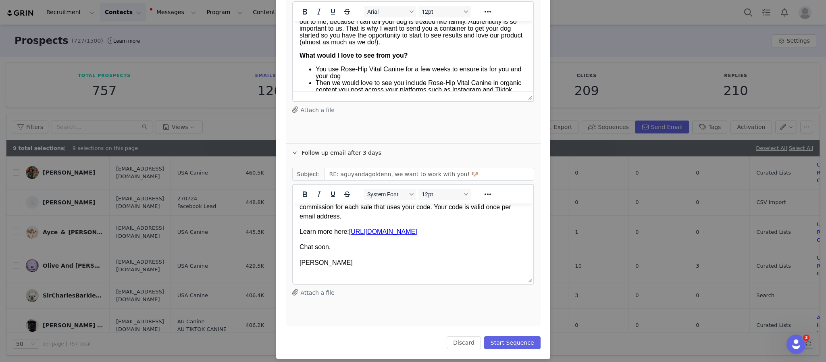
scroll to position [81, 0]
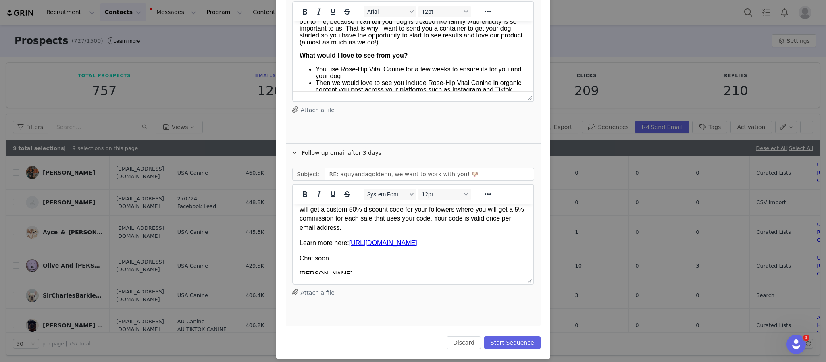
click at [447, 223] on p "In summary, I will send you some Rose-Hip Vital Canine to get started and you w…" at bounding box center [412, 214] width 227 height 36
click at [430, 227] on p "In summary, I will send you some Rose-Hip Vital Canine to get started and you w…" at bounding box center [412, 214] width 227 height 36
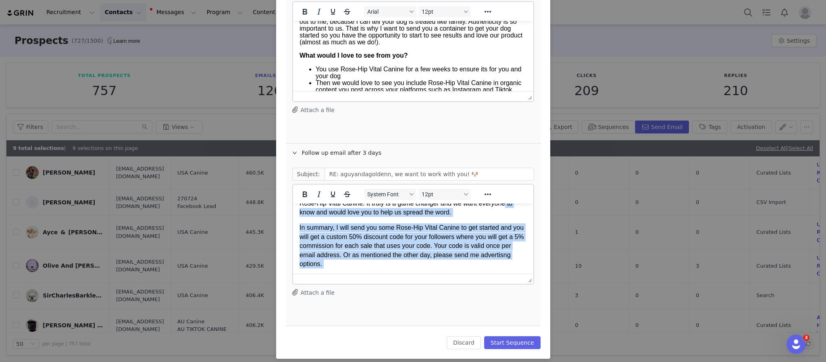
scroll to position [35, 0]
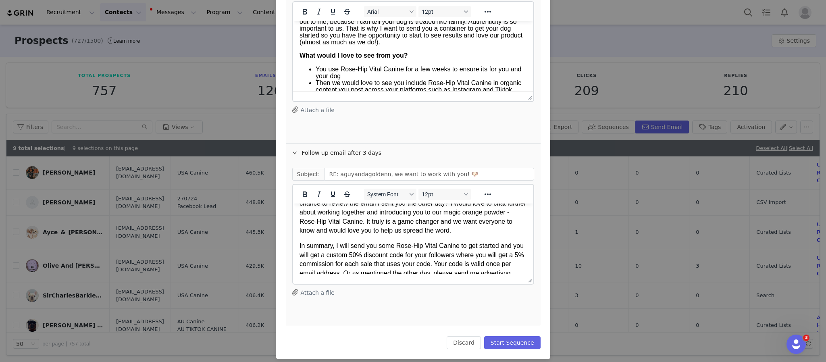
drag, startPoint x: 321, startPoint y: 236, endPoint x: 351, endPoint y: 255, distance: 35.5
click at [351, 255] on p "In summary, I will send you some Rose-Hip Vital Canine to get started and you w…" at bounding box center [412, 264] width 227 height 45
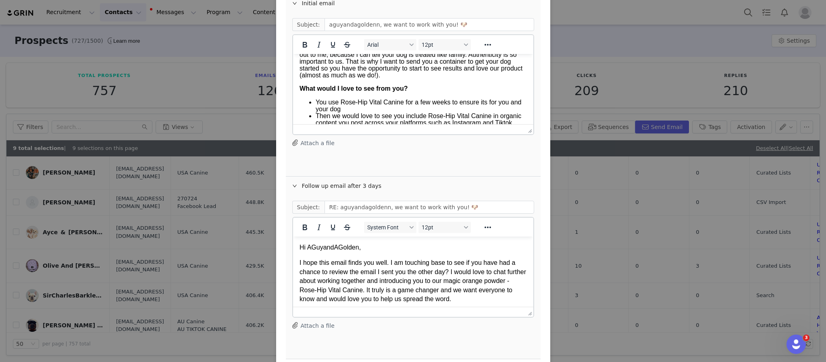
scroll to position [131, 0]
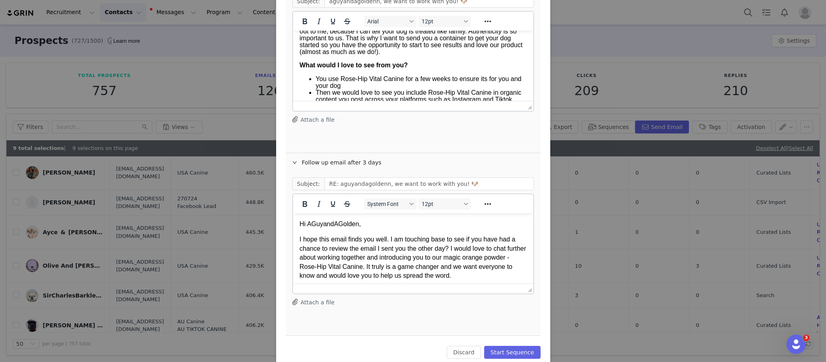
click at [368, 221] on p "Hi AGuyandAGolden," at bounding box center [412, 224] width 227 height 9
click at [368, 221] on p "Hi AGuyandAGo" at bounding box center [412, 224] width 227 height 9
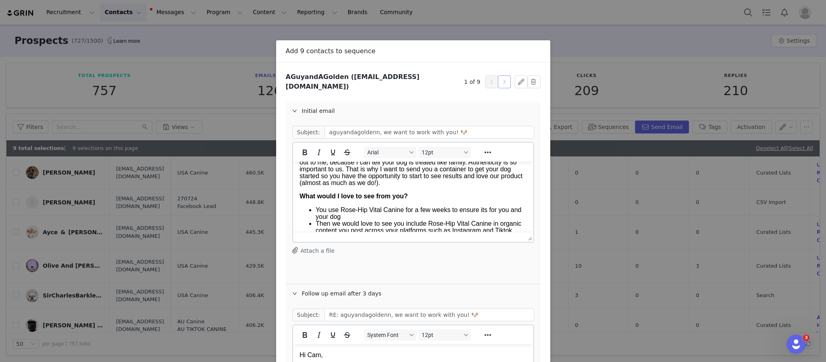
click at [500, 77] on button "button" at bounding box center [504, 81] width 13 height 13
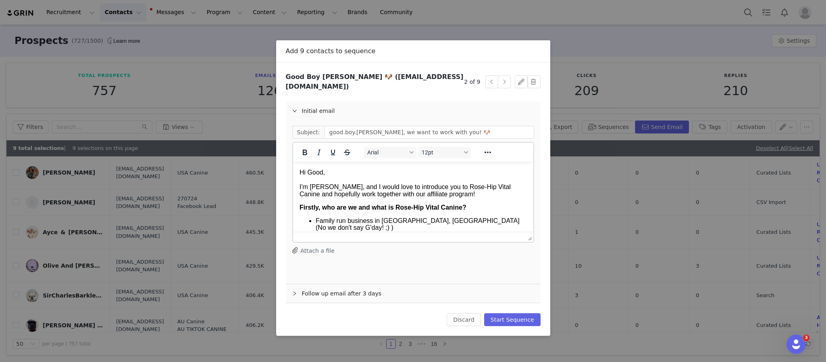
click at [327, 172] on p "Hi Good," at bounding box center [412, 172] width 227 height 9
click at [327, 172] on p "Hi Good" at bounding box center [412, 172] width 227 height 9
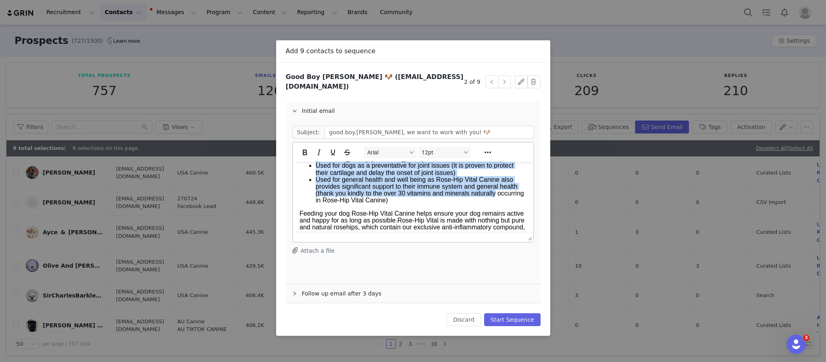
scroll to position [622, 0]
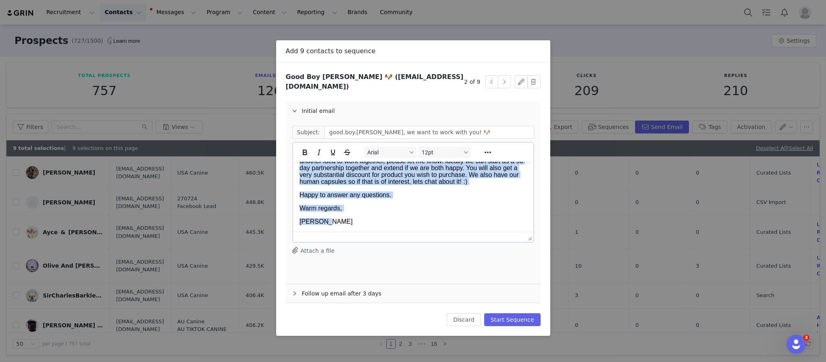
drag, startPoint x: 299, startPoint y: 187, endPoint x: 584, endPoint y: 333, distance: 319.8
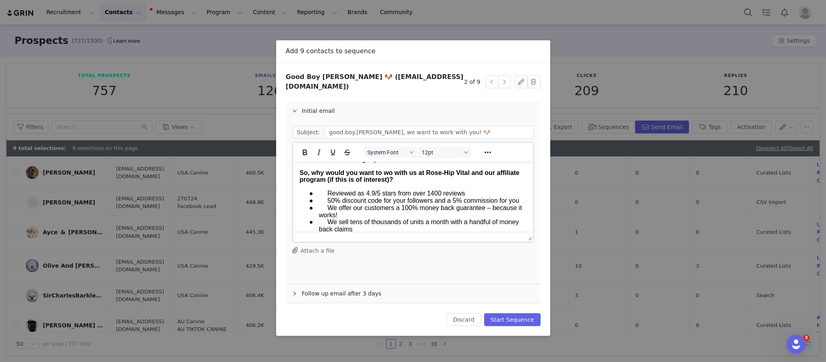
scroll to position [0, 0]
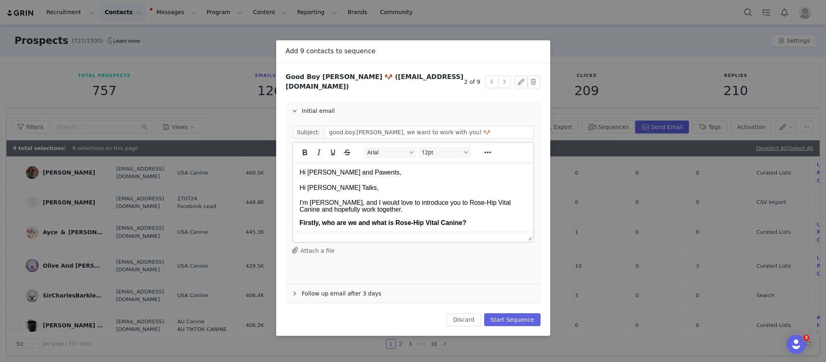
click at [371, 191] on p "Hi Tatum Talks," at bounding box center [412, 188] width 227 height 9
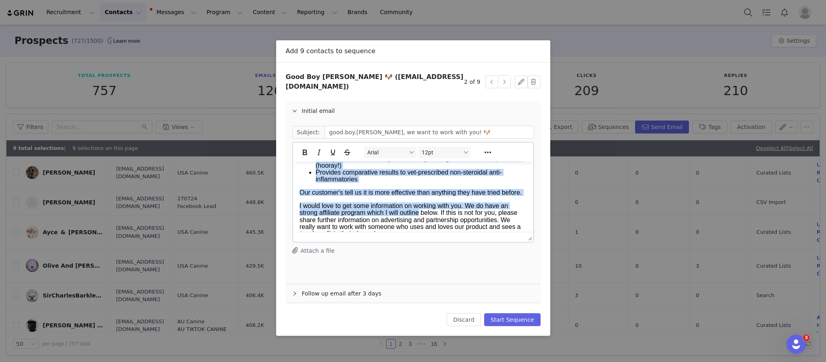
scroll to position [674, 0]
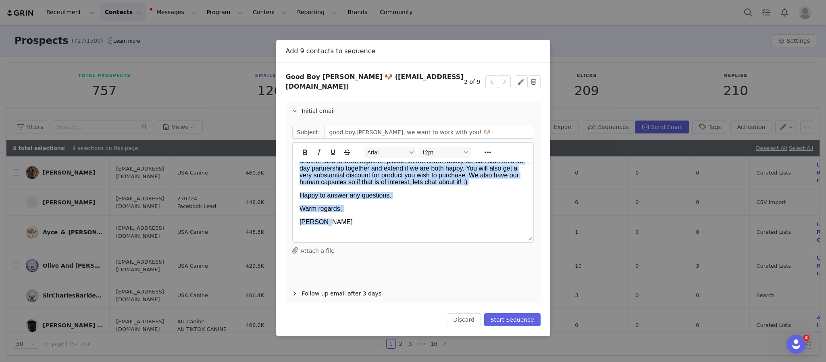
drag, startPoint x: 299, startPoint y: 187, endPoint x: 750, endPoint y: 469, distance: 532.6
copy body "I'm Jessica, and I would love to introduce you to Rose-Hip Vital Canine and hop…"
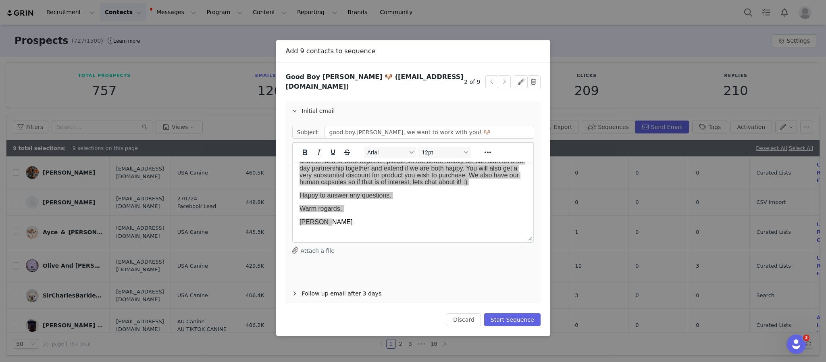
click at [355, 287] on div "Follow up email after 3 days" at bounding box center [413, 293] width 255 height 19
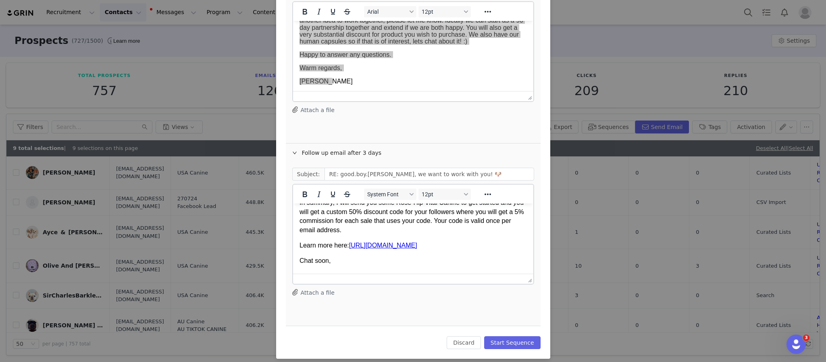
scroll to position [71, 0]
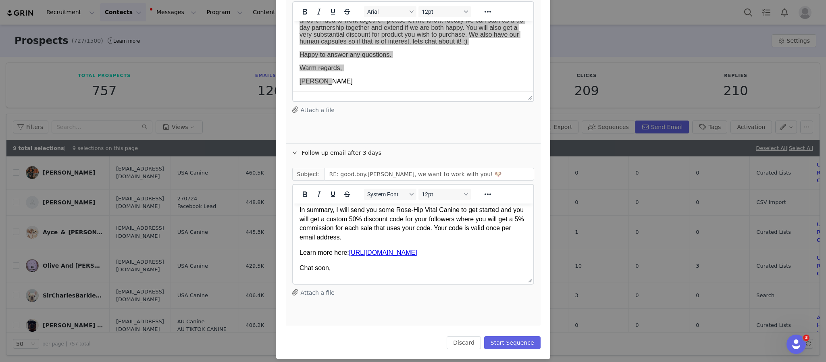
click at [434, 242] on p "In summary, I will send you some Rose-Hip Vital Canine to get started and you w…" at bounding box center [412, 224] width 227 height 36
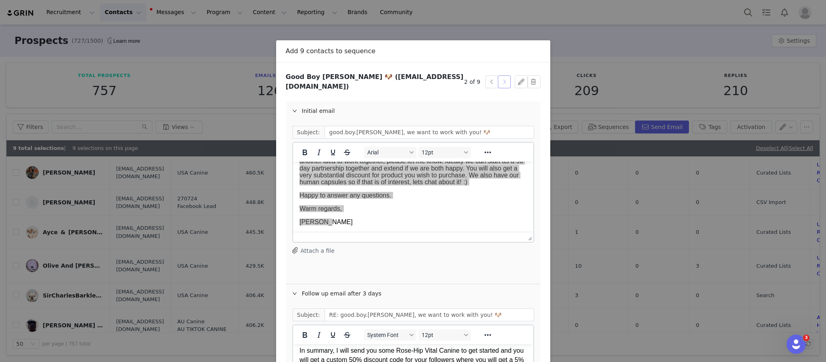
click at [503, 77] on button "button" at bounding box center [504, 81] width 13 height 13
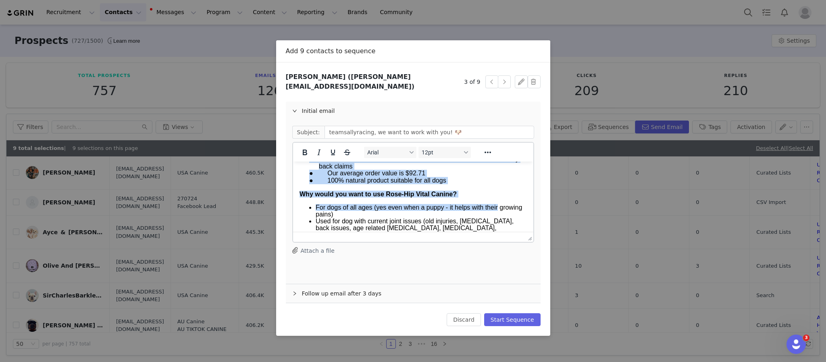
scroll to position [622, 0]
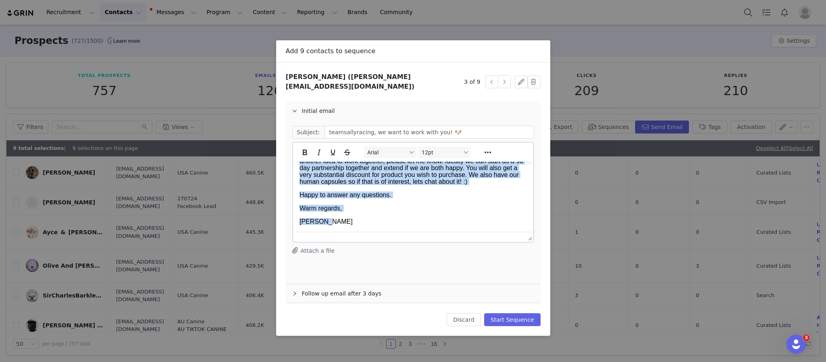
drag, startPoint x: 299, startPoint y: 187, endPoint x: 603, endPoint y: 392, distance: 366.7
paste body "Rich Text Area. Press ALT-0 for help."
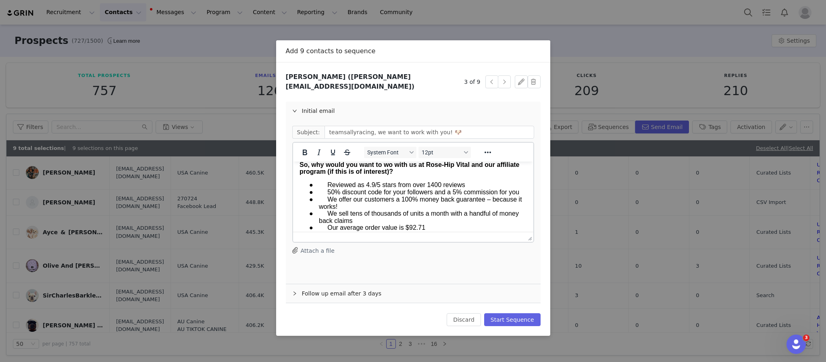
scroll to position [213, 0]
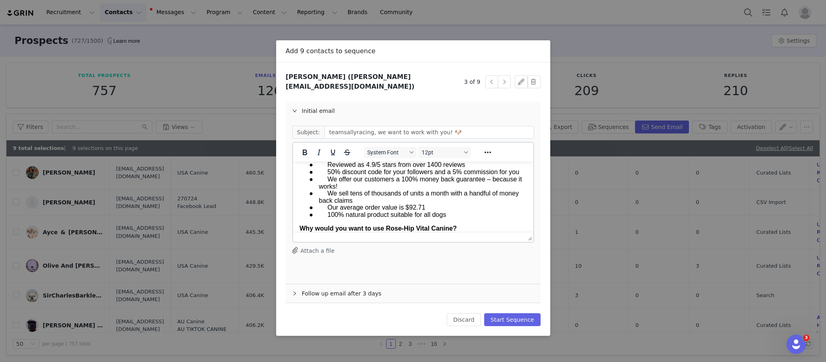
click at [343, 286] on div "Follow up email after 3 days" at bounding box center [413, 293] width 255 height 19
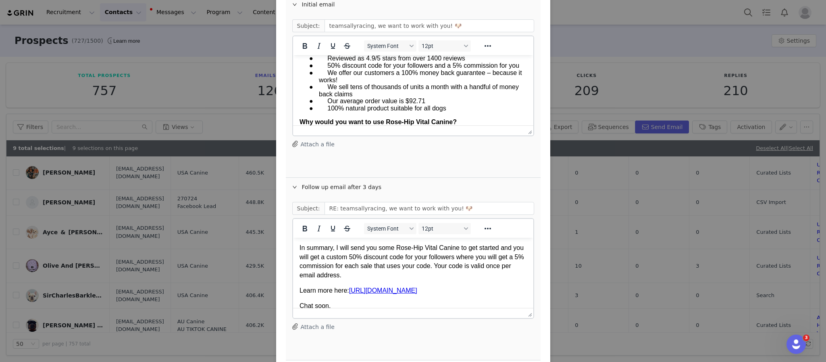
scroll to position [73, 0]
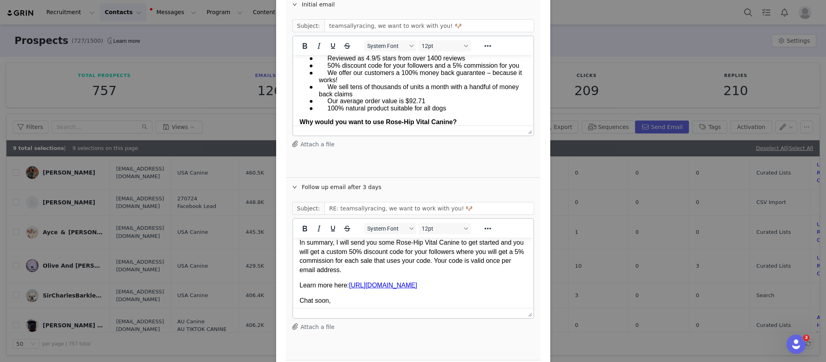
click at [454, 266] on p "In summary, I will send you some Rose-Hip Vital Canine to get started and you w…" at bounding box center [412, 256] width 227 height 36
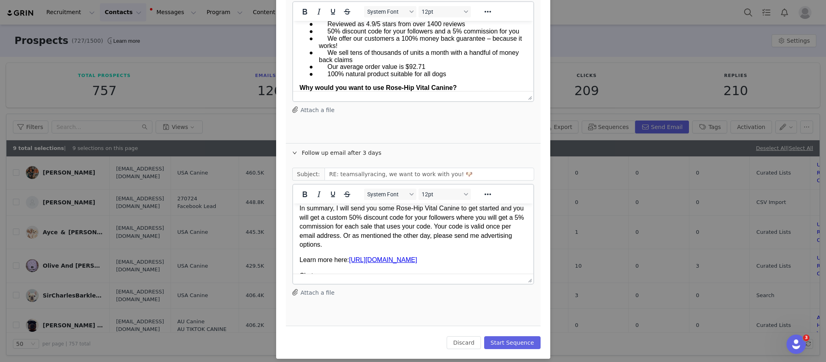
scroll to position [0, 0]
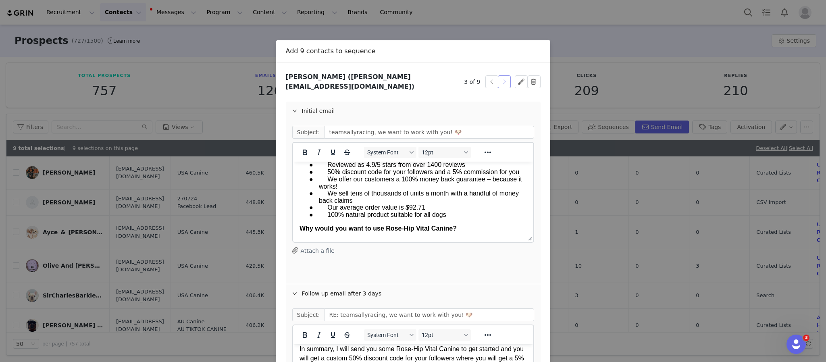
click at [500, 78] on button "button" at bounding box center [504, 81] width 13 height 13
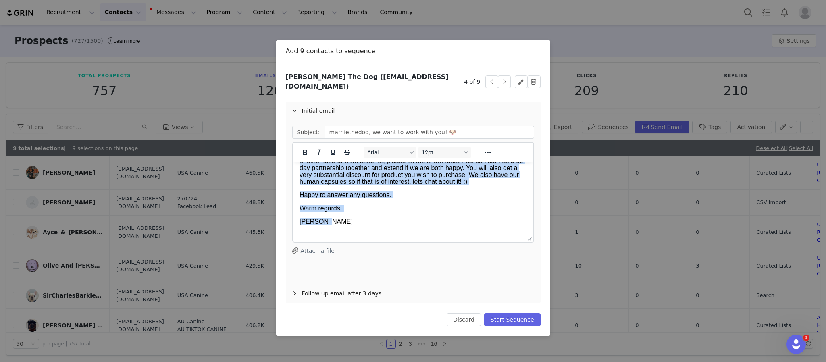
scroll to position [622, 0]
drag, startPoint x: 299, startPoint y: 187, endPoint x: 584, endPoint y: 354, distance: 330.0
paste body "Rich Text Area. Press ALT-0 for help."
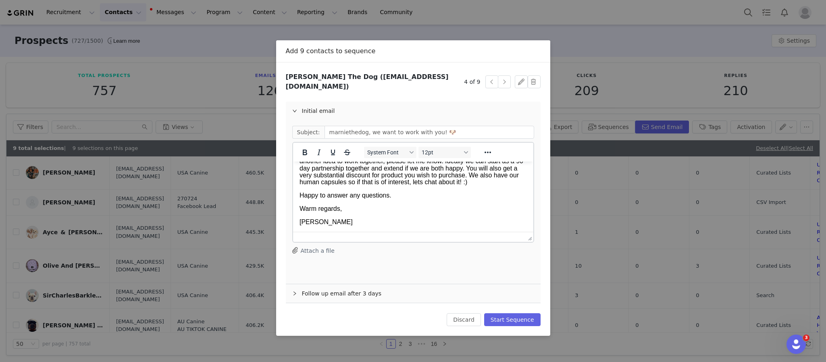
click at [351, 284] on div "Follow up email after 3 days" at bounding box center [413, 293] width 255 height 19
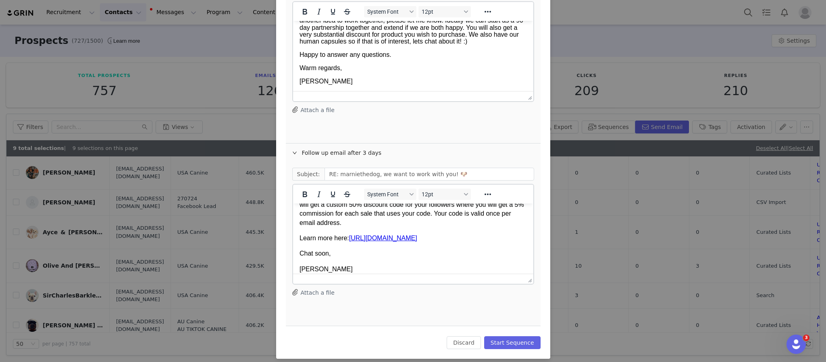
scroll to position [79, 0]
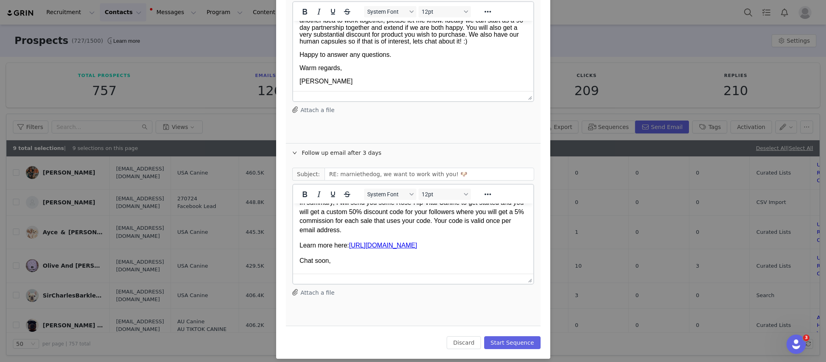
click at [449, 227] on p "In summary, I will send you some Rose-Hip Vital Canine to get started and you w…" at bounding box center [412, 216] width 227 height 36
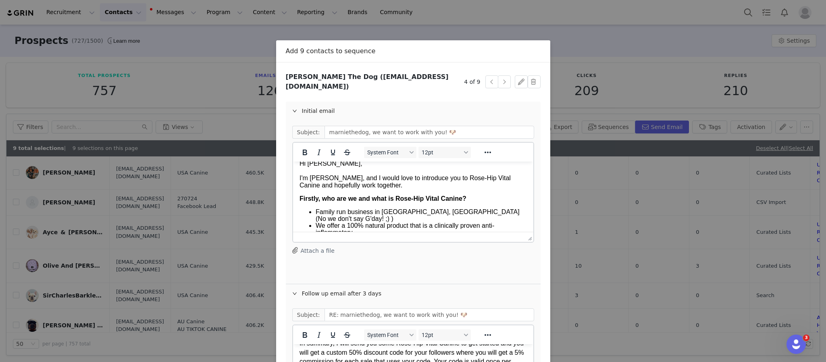
scroll to position [0, 0]
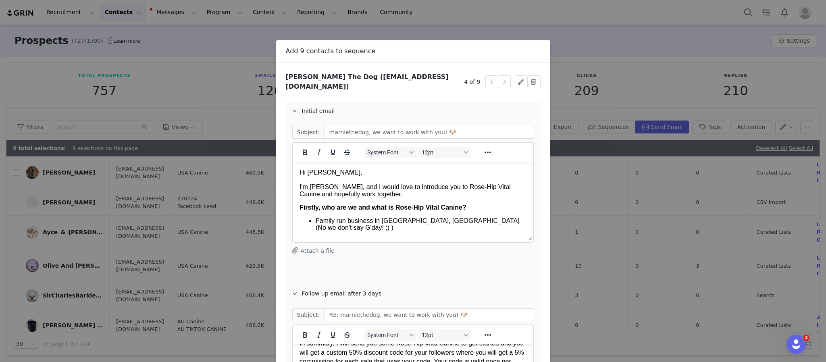
click at [347, 171] on p "Hi Marnie," at bounding box center [412, 172] width 227 height 9
click at [490, 81] on button "button" at bounding box center [492, 81] width 13 height 13
type input "teamsallyracing, we want to work with you! 🐶"
type input "RE: teamsallyracing, we want to work with you! 🐶"
click at [488, 79] on button "button" at bounding box center [492, 81] width 13 height 13
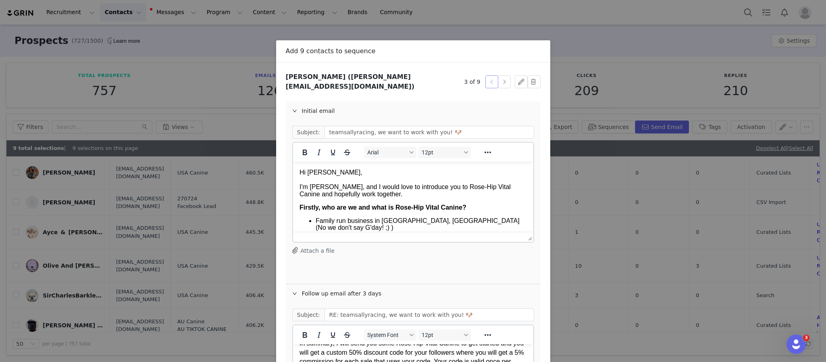
type input "good.boy.ollie, we want to work with you! 🐶"
type input "RE: good.boy.ollie, we want to work with you! 🐶"
click at [503, 80] on button "button" at bounding box center [504, 81] width 13 height 13
type input "teamsallyracing, we want to work with you! 🐶"
type input "RE: teamsallyracing, we want to work with you! 🐶"
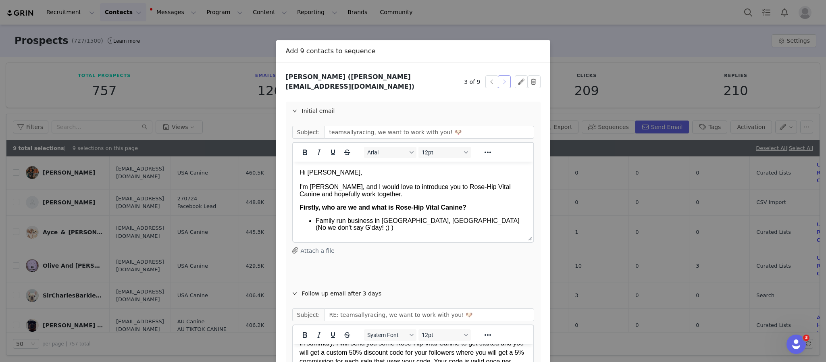
click at [503, 80] on button "button" at bounding box center [504, 81] width 13 height 13
type input "marniethedog, we want to work with you! 🐶"
type input "RE: marniethedog, we want to work with you! 🐶"
click at [503, 80] on button "button" at bounding box center [504, 81] width 13 height 13
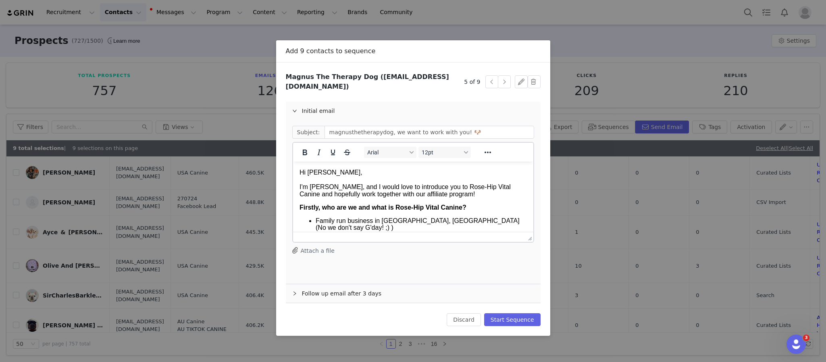
click at [300, 188] on span "I'm [PERSON_NAME], and I would love to introduce you to Rose-Hip Vital Canine a…" at bounding box center [404, 191] width 211 height 14
drag, startPoint x: 334, startPoint y: 172, endPoint x: 326, endPoint y: 173, distance: 8.1
click at [326, 173] on span "Hi Magnus," at bounding box center [330, 172] width 63 height 7
click at [333, 175] on p "Hi Magnus," at bounding box center [412, 172] width 227 height 9
drag, startPoint x: 298, startPoint y: 186, endPoint x: 459, endPoint y: 300, distance: 197.3
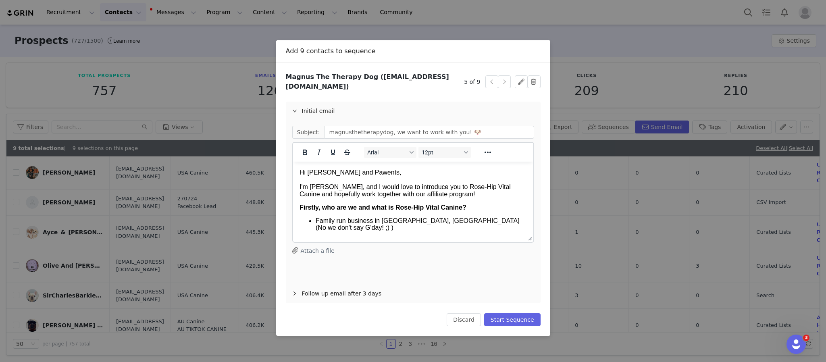
click at [351, 194] on span "I'm [PERSON_NAME], and I would love to introduce you to Rose-Hip Vital Canine a…" at bounding box center [404, 191] width 211 height 14
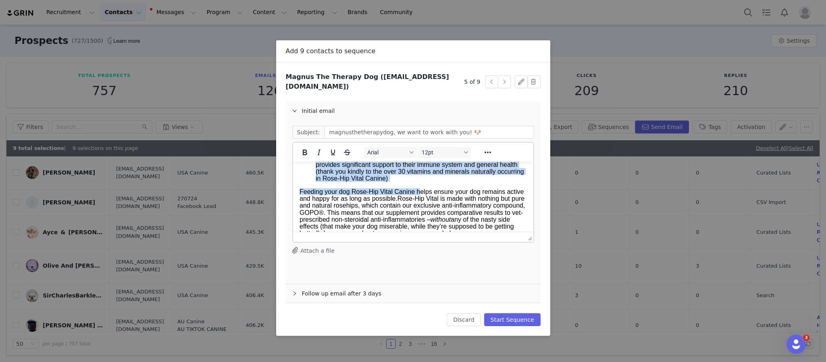
scroll to position [622, 0]
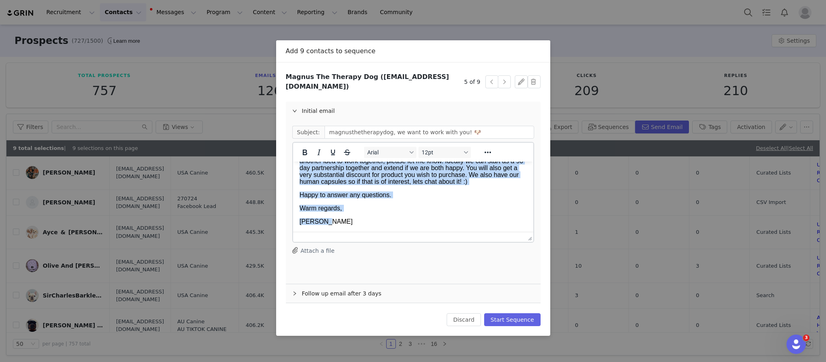
drag, startPoint x: 299, startPoint y: 187, endPoint x: 714, endPoint y: 427, distance: 479.4
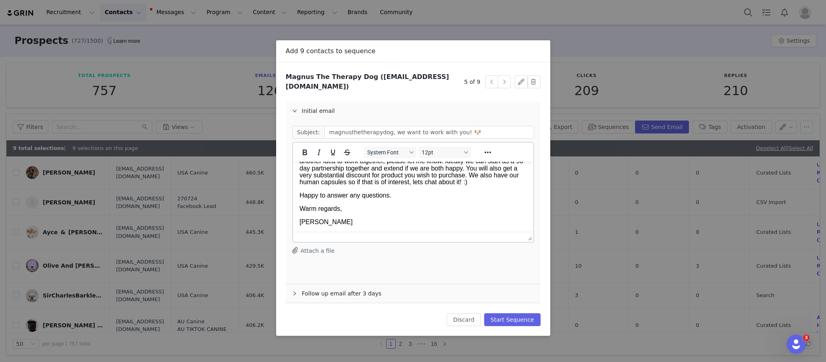
scroll to position [0, 0]
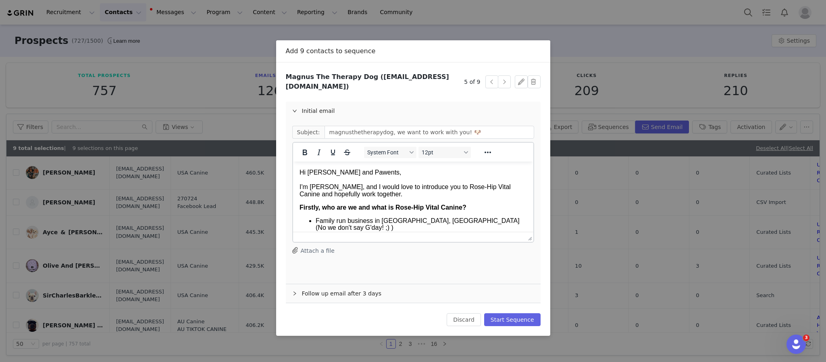
click at [348, 284] on div "Follow up email after 3 days" at bounding box center [413, 293] width 255 height 19
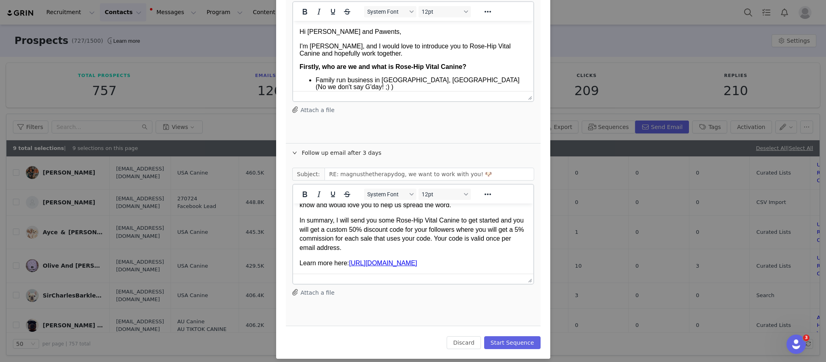
scroll to position [83, 0]
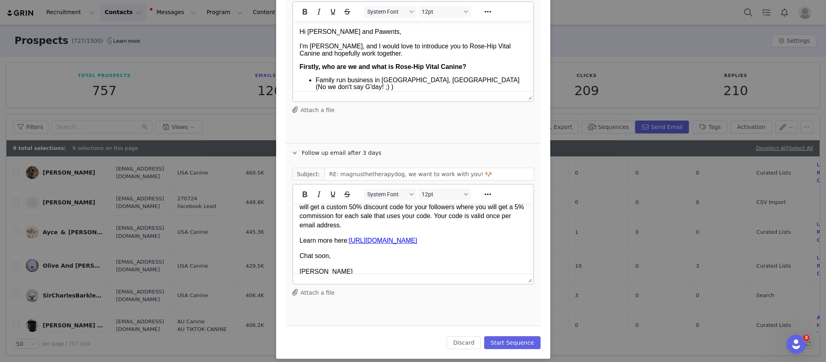
click at [385, 228] on p "In summary, I will send you some Rose-Hip Vital Canine to get started and you w…" at bounding box center [412, 212] width 227 height 36
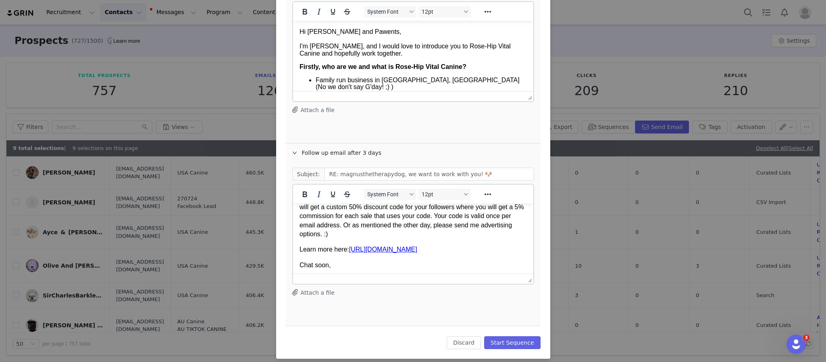
scroll to position [0, 0]
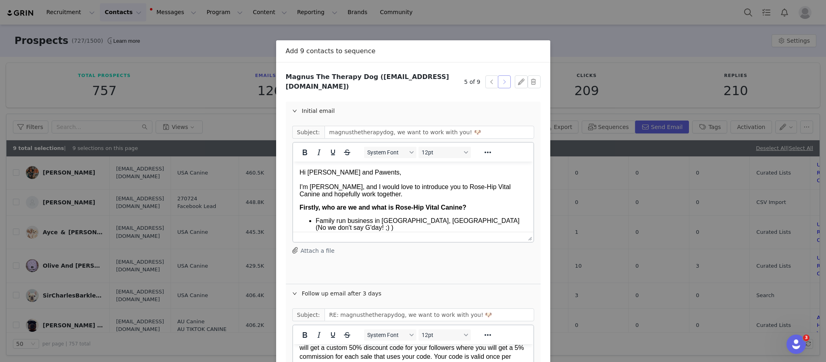
click at [500, 77] on button "button" at bounding box center [504, 81] width 13 height 13
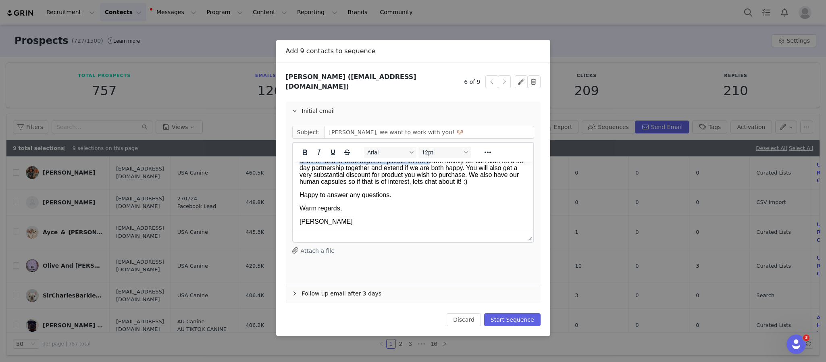
scroll to position [622, 0]
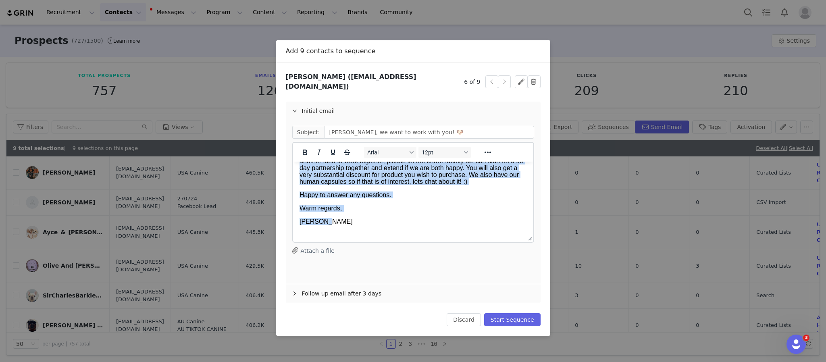
drag, startPoint x: 299, startPoint y: 185, endPoint x: 442, endPoint y: 268, distance: 165.2
paste body "Rich Text Area. Press ALT-0 for help."
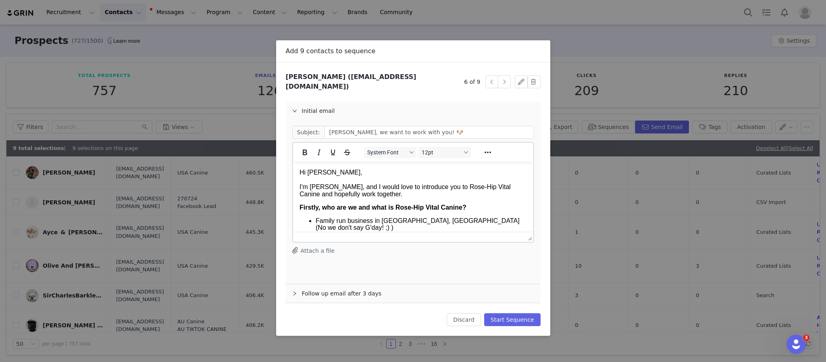
scroll to position [674, 0]
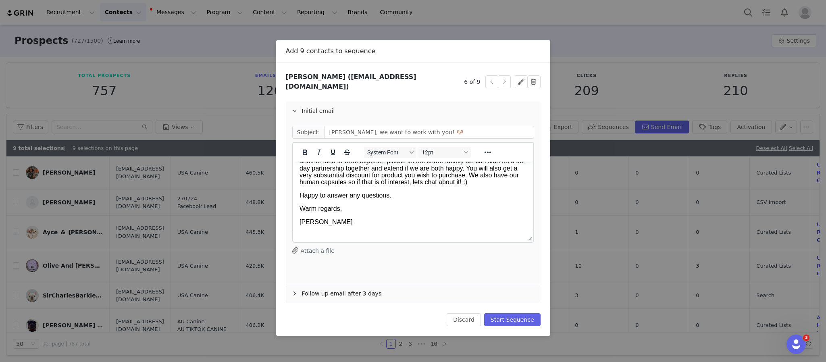
click at [337, 289] on div "Follow up email after 3 days" at bounding box center [413, 293] width 255 height 19
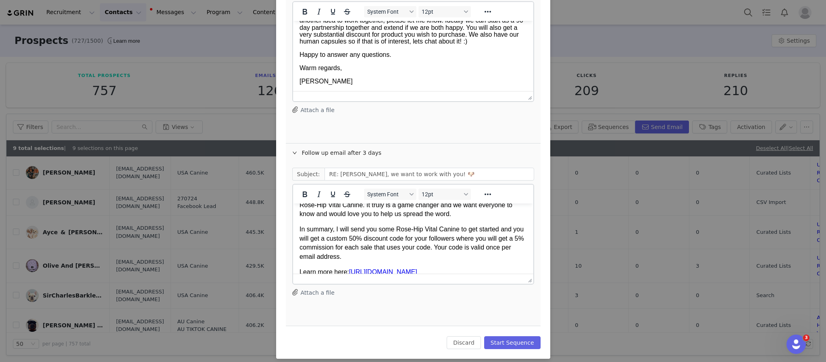
scroll to position [77, 0]
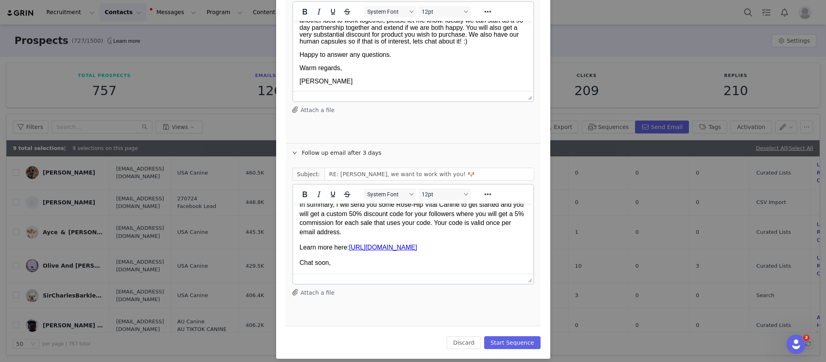
click at [380, 234] on p "In summary, I will send you some Rose-Hip Vital Canine to get started and you w…" at bounding box center [412, 218] width 227 height 36
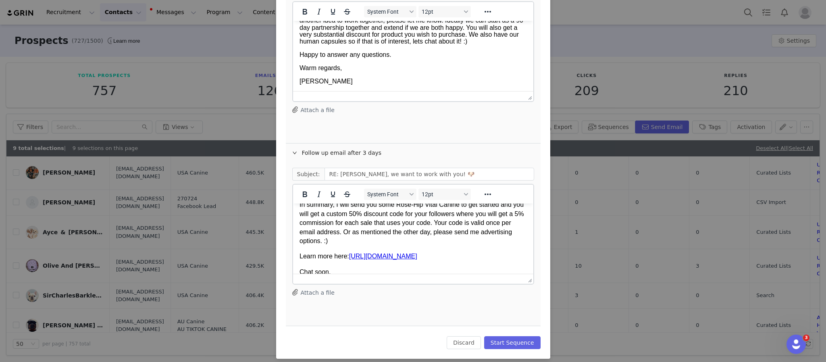
scroll to position [0, 0]
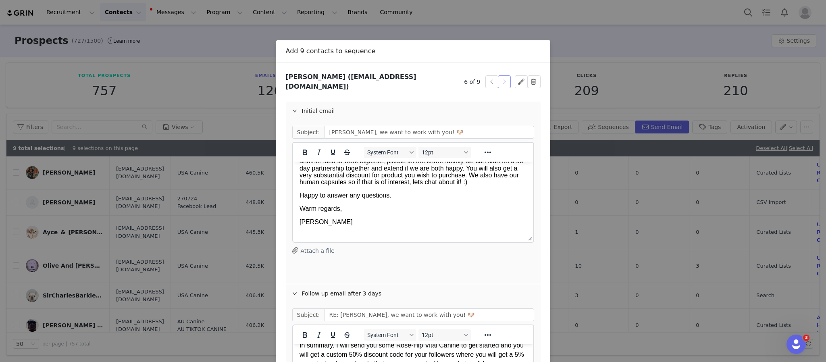
click at [498, 80] on button "button" at bounding box center [504, 81] width 13 height 13
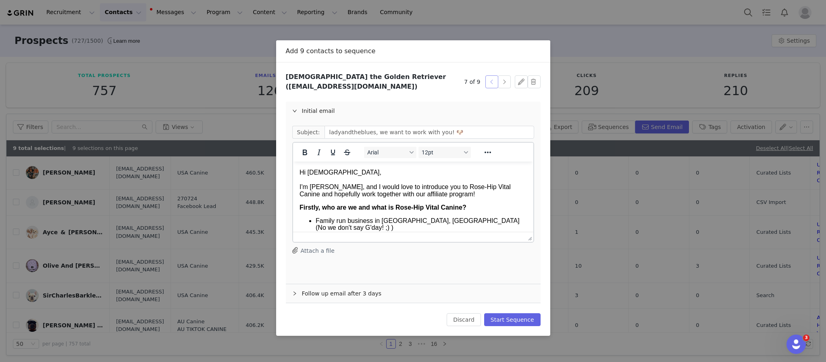
click at [489, 78] on button "button" at bounding box center [492, 81] width 13 height 13
type input "chefonaroll, we want to work with you! 🐶"
click at [348, 170] on p "Hi Manfred," at bounding box center [412, 172] width 227 height 9
click at [490, 76] on button "button" at bounding box center [492, 81] width 13 height 13
click at [504, 80] on button "button" at bounding box center [504, 81] width 13 height 13
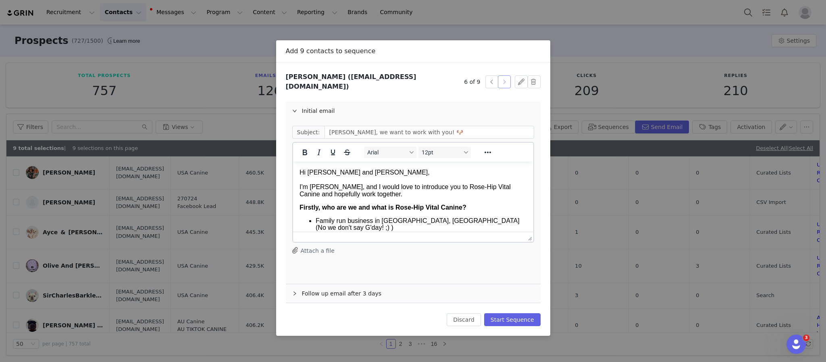
click at [504, 80] on button "button" at bounding box center [504, 81] width 13 height 13
type input "ladyandtheblues, we want to work with you! 🐶"
click at [386, 168] on p "Hi Lady," at bounding box center [412, 172] width 227 height 9
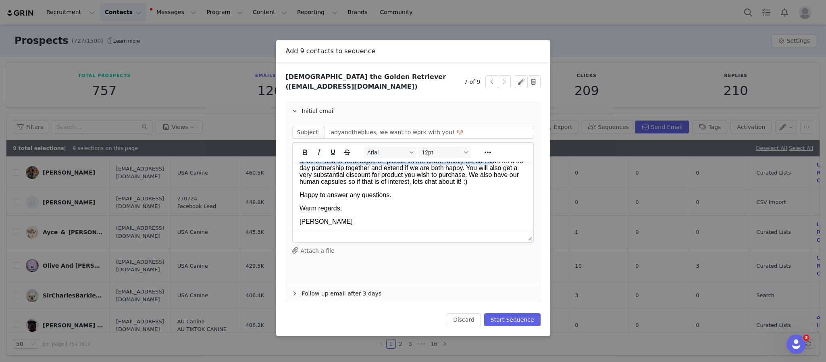
scroll to position [622, 0]
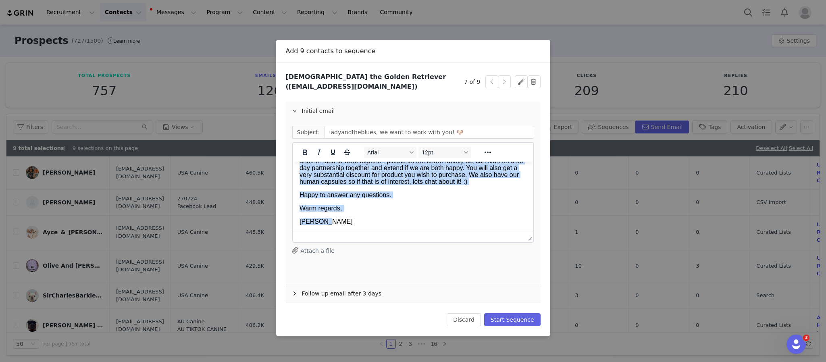
drag, startPoint x: 299, startPoint y: 186, endPoint x: 517, endPoint y: 371, distance: 285.9
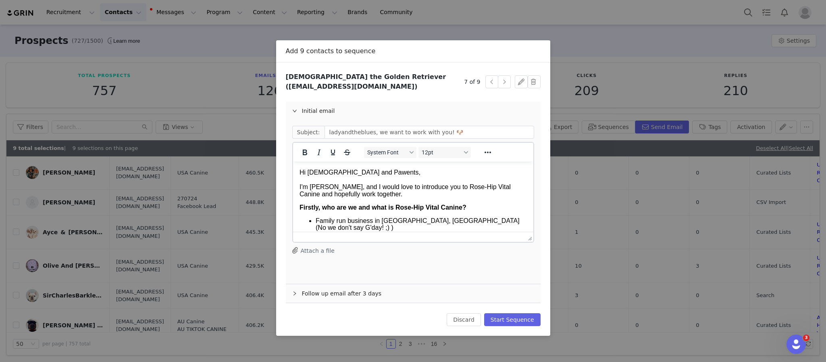
scroll to position [674, 0]
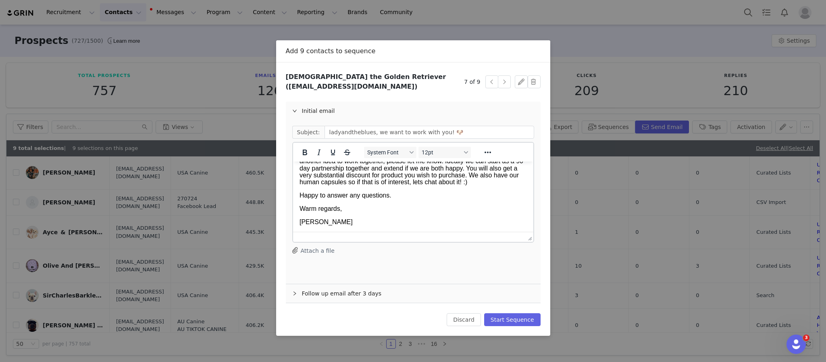
click at [345, 288] on div "Follow up email after 3 days" at bounding box center [413, 293] width 255 height 19
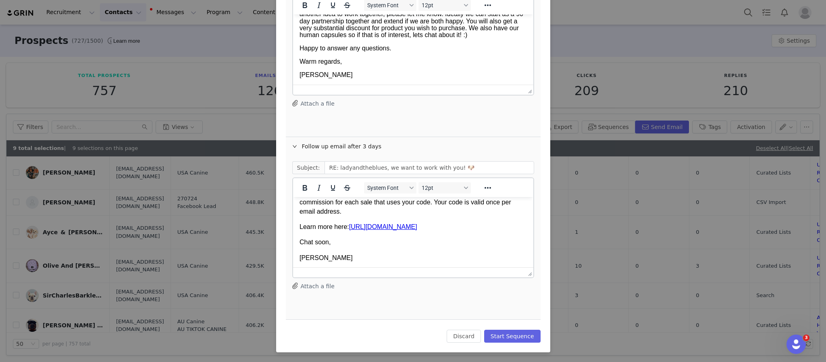
scroll to position [96, 0]
click at [420, 209] on p "In summary, I will send you some Rose-Hip Vital Canine to get started and you w…" at bounding box center [412, 196] width 227 height 36
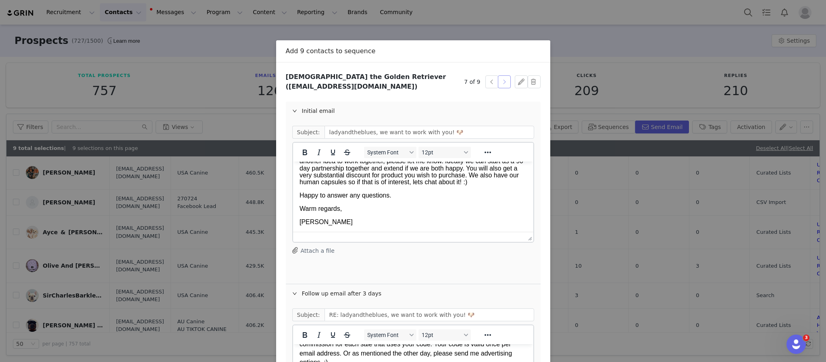
click at [502, 78] on button "button" at bounding box center [504, 81] width 13 height 13
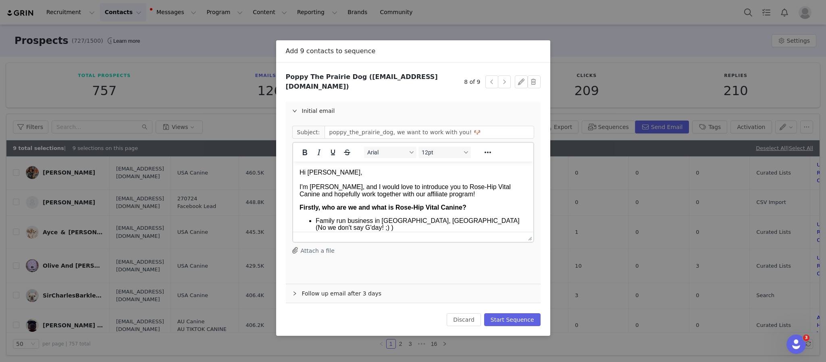
click at [346, 184] on span "I'm [PERSON_NAME], and I would love to introduce you to Rose-Hip Vital Canine a…" at bounding box center [404, 191] width 211 height 14
click at [351, 173] on p "Hi Poppy," at bounding box center [412, 172] width 227 height 9
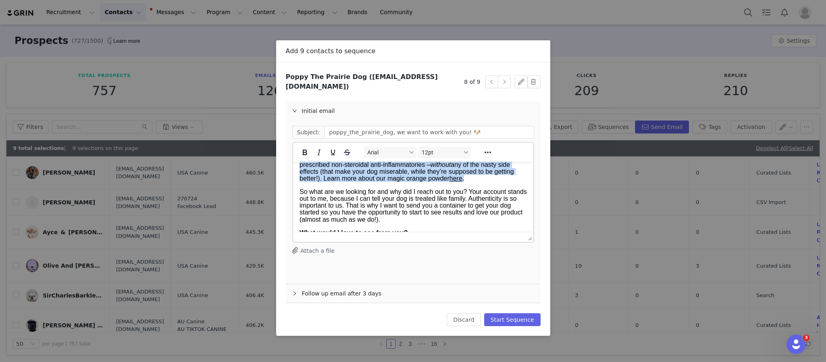
scroll to position [622, 0]
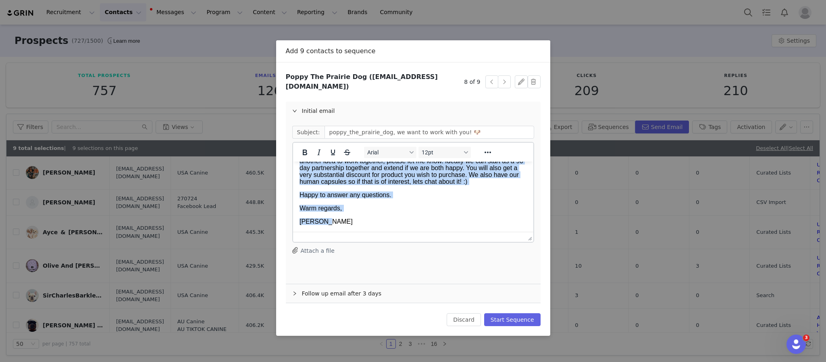
drag, startPoint x: 299, startPoint y: 188, endPoint x: 549, endPoint y: 395, distance: 324.9
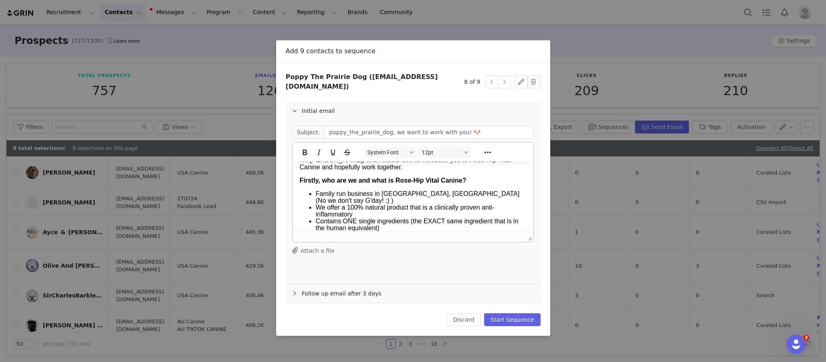
scroll to position [0, 0]
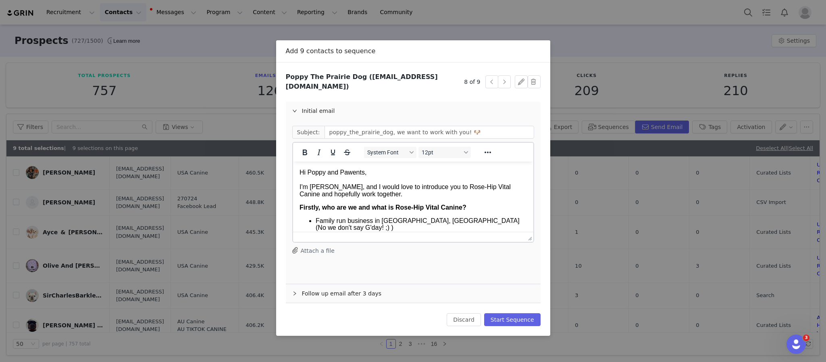
click at [338, 287] on div "Follow up email after 3 days" at bounding box center [413, 293] width 255 height 19
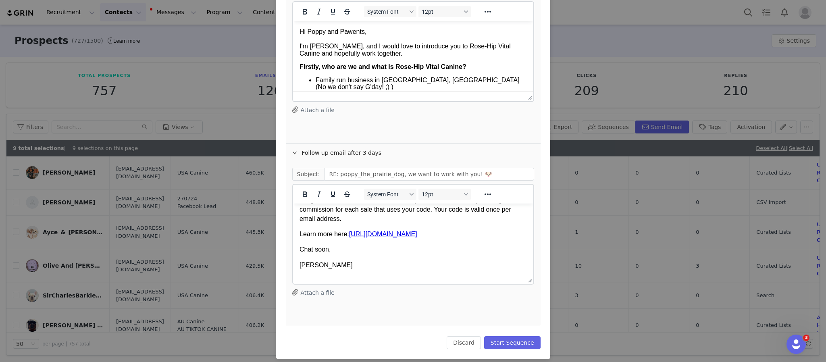
scroll to position [89, 0]
click at [412, 219] on p "In summary, I will send you some Rose-Hip Vital Canine to get started and you w…" at bounding box center [412, 206] width 227 height 36
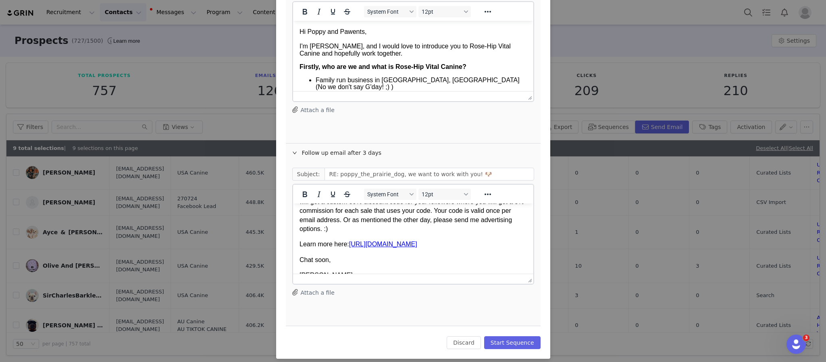
scroll to position [0, 0]
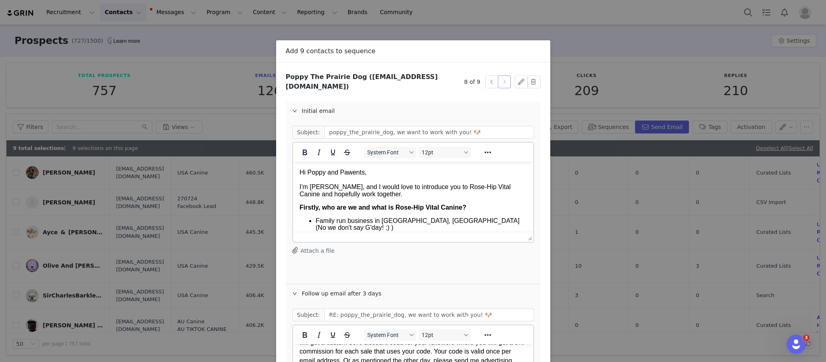
click at [503, 76] on button "button" at bounding box center [504, 81] width 13 height 13
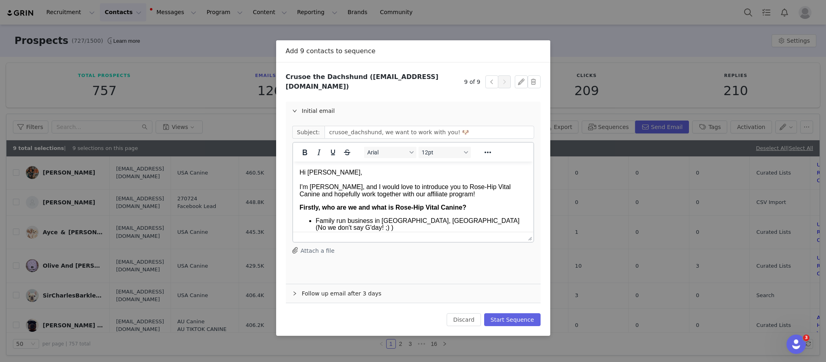
click at [459, 197] on p "I'm [PERSON_NAME], and I would love to introduce you to Rose-Hip Vital Canine a…" at bounding box center [412, 191] width 227 height 14
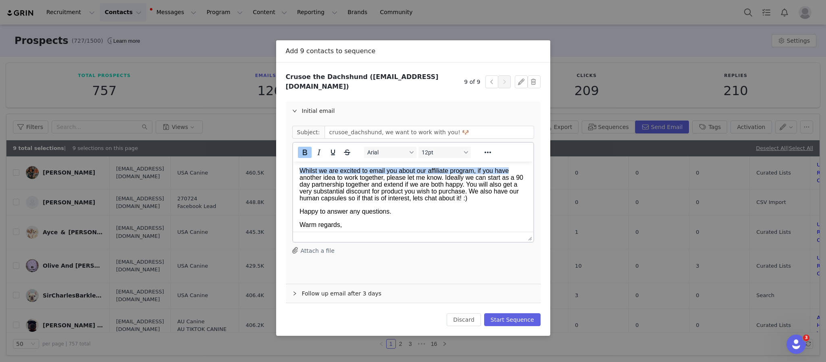
scroll to position [630, 0]
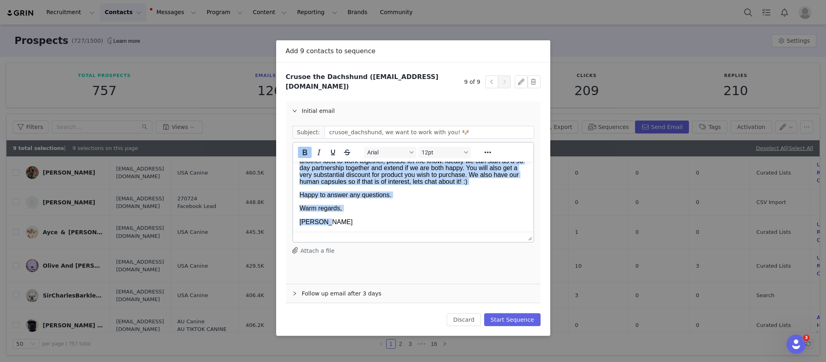
drag, startPoint x: 300, startPoint y: 217, endPoint x: 590, endPoint y: 397, distance: 341.8
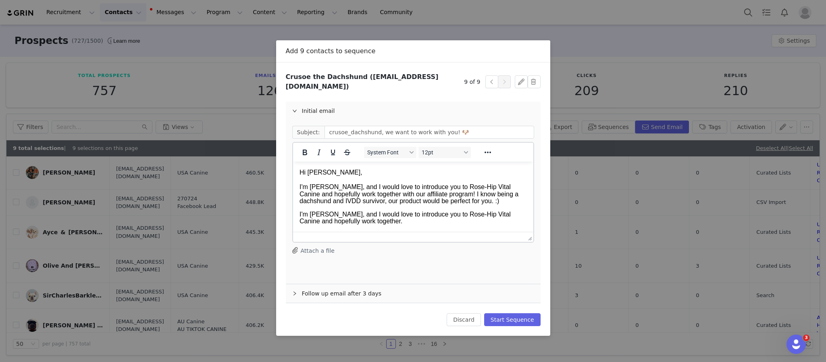
scroll to position [29, 0]
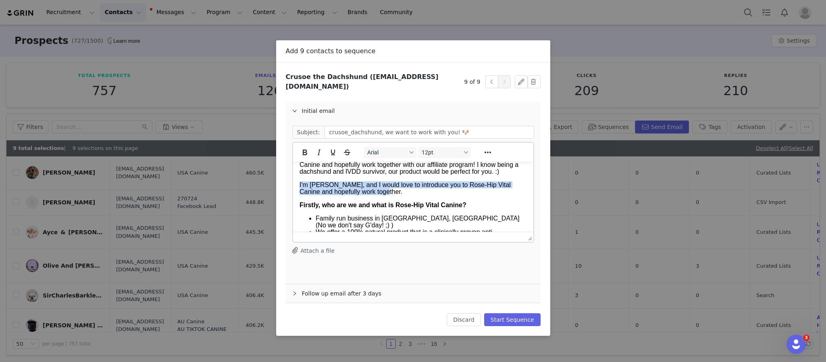
drag, startPoint x: 378, startPoint y: 196, endPoint x: 293, endPoint y: 184, distance: 86.0
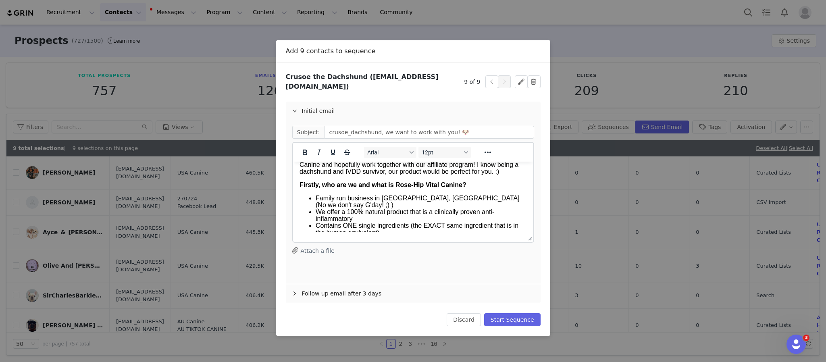
click at [346, 287] on div "Follow up email after 3 days" at bounding box center [413, 293] width 255 height 19
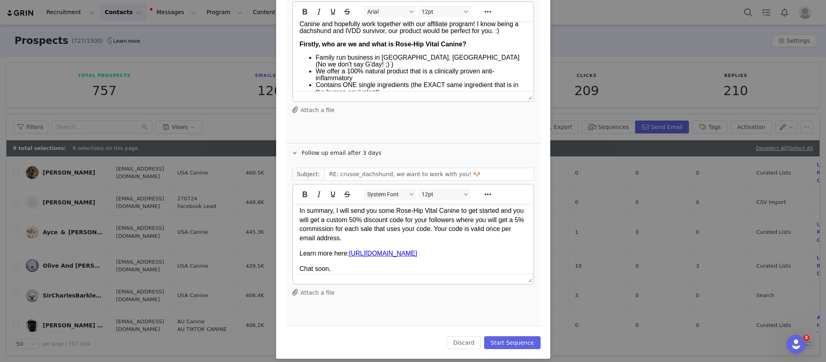
scroll to position [82, 0]
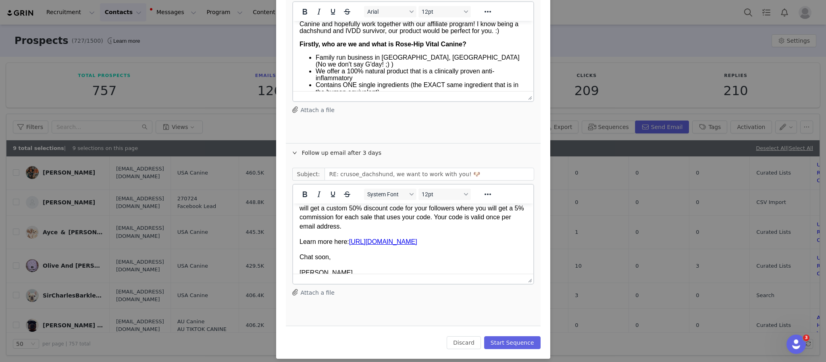
click at [456, 224] on p "In summary, I will send you some Rose-Hip Vital Canine to get started and you w…" at bounding box center [412, 213] width 227 height 36
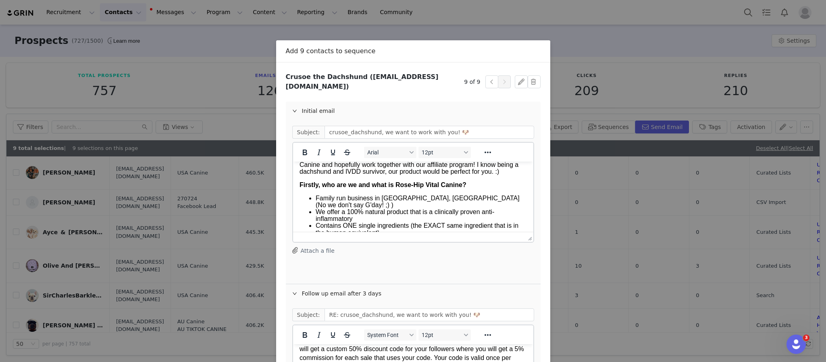
scroll to position [141, 0]
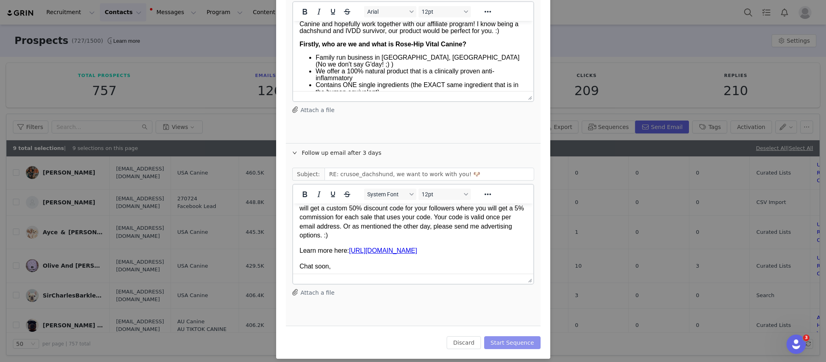
click at [513, 336] on button "Start Sequence" at bounding box center [512, 342] width 56 height 13
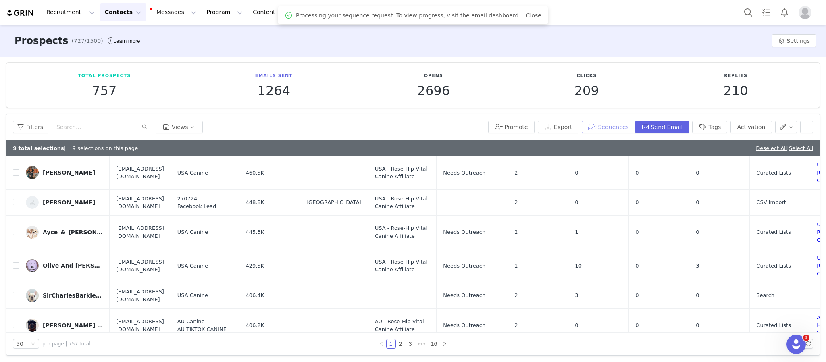
scroll to position [0, 0]
click at [762, 149] on link "Deselect All" at bounding box center [771, 148] width 31 height 6
checkbox input "false"
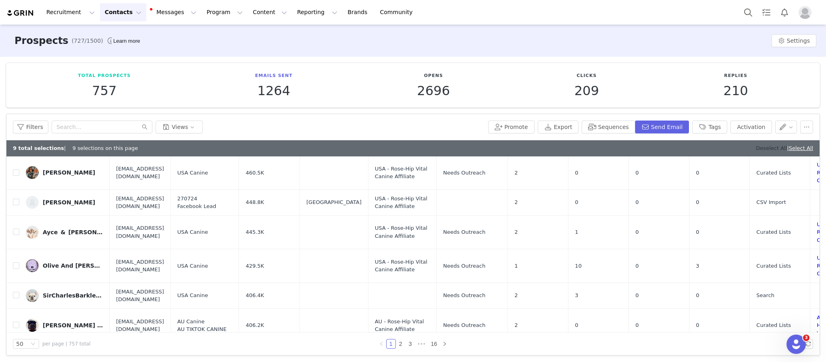
checkbox input "false"
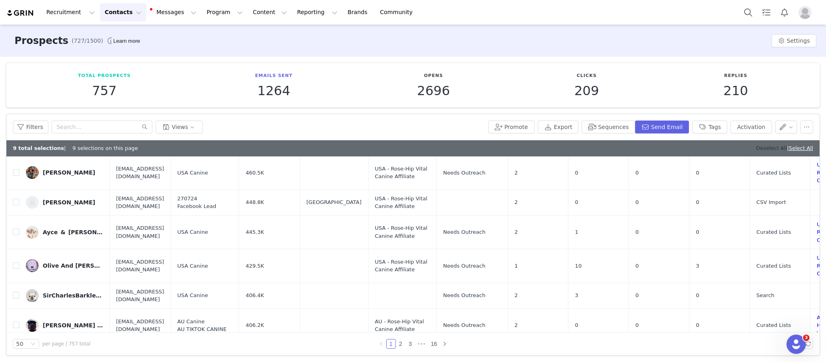
checkbox input "false"
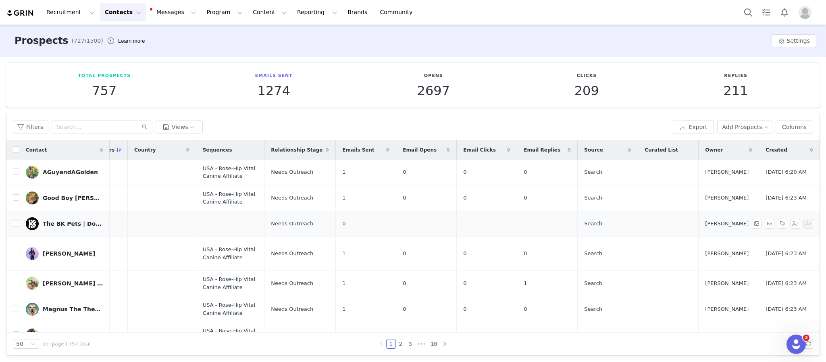
scroll to position [0, 200]
click at [766, 147] on span "Created" at bounding box center [776, 149] width 21 height 7
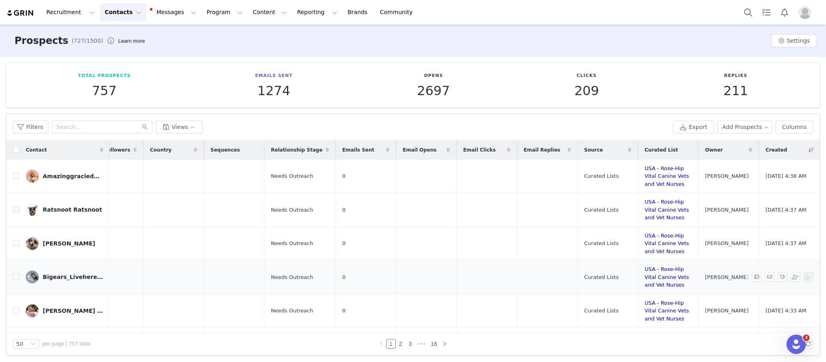
scroll to position [0, 0]
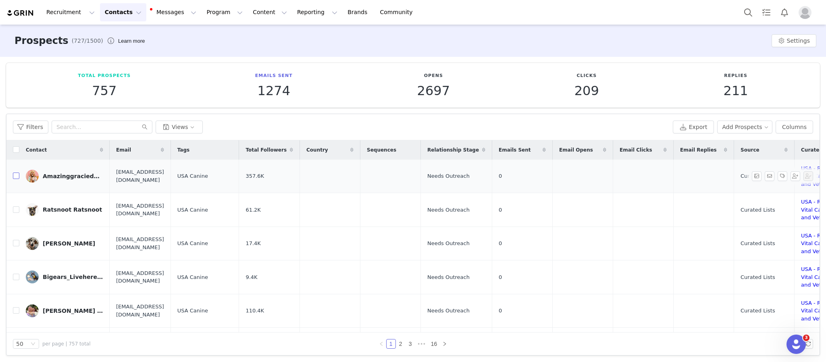
click at [17, 178] on input "checkbox" at bounding box center [16, 176] width 6 height 6
checkbox input "true"
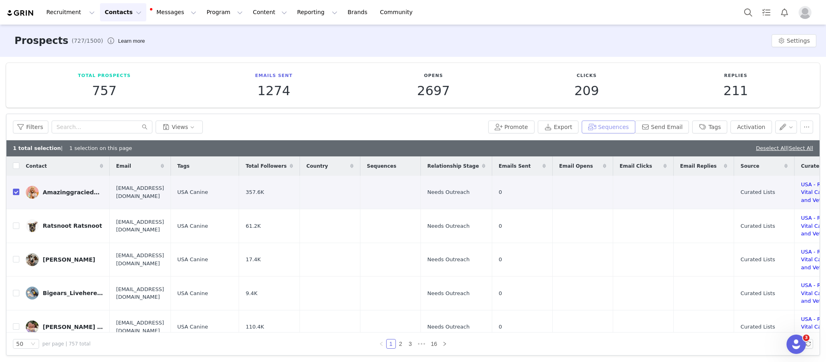
click at [617, 128] on button "Sequences" at bounding box center [608, 127] width 53 height 13
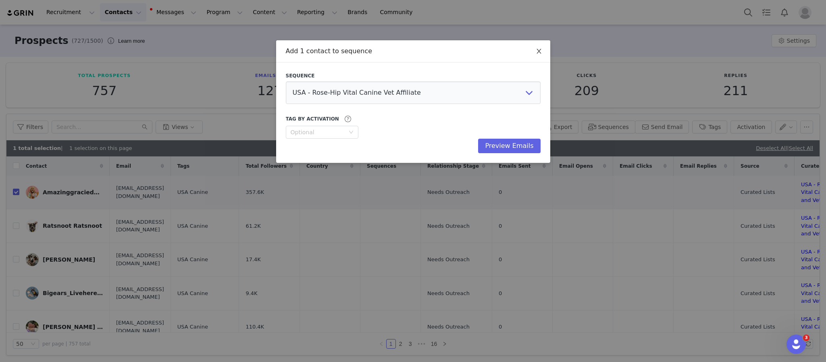
click at [539, 50] on icon "icon: close" at bounding box center [539, 51] width 6 height 6
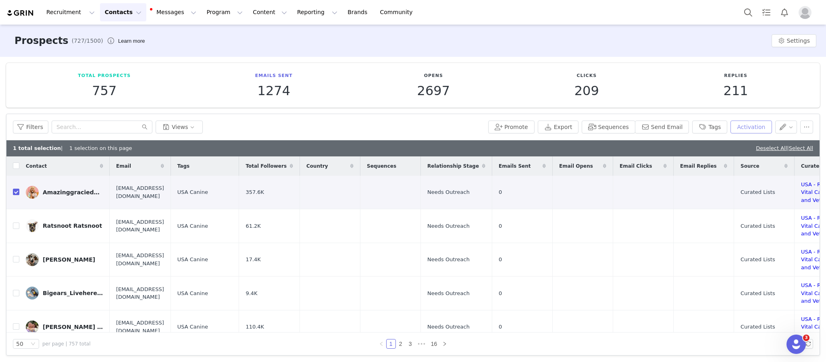
click at [737, 124] on button "Activation" at bounding box center [751, 127] width 41 height 13
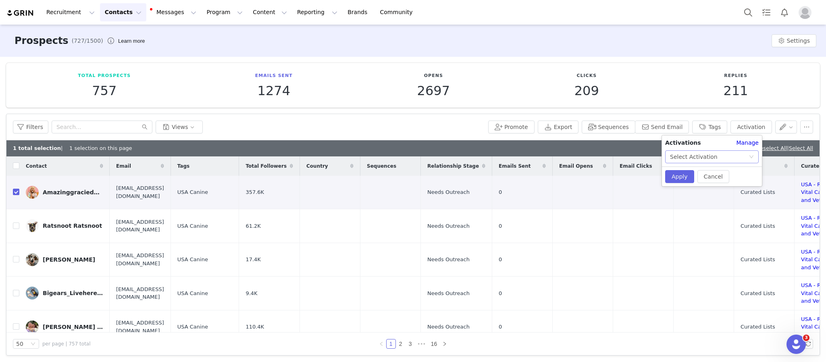
click at [709, 158] on div "Select Activation" at bounding box center [694, 157] width 48 height 12
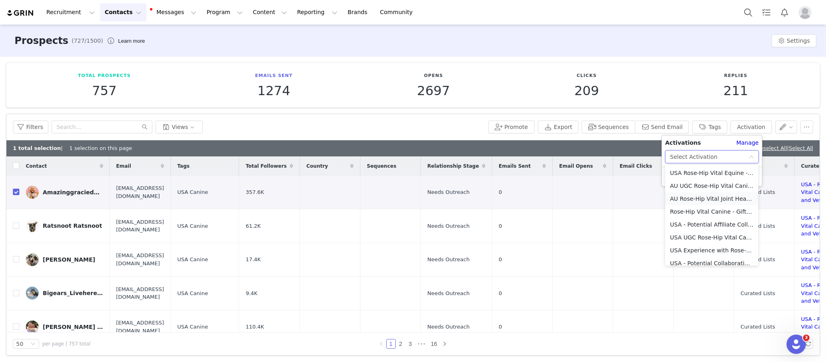
click at [699, 200] on li "AU Rose-Hip Vital Joint Health - Gifting with further incentives" at bounding box center [712, 198] width 93 height 13
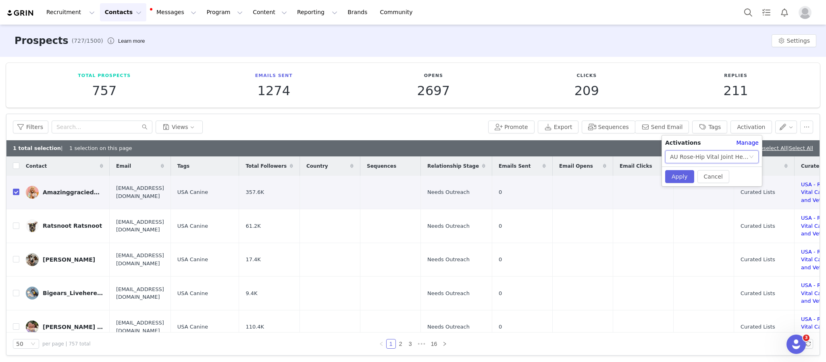
click at [703, 160] on div "AU Rose-Hip Vital Joint Health - Gifting with further incentives" at bounding box center [709, 157] width 79 height 12
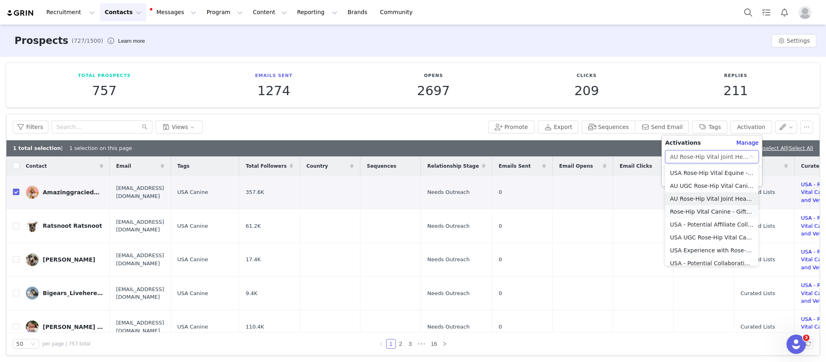
click at [695, 212] on li "Rose-Hip Vital Canine - Gifting with further incentives" at bounding box center [712, 211] width 93 height 13
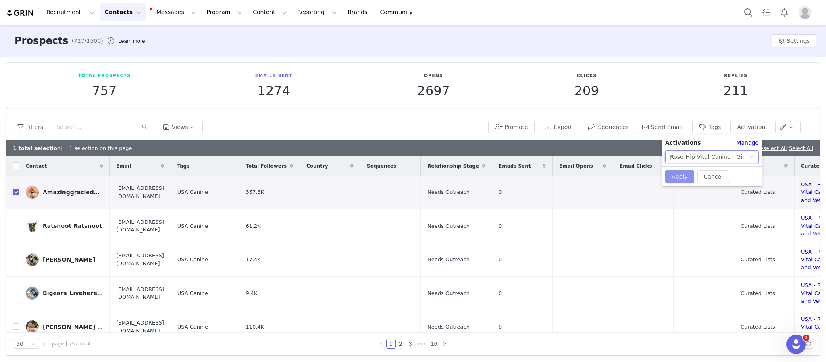
click at [673, 178] on button "Apply" at bounding box center [680, 176] width 29 height 13
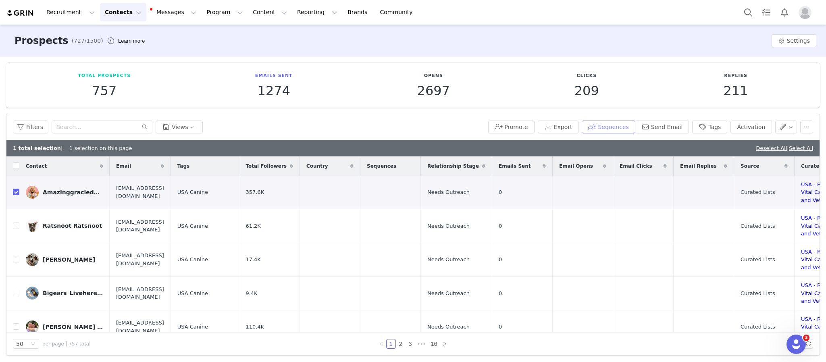
click at [602, 126] on button "Sequences" at bounding box center [608, 127] width 53 height 13
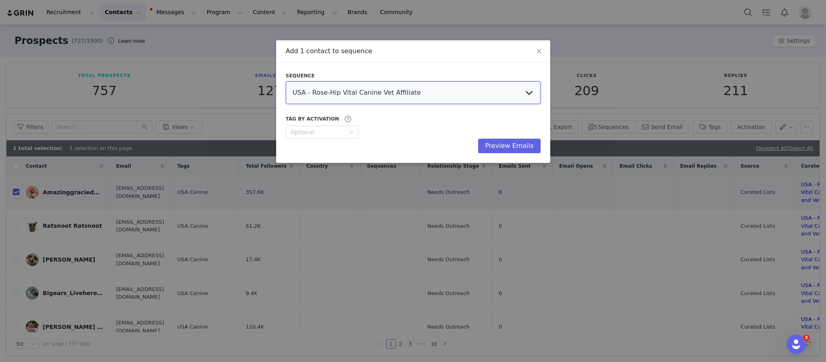
click at [419, 92] on select "USA - Rose-Hip Vital Canine Vet Affiliate AU - Rose-Hip Vital Canine Vet Affili…" at bounding box center [413, 92] width 255 height 23
select select "3b16b2c1-155e-443e-ad17-540b692ae5c3"
click at [286, 81] on select "USA - Rose-Hip Vital Canine Vet Affiliate AU - Rose-Hip Vital Canine Vet Affili…" at bounding box center [413, 92] width 255 height 23
click at [502, 148] on button "Preview Emails" at bounding box center [509, 146] width 62 height 15
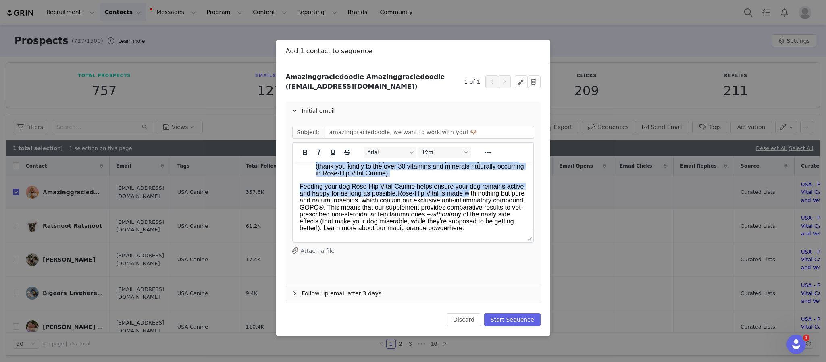
scroll to position [622, 0]
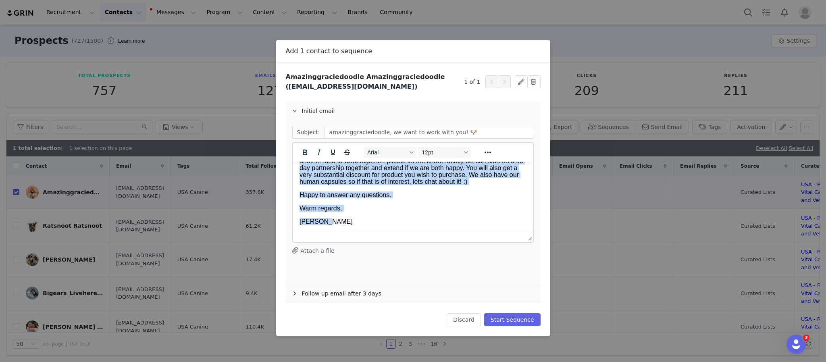
drag, startPoint x: 299, startPoint y: 186, endPoint x: 812, endPoint y: 518, distance: 611.3
paste body "Rich Text Area. Press ALT-0 for help."
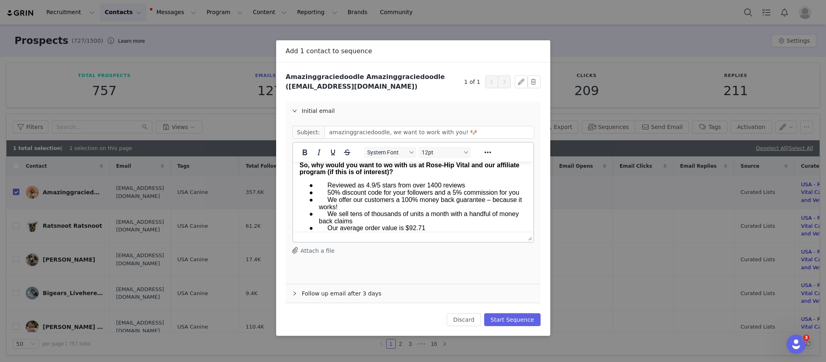
scroll to position [0, 0]
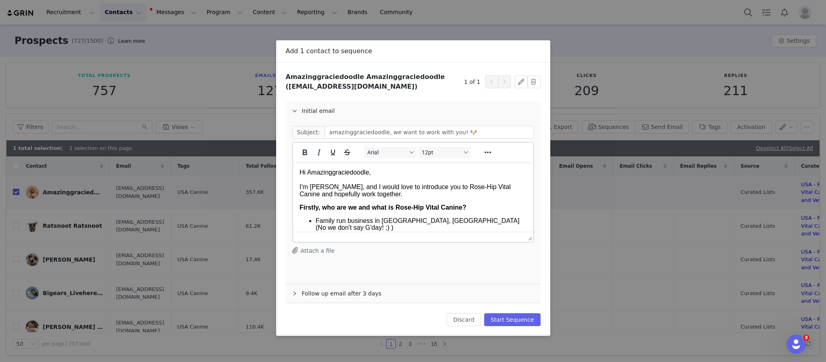
click at [383, 172] on p "Hi Amazinggraciedoodle," at bounding box center [412, 172] width 227 height 9
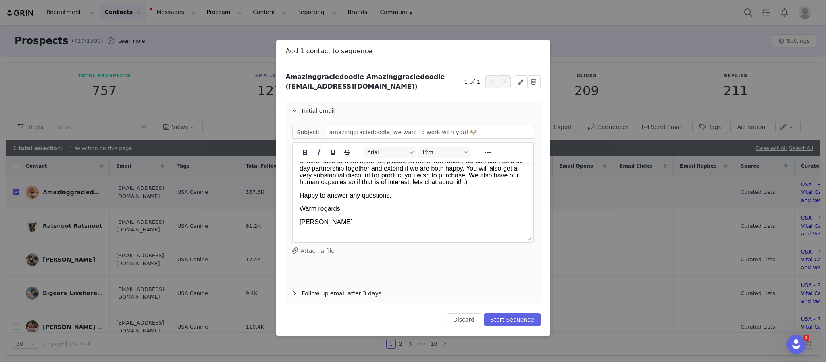
scroll to position [623, 0]
click at [362, 296] on div "Follow up email after 3 days" at bounding box center [413, 293] width 255 height 19
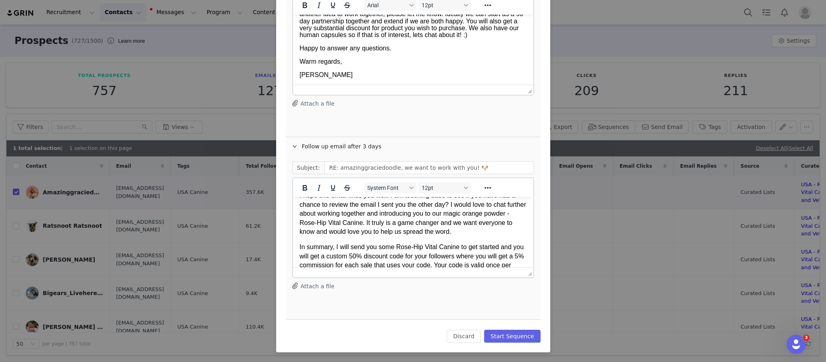
scroll to position [0, 0]
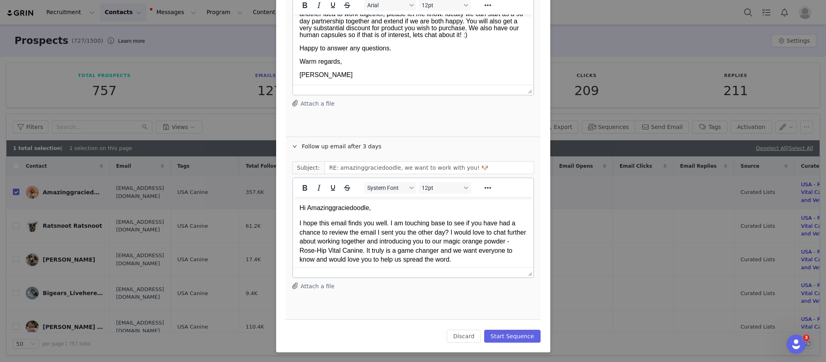
click at [368, 207] on p "Hi Amazinggraciedoodle," at bounding box center [412, 208] width 227 height 9
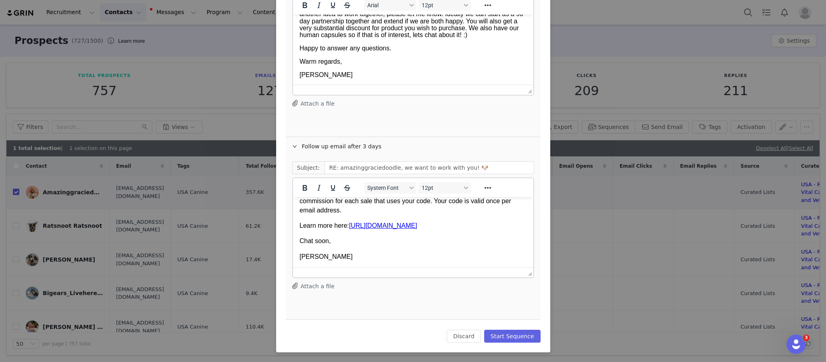
scroll to position [75, 0]
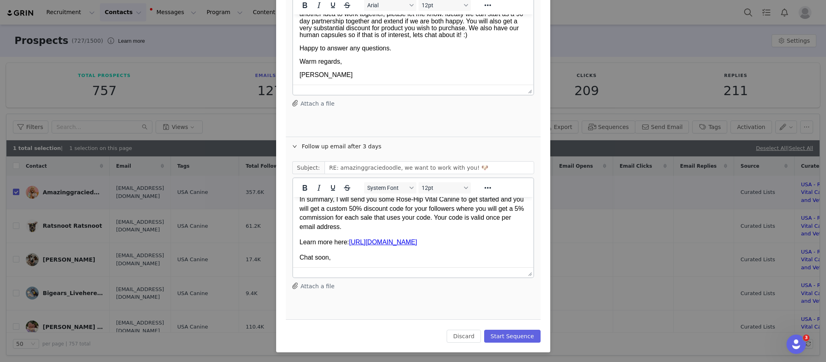
click at [396, 227] on p "In summary, I will send you some Rose-Hip Vital Canine to get started and you w…" at bounding box center [412, 213] width 227 height 36
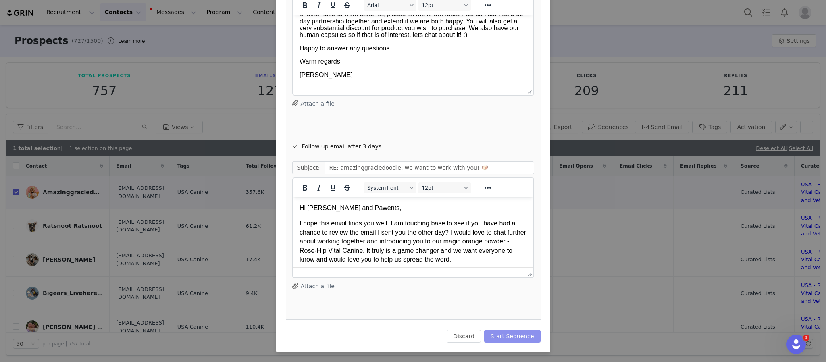
click at [509, 335] on button "Start Sequence" at bounding box center [512, 336] width 56 height 13
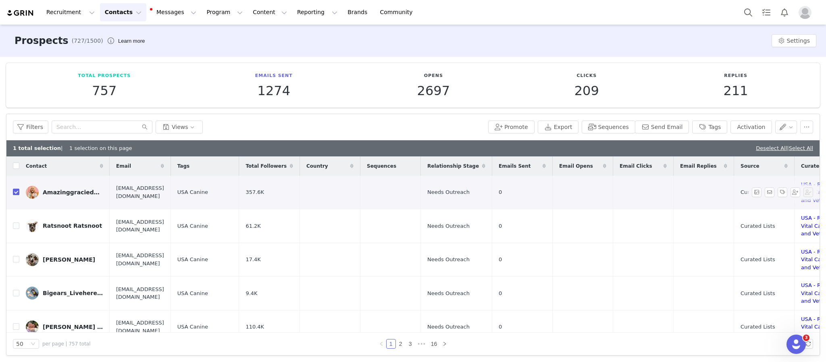
click at [13, 190] on input "checkbox" at bounding box center [16, 192] width 6 height 6
checkbox input "false"
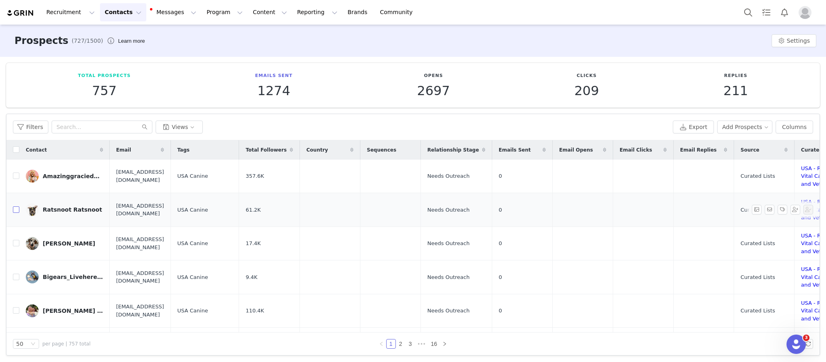
click at [15, 209] on input "checkbox" at bounding box center [16, 210] width 6 height 6
checkbox input "true"
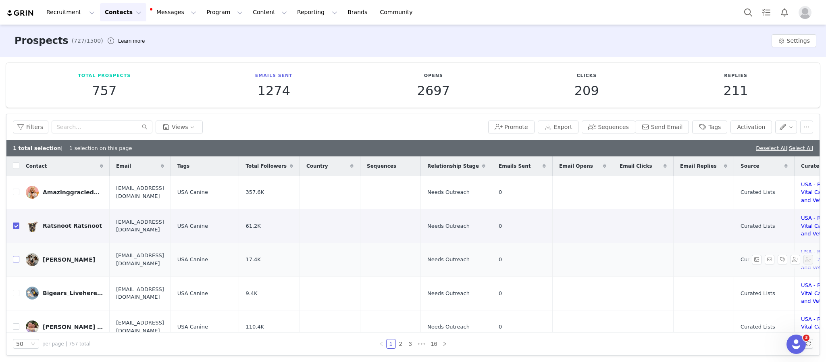
click at [16, 259] on input "checkbox" at bounding box center [16, 259] width 6 height 6
checkbox input "true"
click at [16, 294] on input "checkbox" at bounding box center [16, 293] width 6 height 6
checkbox input "true"
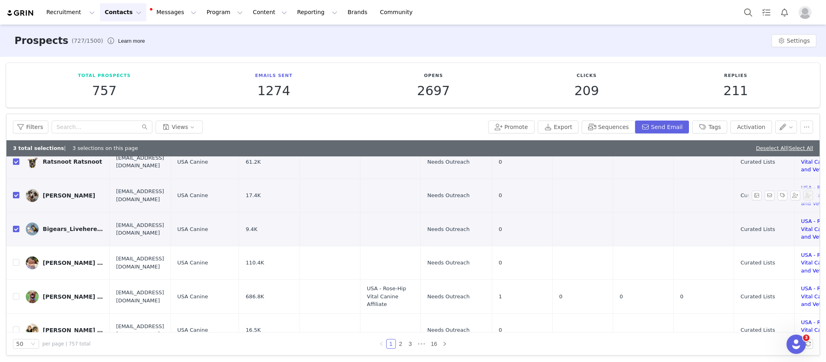
scroll to position [71, 0]
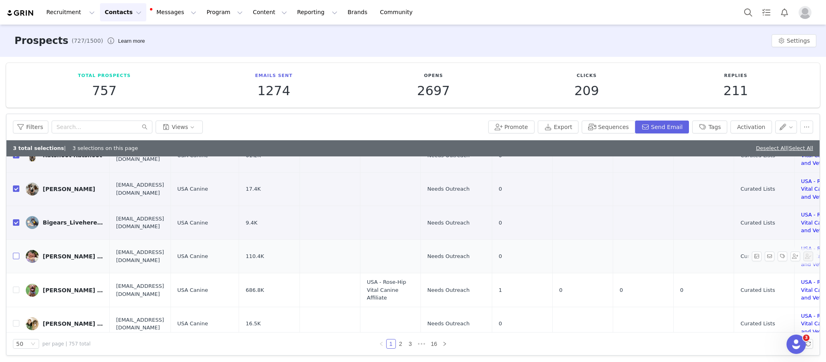
click at [16, 257] on input "checkbox" at bounding box center [16, 256] width 6 height 6
checkbox input "true"
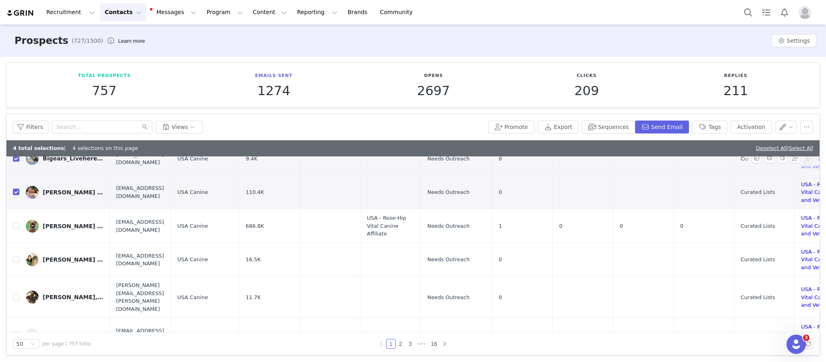
scroll to position [142, 0]
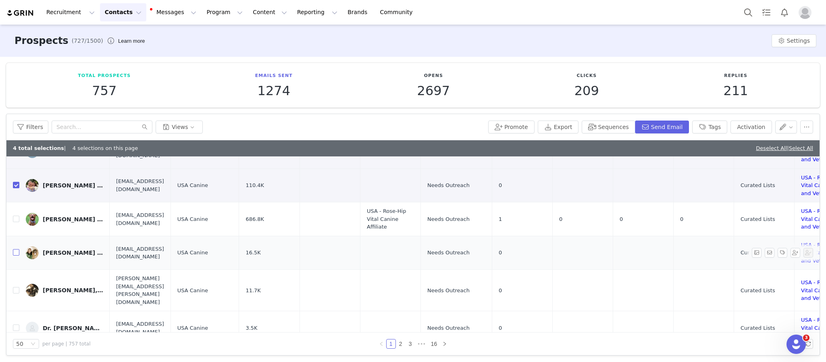
click at [14, 255] on input "checkbox" at bounding box center [16, 252] width 6 height 6
checkbox input "true"
click at [15, 290] on input "checkbox" at bounding box center [16, 290] width 6 height 6
checkbox input "true"
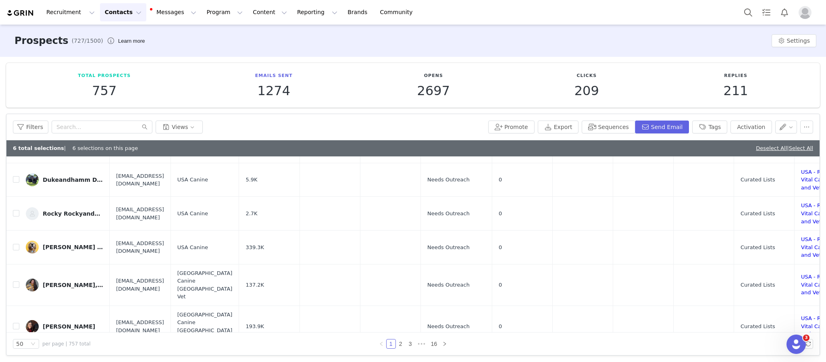
scroll to position [299, 0]
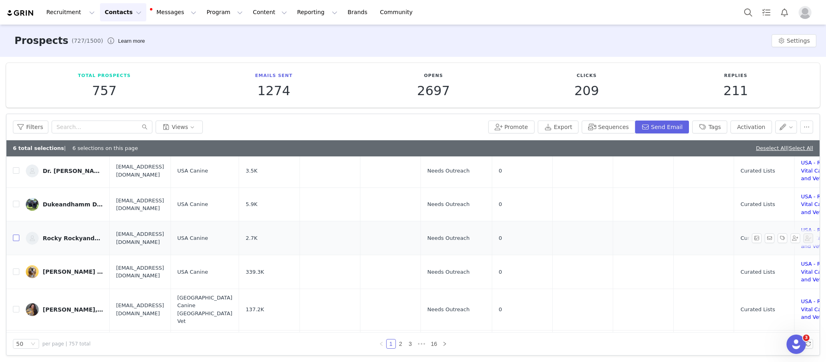
click at [16, 235] on input "checkbox" at bounding box center [16, 238] width 6 height 6
checkbox input "true"
click at [16, 269] on input "checkbox" at bounding box center [16, 272] width 6 height 6
checkbox input "true"
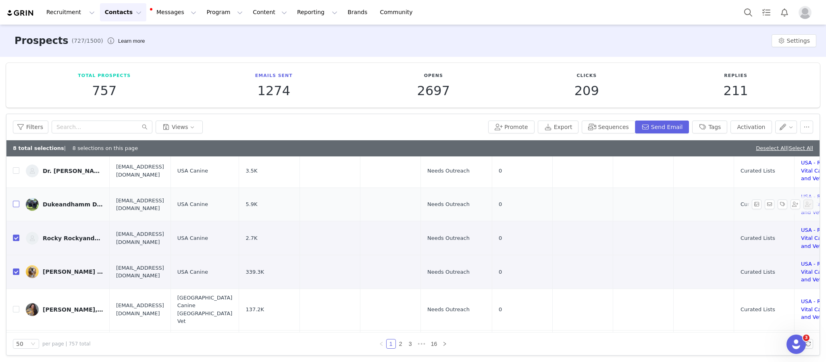
click at [16, 201] on input "checkbox" at bounding box center [16, 204] width 6 height 6
checkbox input "true"
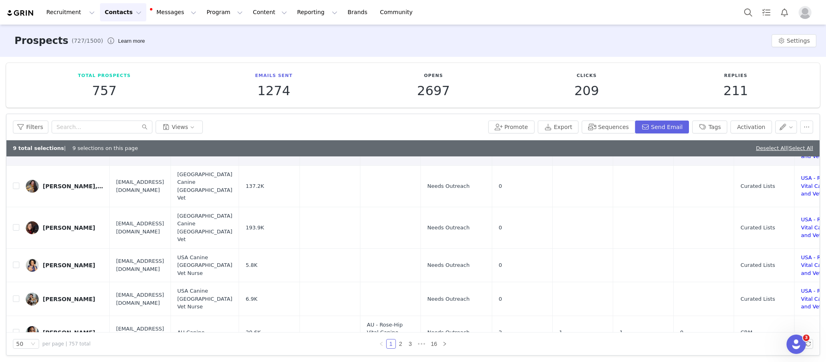
scroll to position [428, 0]
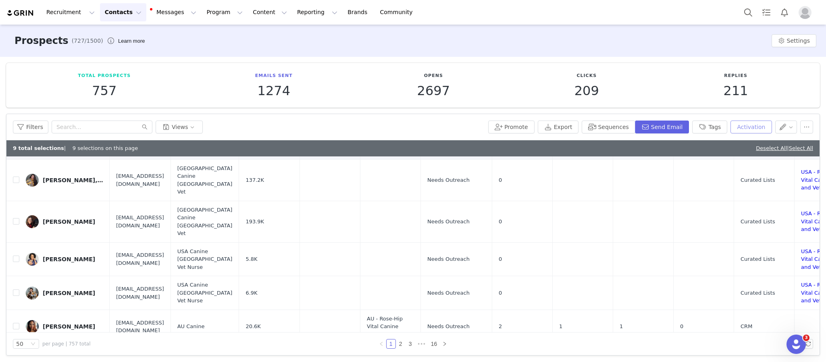
click at [735, 126] on button "Activation" at bounding box center [751, 127] width 41 height 13
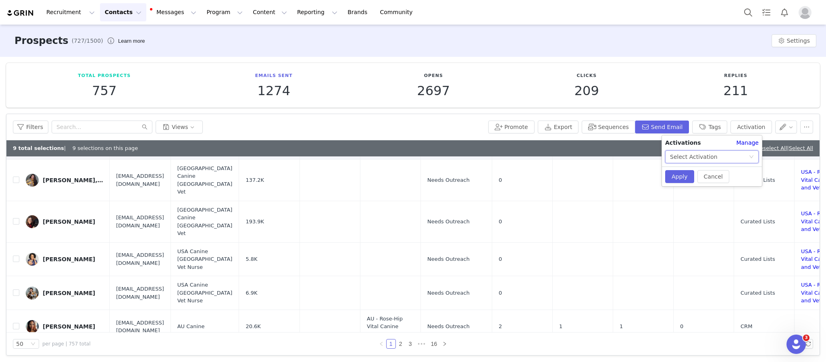
click at [712, 152] on div "Select Activation" at bounding box center [709, 157] width 79 height 12
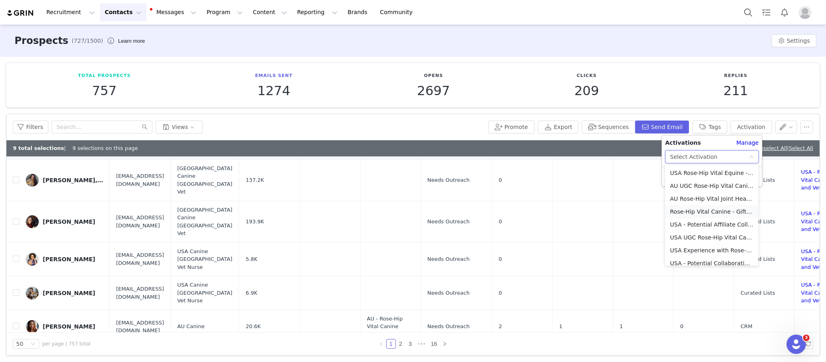
click at [713, 215] on li "Rose-Hip Vital Canine - Gifting with further incentives" at bounding box center [712, 211] width 93 height 13
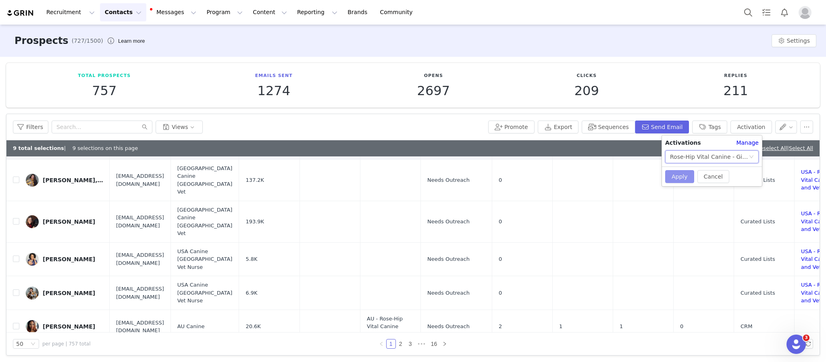
click at [676, 179] on button "Apply" at bounding box center [680, 176] width 29 height 13
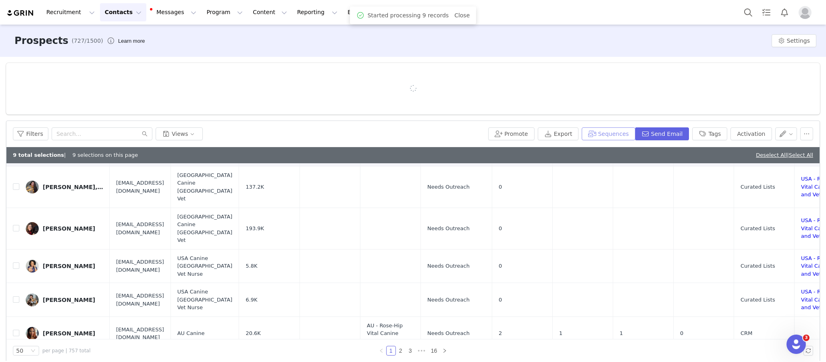
click at [611, 127] on button "Sequences" at bounding box center [608, 133] width 53 height 13
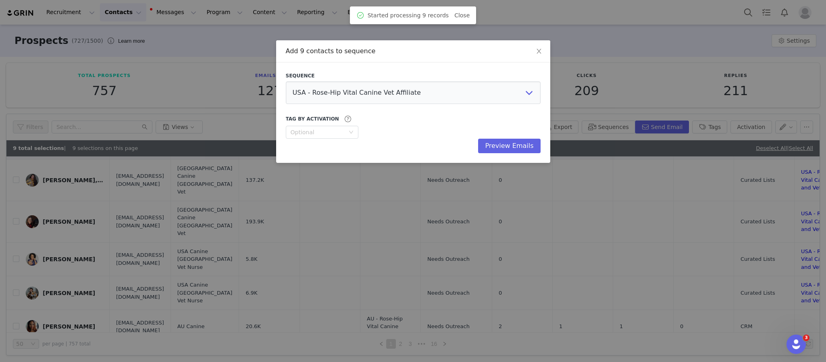
scroll to position [0, 0]
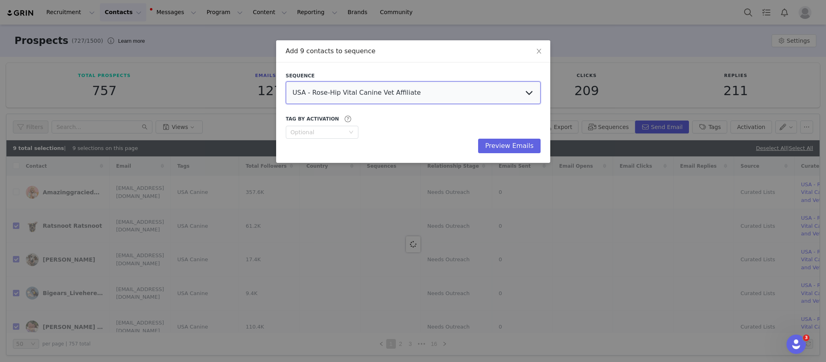
click at [414, 97] on select "USA - Rose-Hip Vital Canine Vet Affiliate AU - Rose-Hip Vital Canine Vet Affili…" at bounding box center [413, 92] width 255 height 23
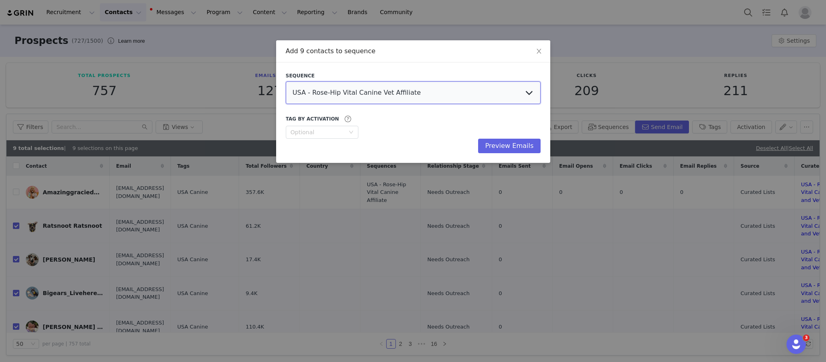
select select "3b16b2c1-155e-443e-ad17-540b692ae5c3"
click at [286, 81] on select "USA - Rose-Hip Vital Canine Vet Affiliate AU - Rose-Hip Vital Canine Vet Affili…" at bounding box center [413, 92] width 255 height 23
click at [505, 142] on button "Preview Emails" at bounding box center [509, 146] width 62 height 15
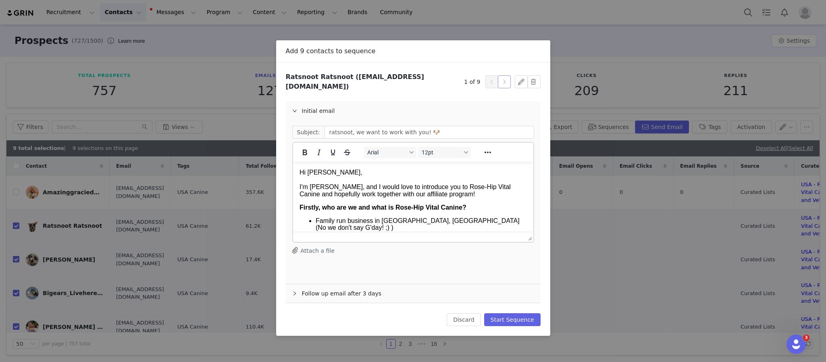
click at [506, 81] on button "button" at bounding box center [504, 81] width 13 height 13
click at [522, 317] on button "Start Sequence" at bounding box center [512, 319] width 56 height 13
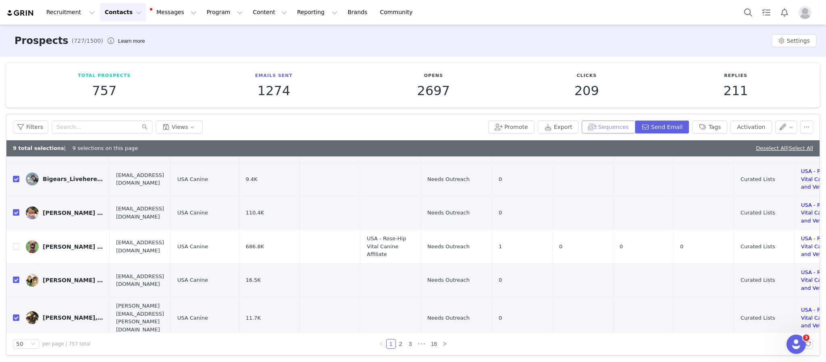
scroll to position [133, 0]
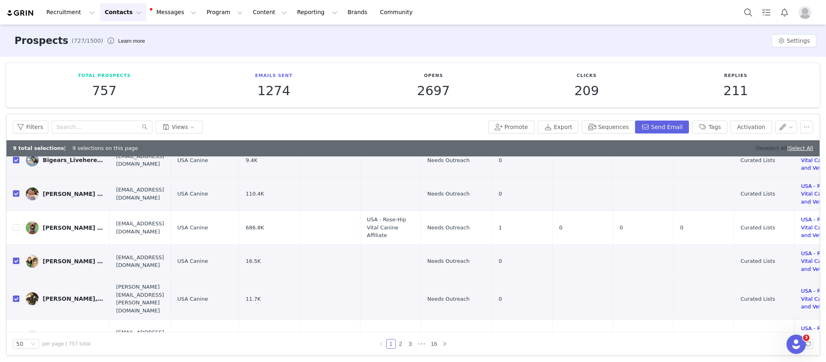
click at [756, 148] on link "Deselect All" at bounding box center [771, 148] width 31 height 6
checkbox input "false"
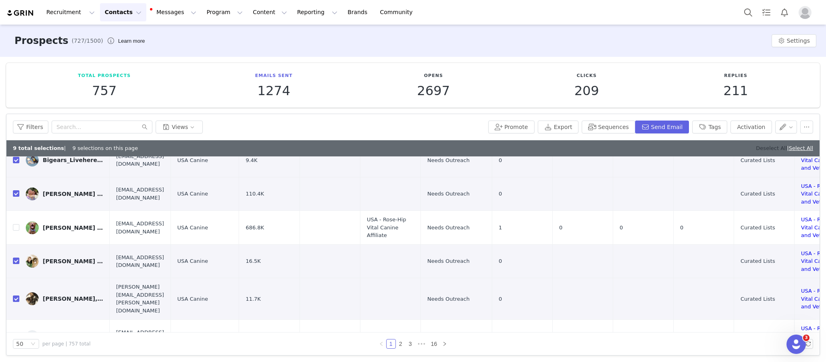
checkbox input "false"
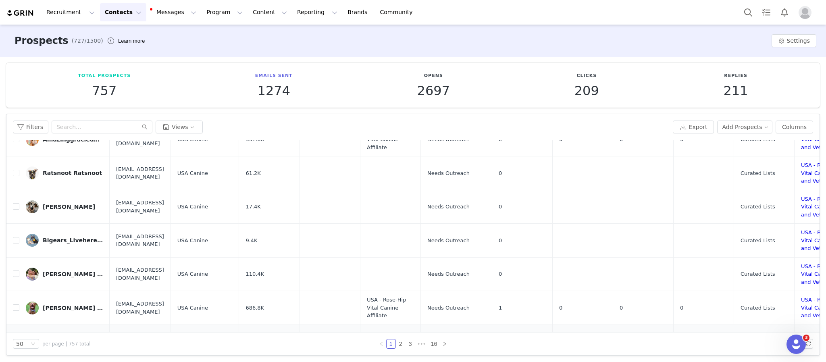
scroll to position [6, 0]
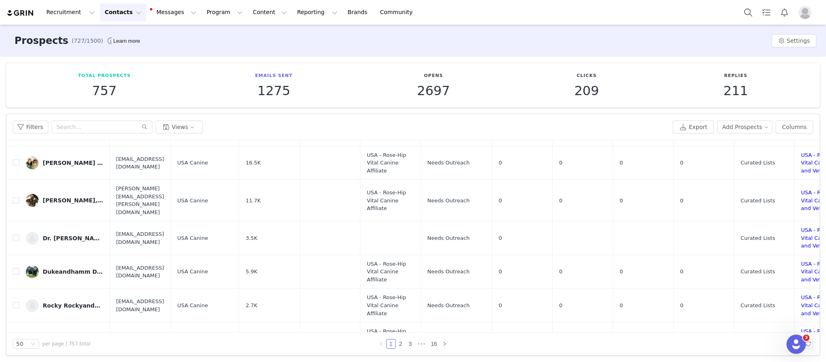
scroll to position [233, 0]
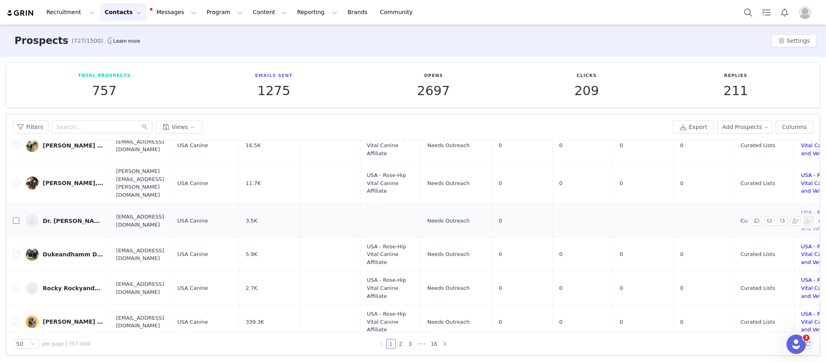
click at [15, 217] on input "checkbox" at bounding box center [16, 220] width 6 height 6
checkbox input "true"
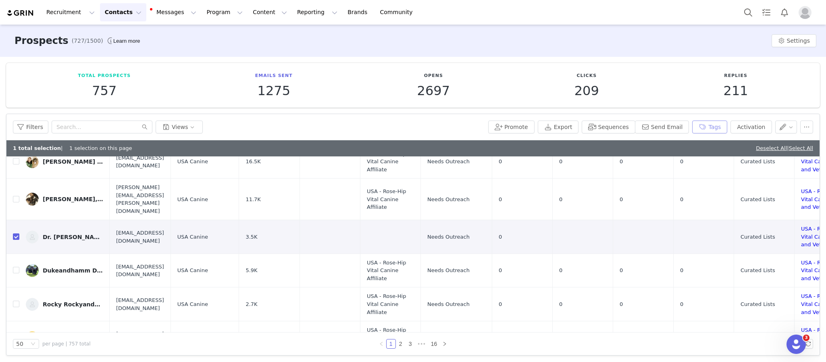
click at [712, 126] on button "Tags" at bounding box center [710, 127] width 35 height 13
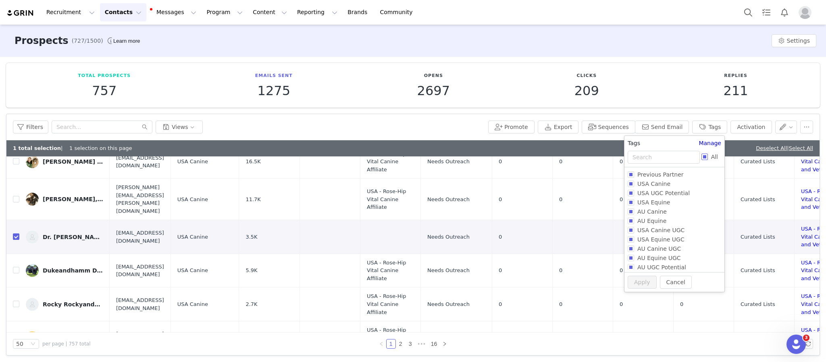
click at [702, 156] on input "All" at bounding box center [705, 157] width 6 height 6
checkbox input "true"
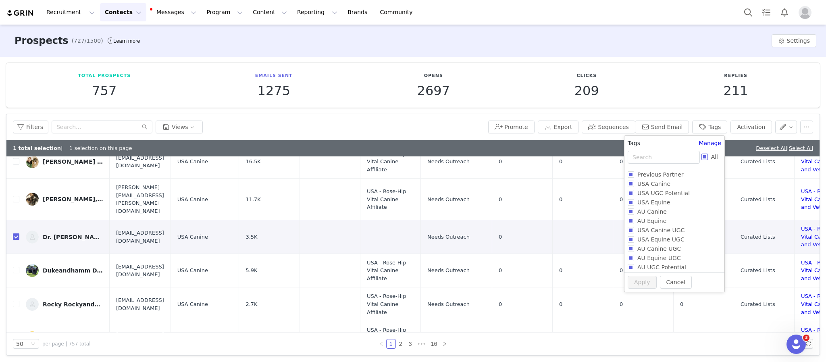
checkbox input "true"
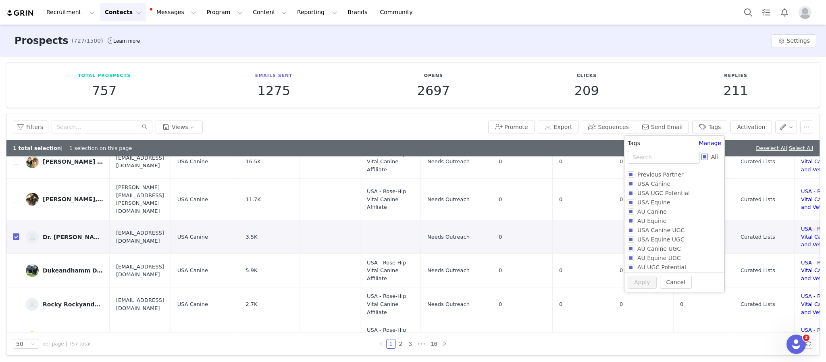
checkbox input "true"
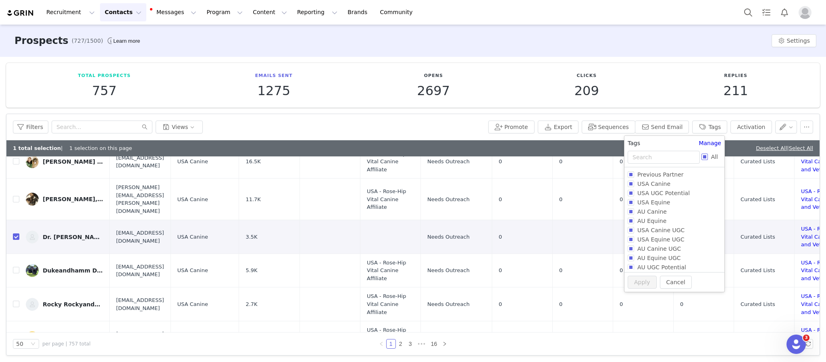
checkbox input "true"
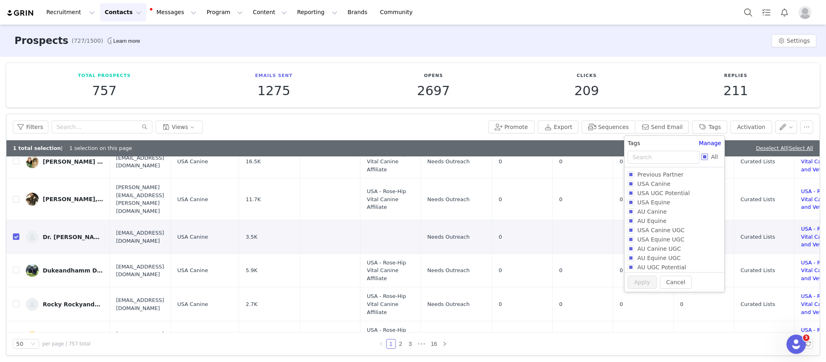
checkbox input "true"
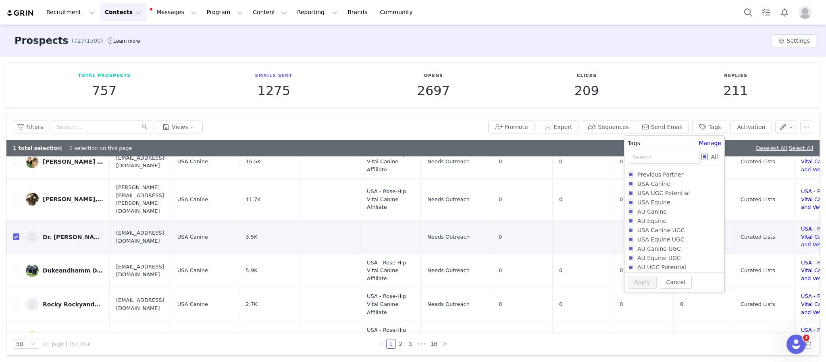
checkbox input "true"
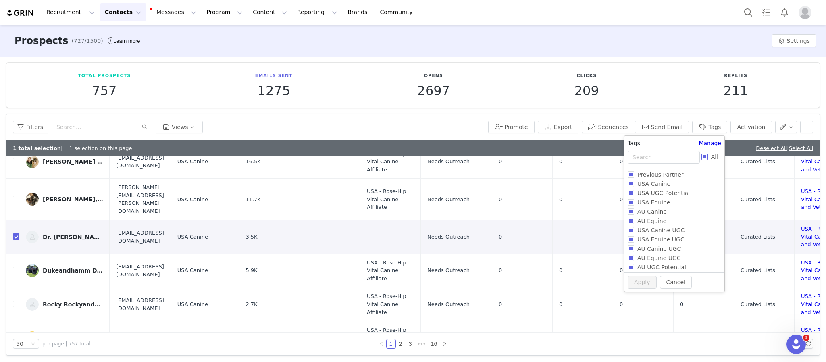
checkbox input "true"
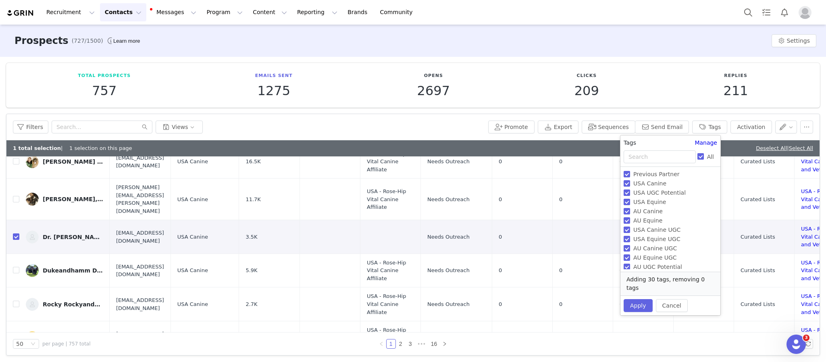
click at [702, 156] on input "All" at bounding box center [701, 156] width 6 height 6
checkbox input "false"
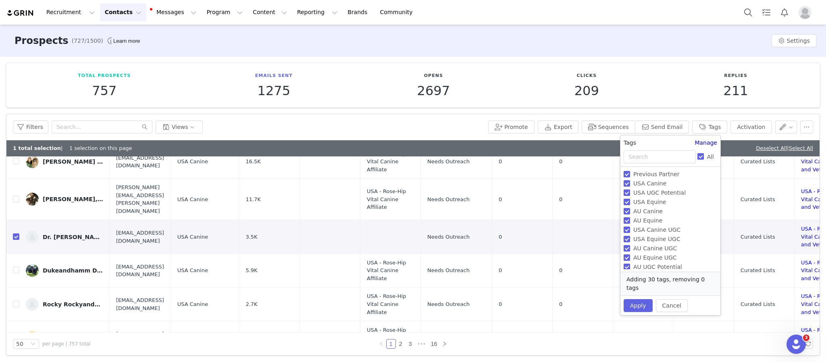
checkbox input "false"
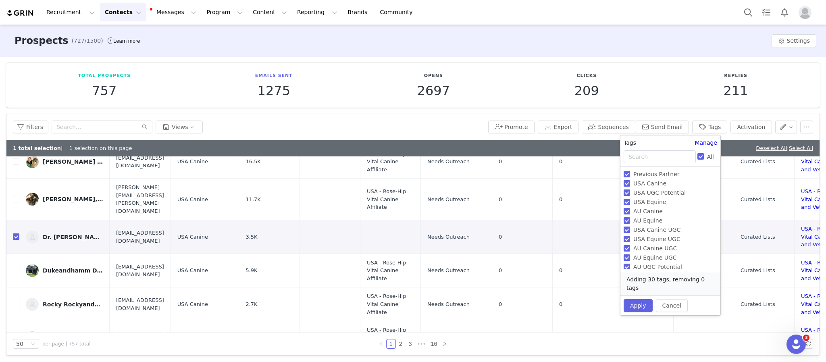
checkbox input "false"
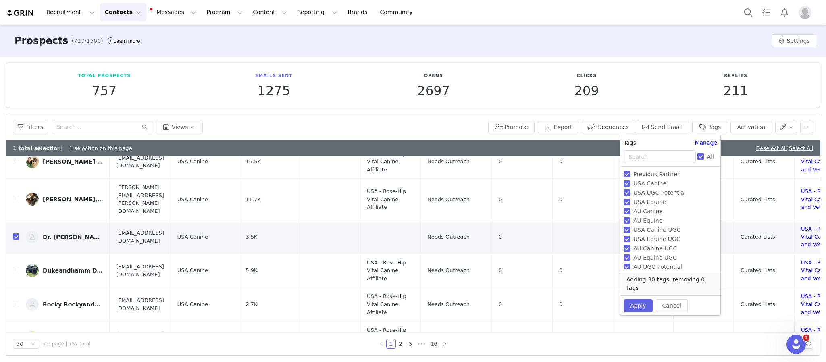
checkbox input "false"
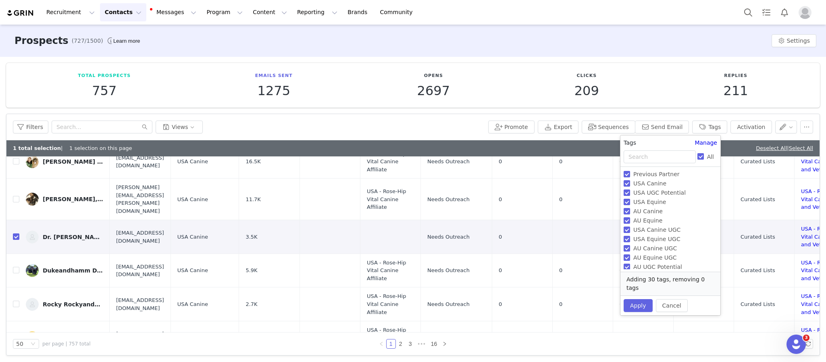
checkbox input "false"
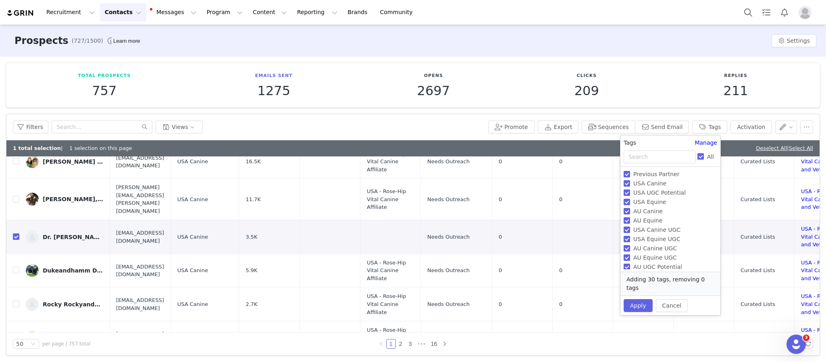
checkbox input "false"
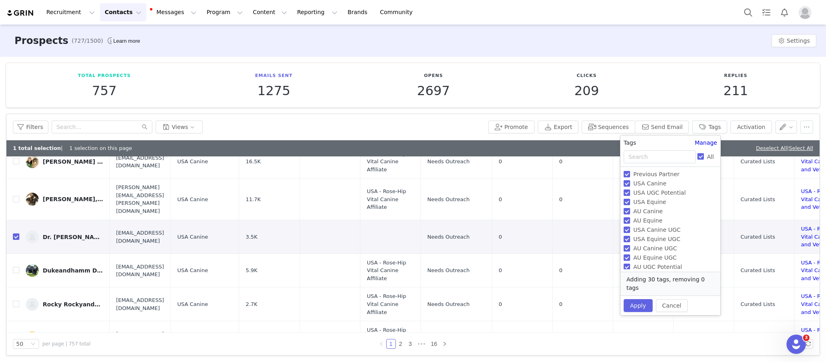
checkbox input "false"
click at [649, 183] on span "USA Canine" at bounding box center [650, 183] width 40 height 6
click at [630, 183] on input "USA Canine" at bounding box center [627, 183] width 6 height 6
click at [649, 183] on span "USA Canine" at bounding box center [650, 183] width 40 height 6
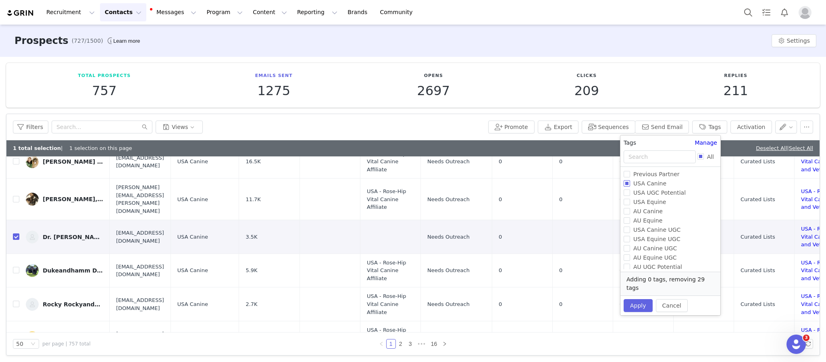
click at [630, 183] on input "USA Canine" at bounding box center [627, 183] width 6 height 6
checkbox input "true"
click at [627, 253] on input "USA Vet" at bounding box center [627, 255] width 6 height 6
click at [627, 252] on input "USA Vet" at bounding box center [627, 255] width 6 height 6
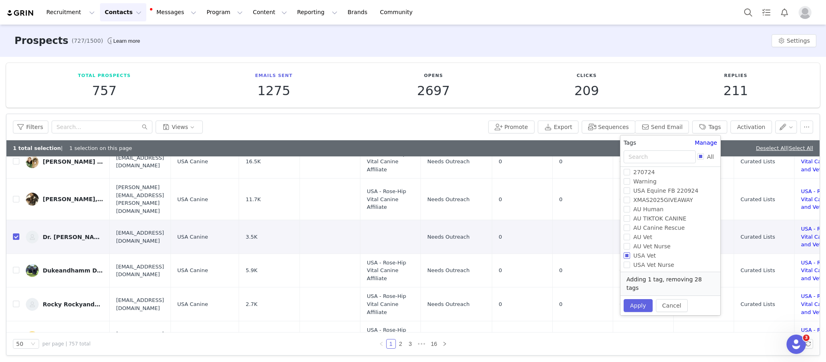
checkbox input "true"
click at [640, 299] on button "Apply" at bounding box center [638, 305] width 29 height 13
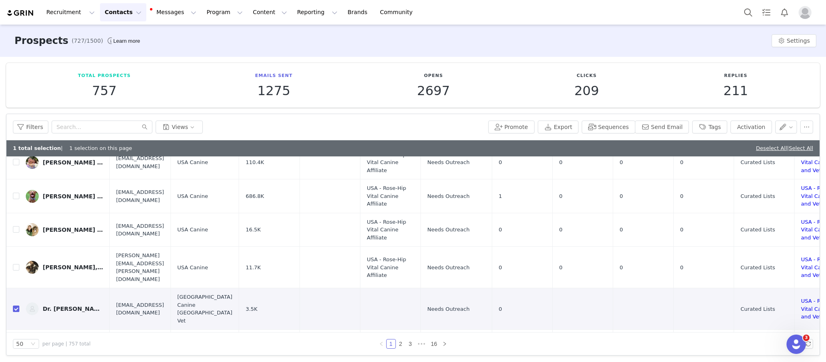
scroll to position [168, 0]
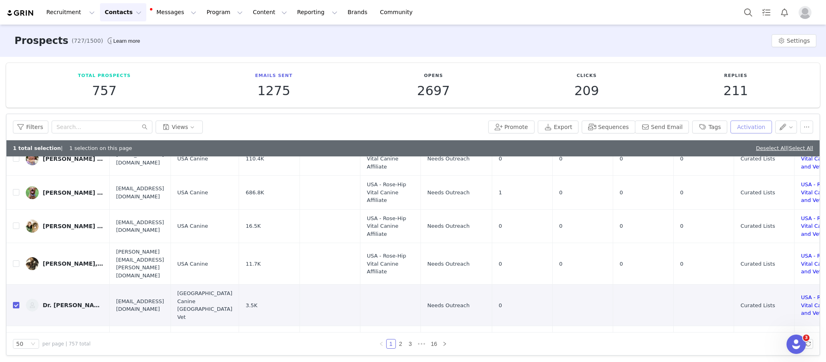
click at [734, 126] on button "Activation" at bounding box center [751, 127] width 41 height 13
click at [701, 157] on div "Select Activation" at bounding box center [694, 157] width 48 height 12
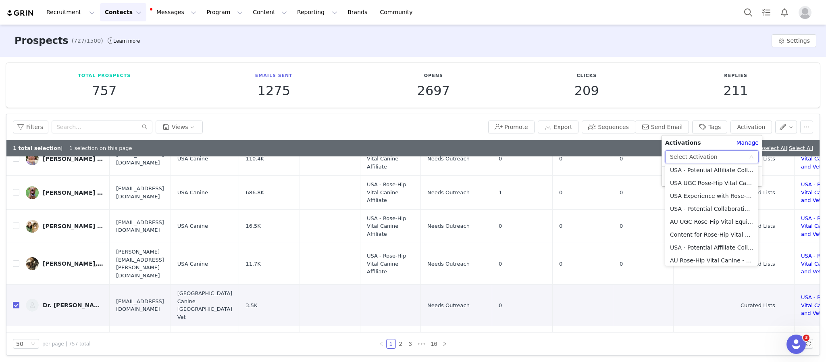
scroll to position [0, 0]
click at [693, 209] on li "Rose-Hip Vital Canine - Gifting with further incentives" at bounding box center [712, 211] width 93 height 13
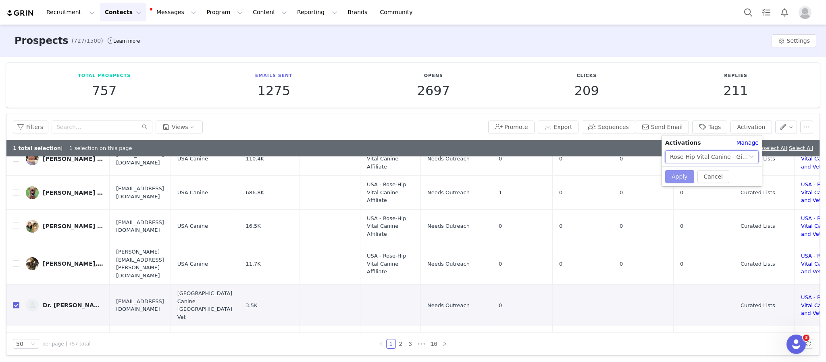
click at [680, 181] on button "Apply" at bounding box center [680, 176] width 29 height 13
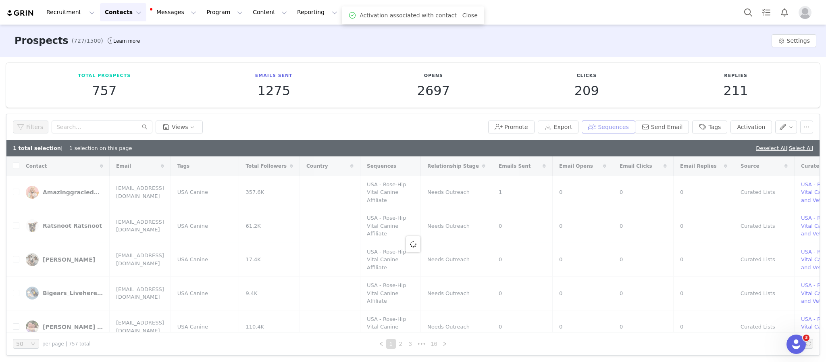
click at [609, 125] on button "Sequences" at bounding box center [608, 127] width 53 height 13
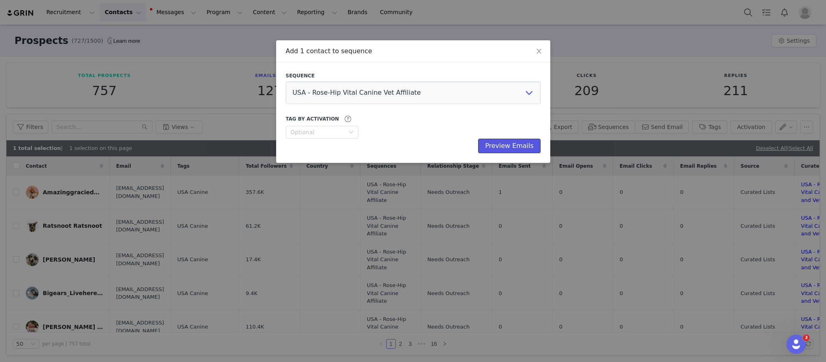
click at [499, 146] on button "Preview Emails" at bounding box center [509, 146] width 62 height 15
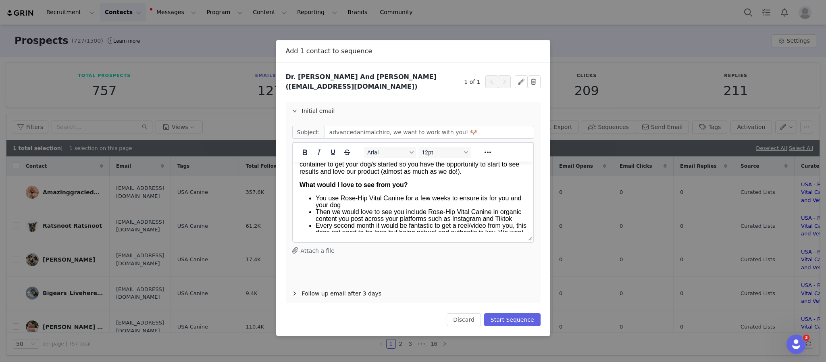
scroll to position [403, 0]
click at [506, 173] on span "our account stands out to me, because I can tell you are passionate about being…" at bounding box center [412, 155] width 227 height 35
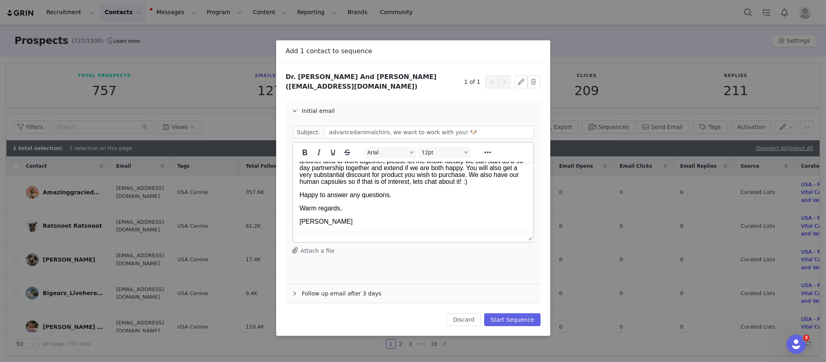
scroll to position [630, 0]
click at [518, 318] on button "Start Sequence" at bounding box center [512, 319] width 56 height 13
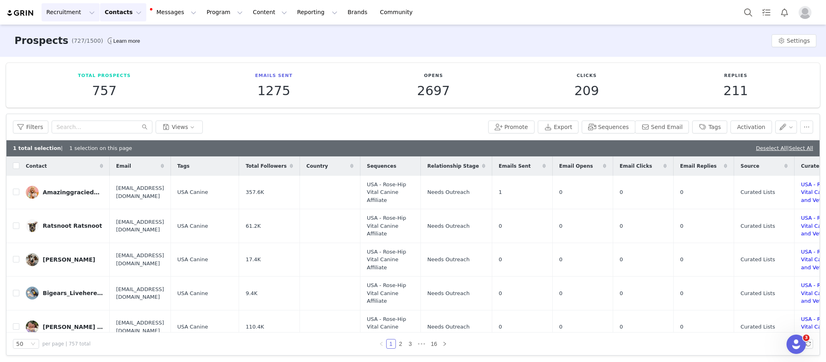
click at [55, 11] on button "Recruitment Recruitment" at bounding box center [71, 12] width 58 height 18
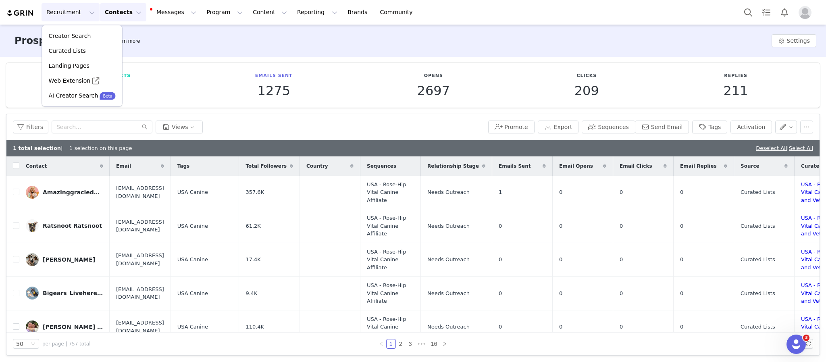
click at [28, 9] on img at bounding box center [20, 13] width 28 height 8
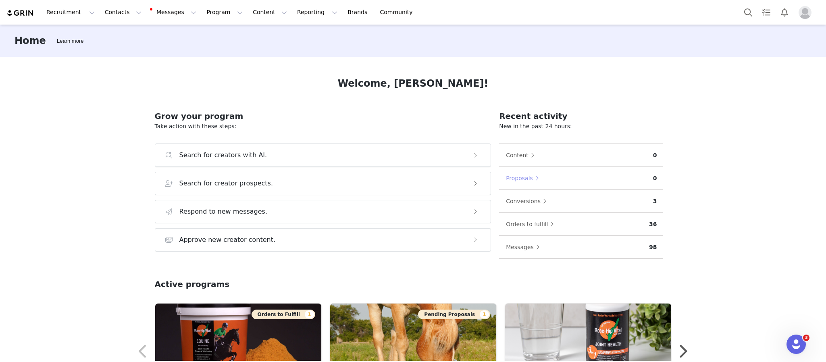
click at [515, 181] on button "Proposals" at bounding box center [525, 178] width 38 height 13
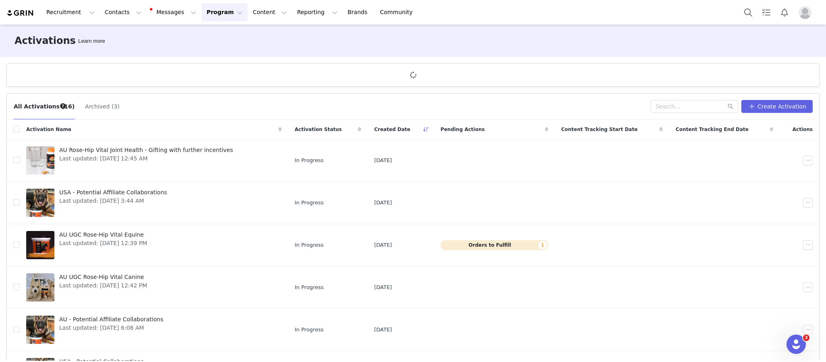
click at [466, 129] on span "Pending Actions" at bounding box center [463, 129] width 44 height 7
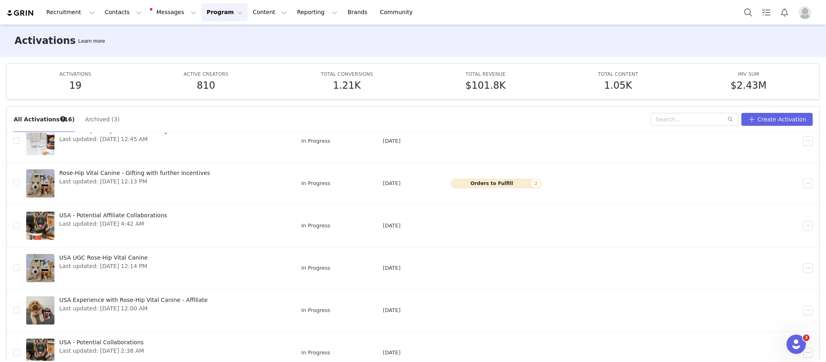
scroll to position [43, 0]
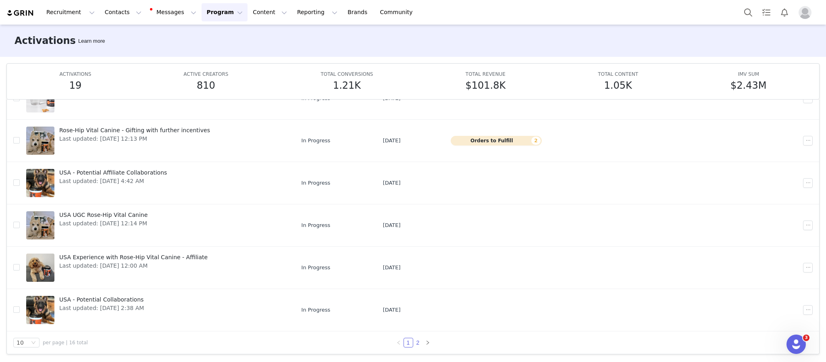
click at [414, 340] on link "2" at bounding box center [418, 342] width 9 height 9
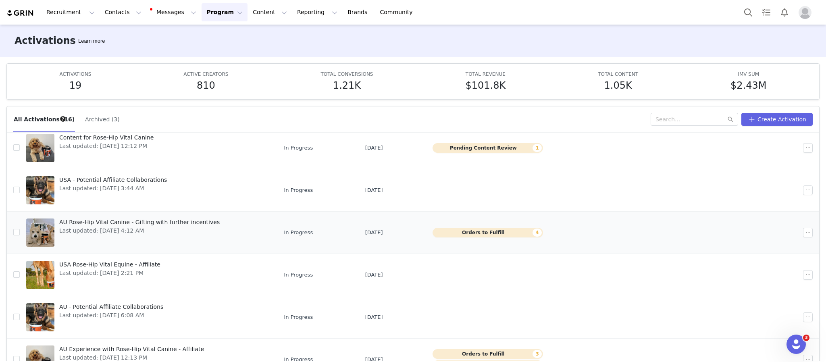
scroll to position [27, 0]
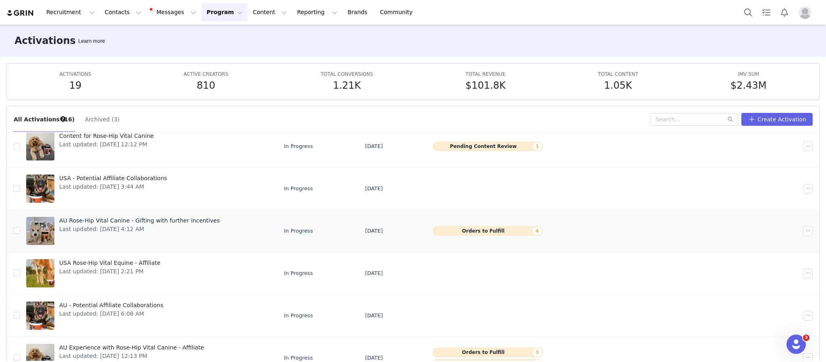
click at [138, 221] on span "AU Rose-Hip Vital Canine - Gifting with further incentives" at bounding box center [139, 221] width 161 height 8
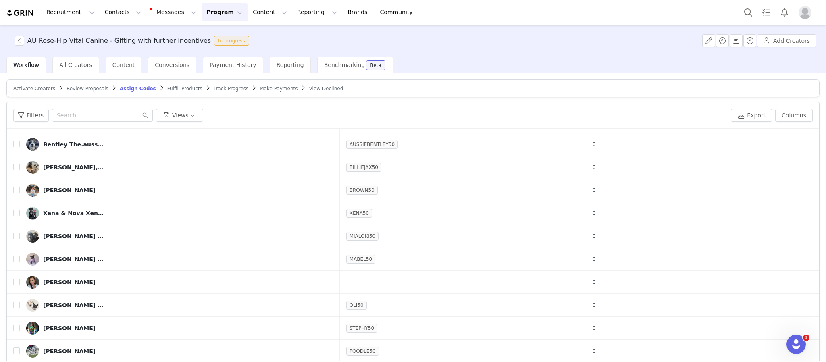
scroll to position [154, 0]
click at [765, 286] on button "button" at bounding box center [770, 282] width 10 height 10
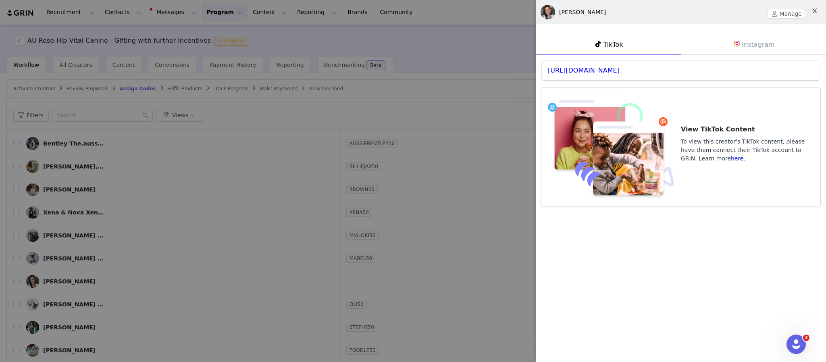
click at [812, 13] on icon "icon: close" at bounding box center [815, 11] width 6 height 6
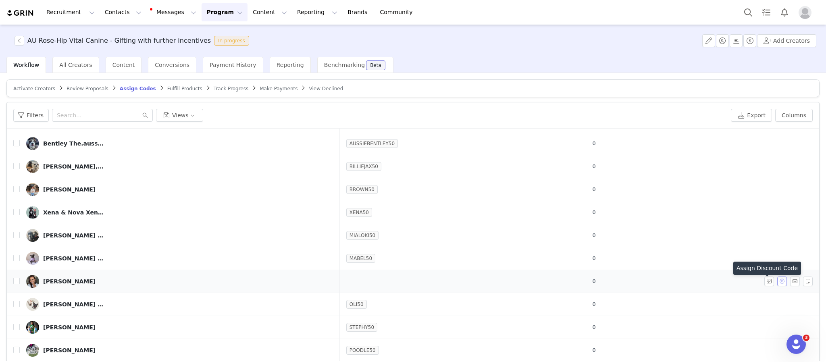
click at [778, 284] on button "button" at bounding box center [783, 282] width 10 height 10
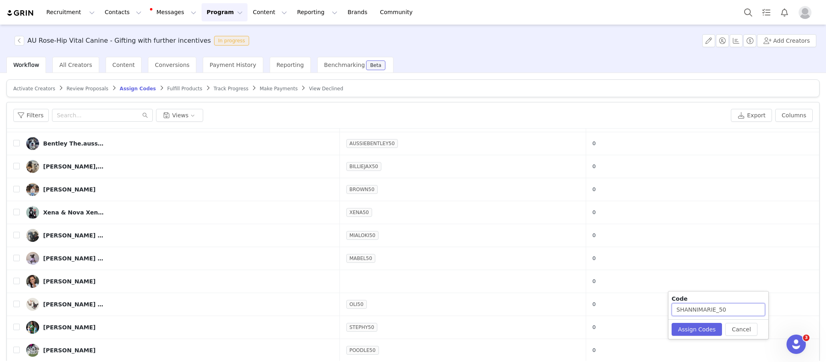
click at [716, 311] on input "SHANNIMARIE_50" at bounding box center [719, 309] width 94 height 13
type input "SHANNI50"
click at [688, 327] on button "Assign Codes" at bounding box center [697, 329] width 50 height 13
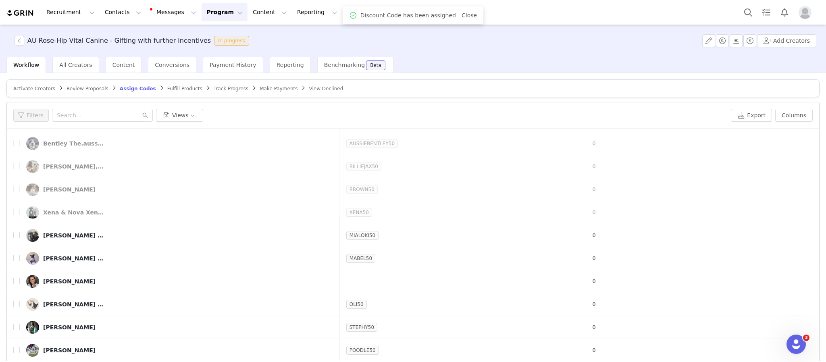
scroll to position [0, 0]
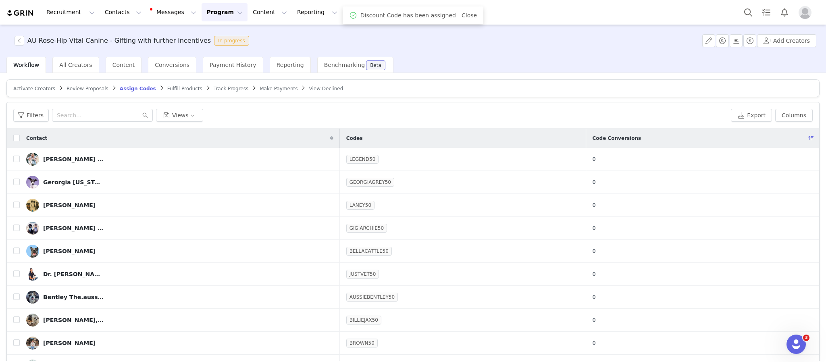
click at [167, 91] on span "Fulfill Products" at bounding box center [184, 89] width 35 height 6
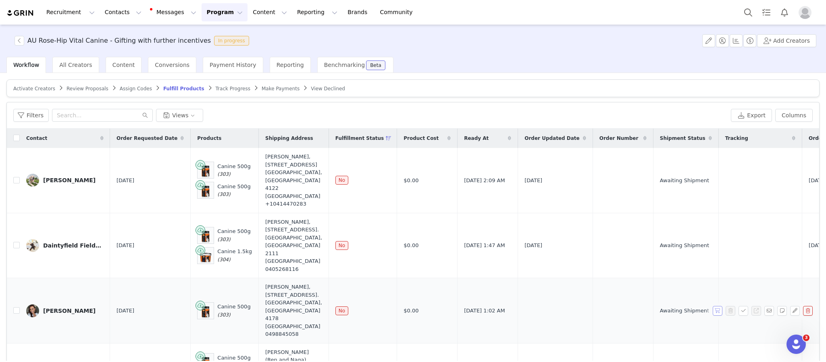
click at [713, 306] on button "button" at bounding box center [718, 311] width 10 height 10
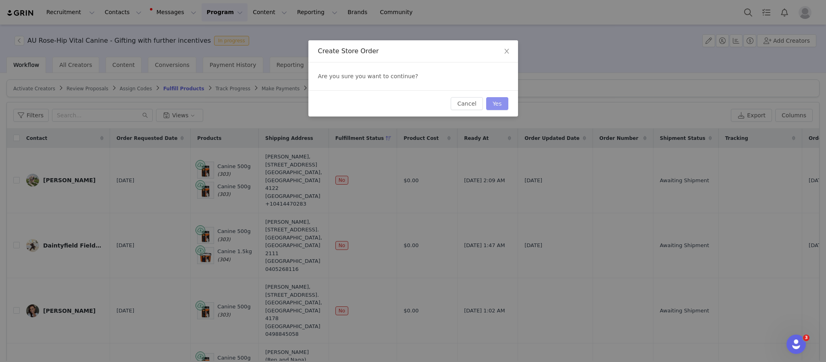
scroll to position [10, 0]
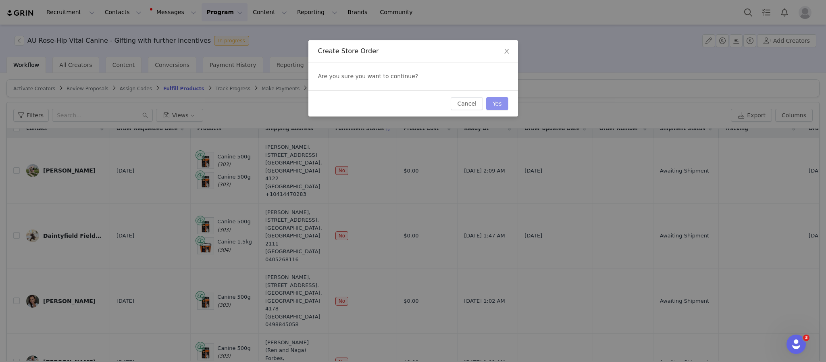
click at [501, 103] on button "Yes" at bounding box center [497, 103] width 22 height 13
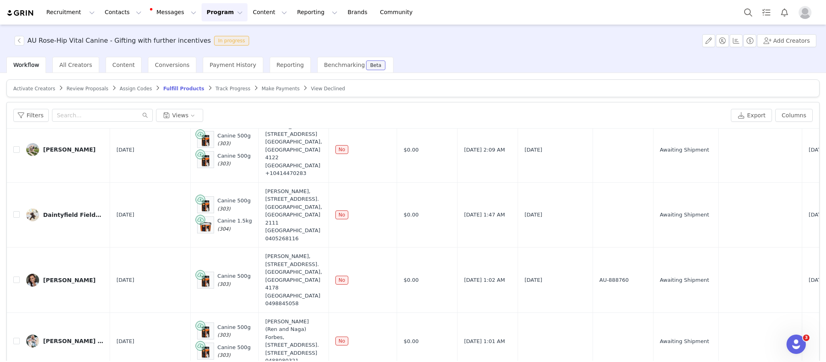
scroll to position [34, 0]
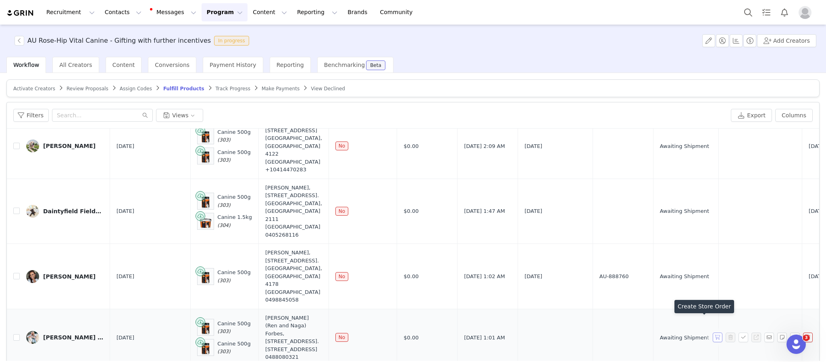
click at [713, 333] on button "button" at bounding box center [718, 338] width 10 height 10
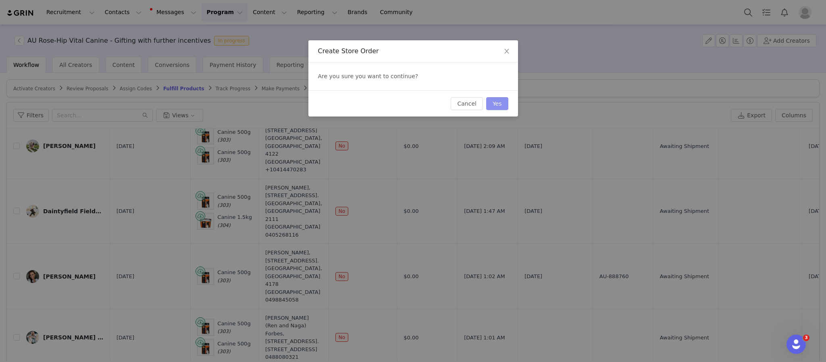
click at [489, 104] on button "Yes" at bounding box center [497, 103] width 22 height 13
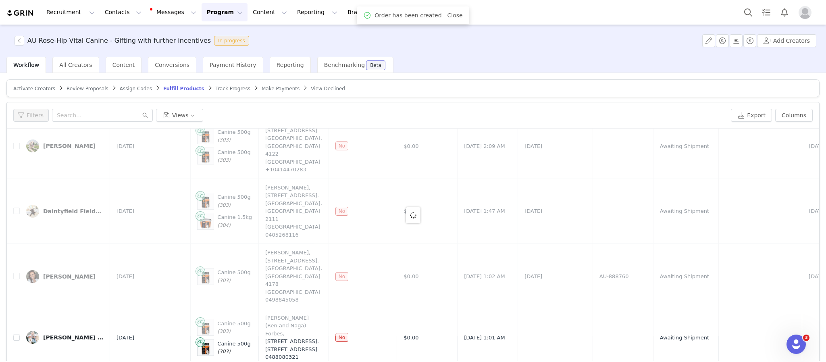
scroll to position [0, 0]
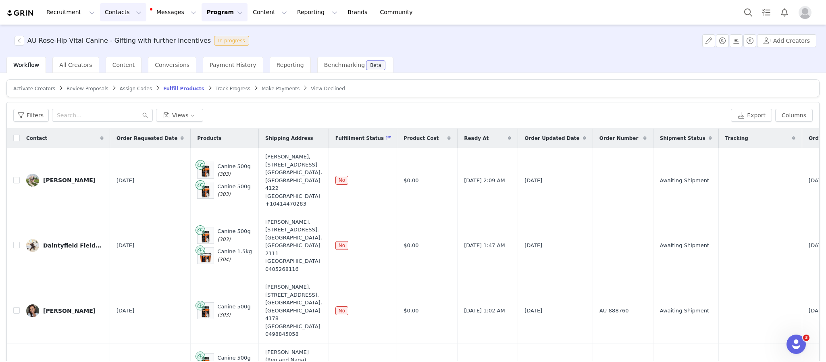
click at [116, 10] on button "Contacts Contacts" at bounding box center [123, 12] width 46 height 18
click at [111, 48] on p "Prospects" at bounding box center [112, 51] width 27 height 8
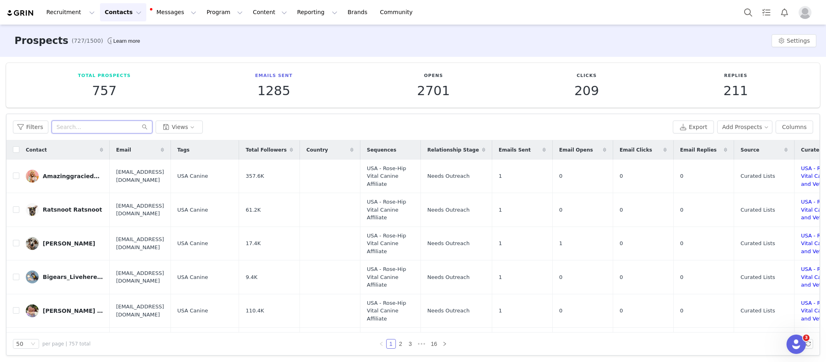
click at [127, 125] on input "text" at bounding box center [102, 127] width 101 height 13
type input "noah"
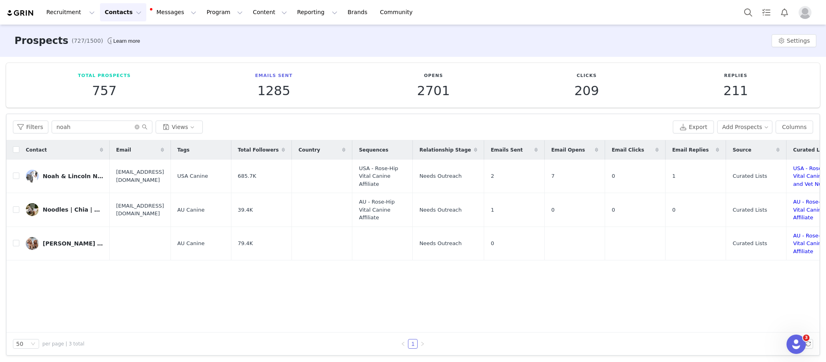
click at [104, 15] on button "Contacts Contacts" at bounding box center [123, 12] width 46 height 18
click at [111, 29] on link "Creators" at bounding box center [124, 36] width 64 height 15
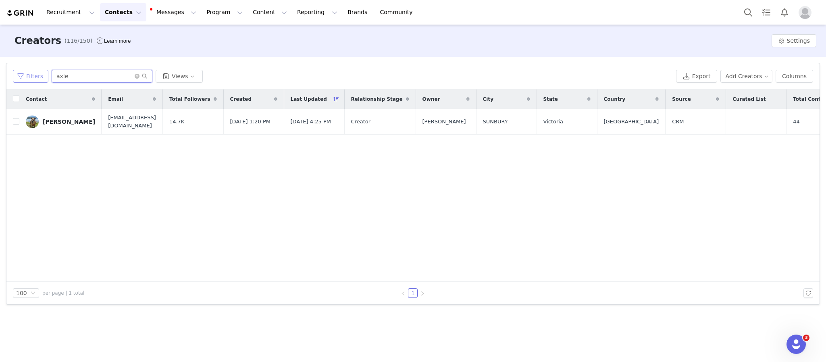
drag, startPoint x: 90, startPoint y: 73, endPoint x: 20, endPoint y: 80, distance: 70.1
click at [20, 80] on div "Filters axle Views" at bounding box center [343, 76] width 660 height 13
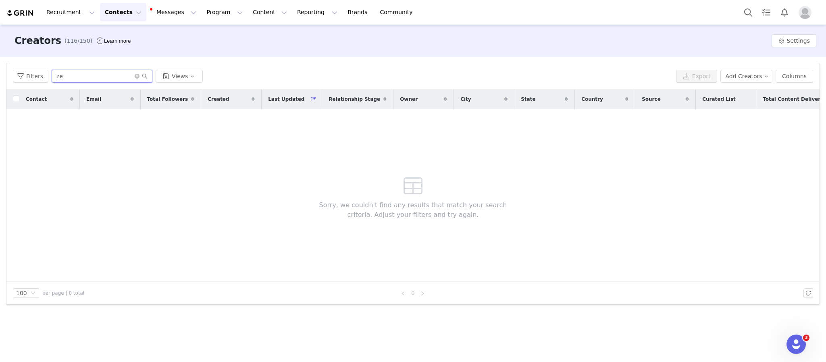
type input "z"
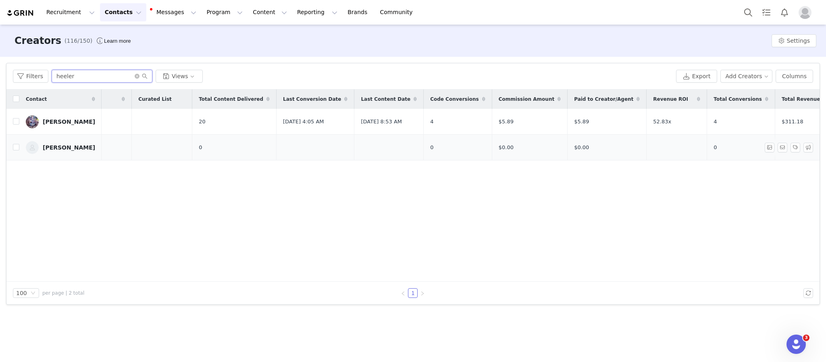
scroll to position [0, 609]
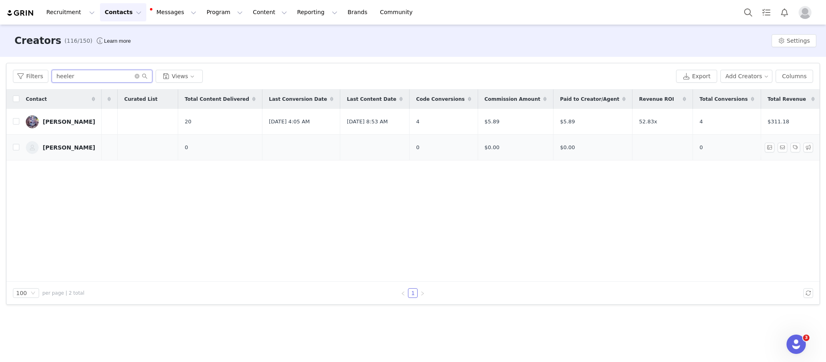
type input "heeler"
click at [55, 146] on div "[PERSON_NAME]" at bounding box center [69, 147] width 52 height 6
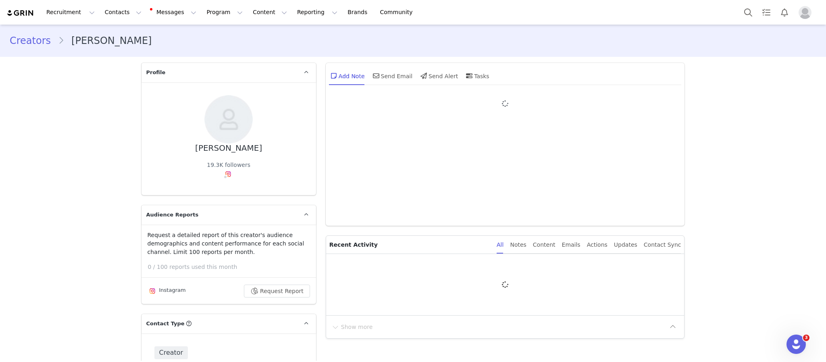
type input "+1 ([GEOGRAPHIC_DATA])"
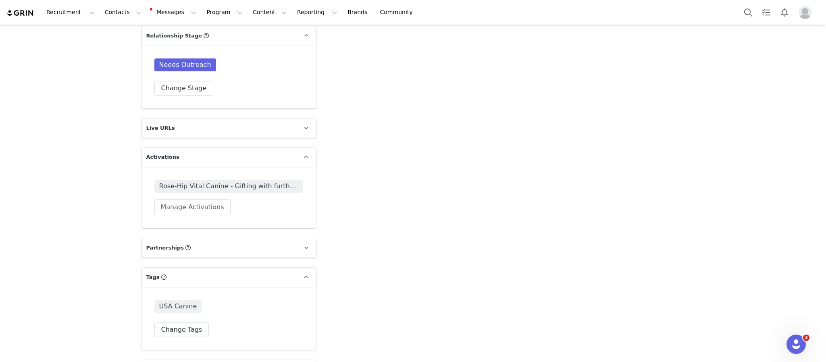
scroll to position [1563, 0]
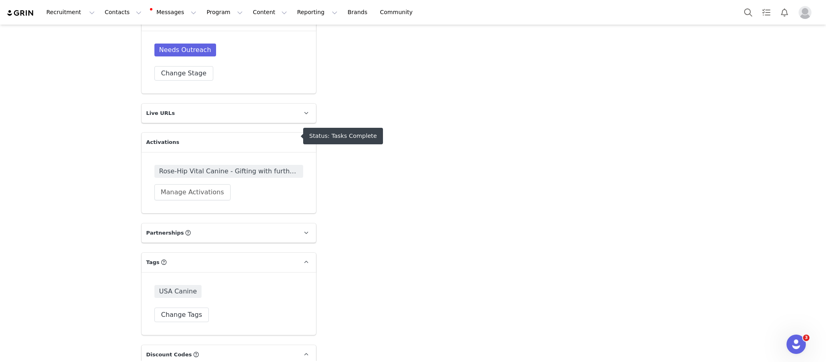
click at [235, 167] on span "Rose-Hip Vital Canine - Gifting with further incentives" at bounding box center [228, 172] width 139 height 10
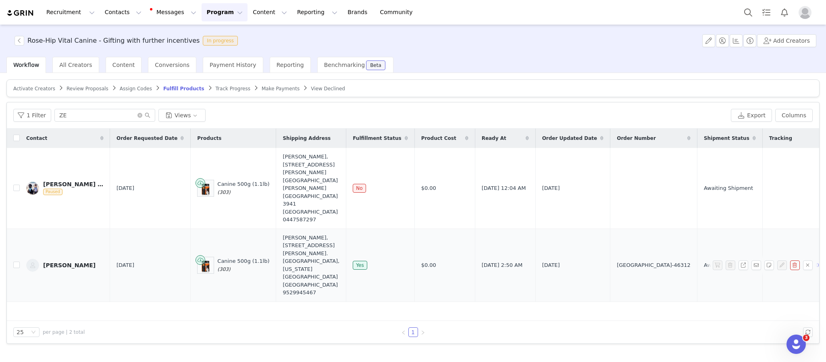
scroll to position [0, 26]
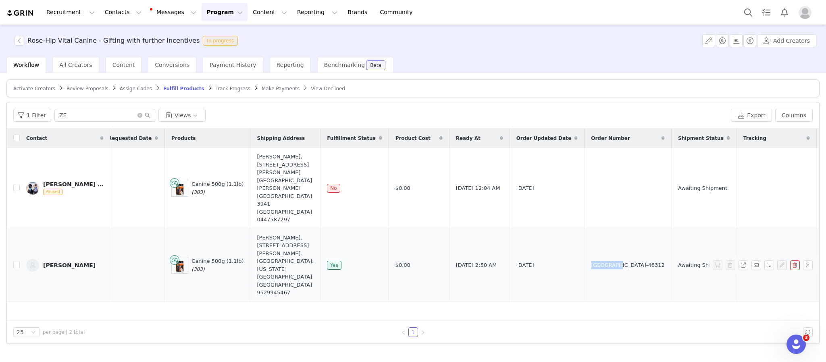
drag, startPoint x: 580, startPoint y: 227, endPoint x: 547, endPoint y: 231, distance: 32.5
click at [585, 231] on td "[GEOGRAPHIC_DATA]-46312" at bounding box center [628, 265] width 87 height 73
copy span "[GEOGRAPHIC_DATA]-46312"
click at [88, 333] on div "25 per page | 2 total" at bounding box center [129, 333] width 233 height 10
